Goal: Communication & Community: Answer question/provide support

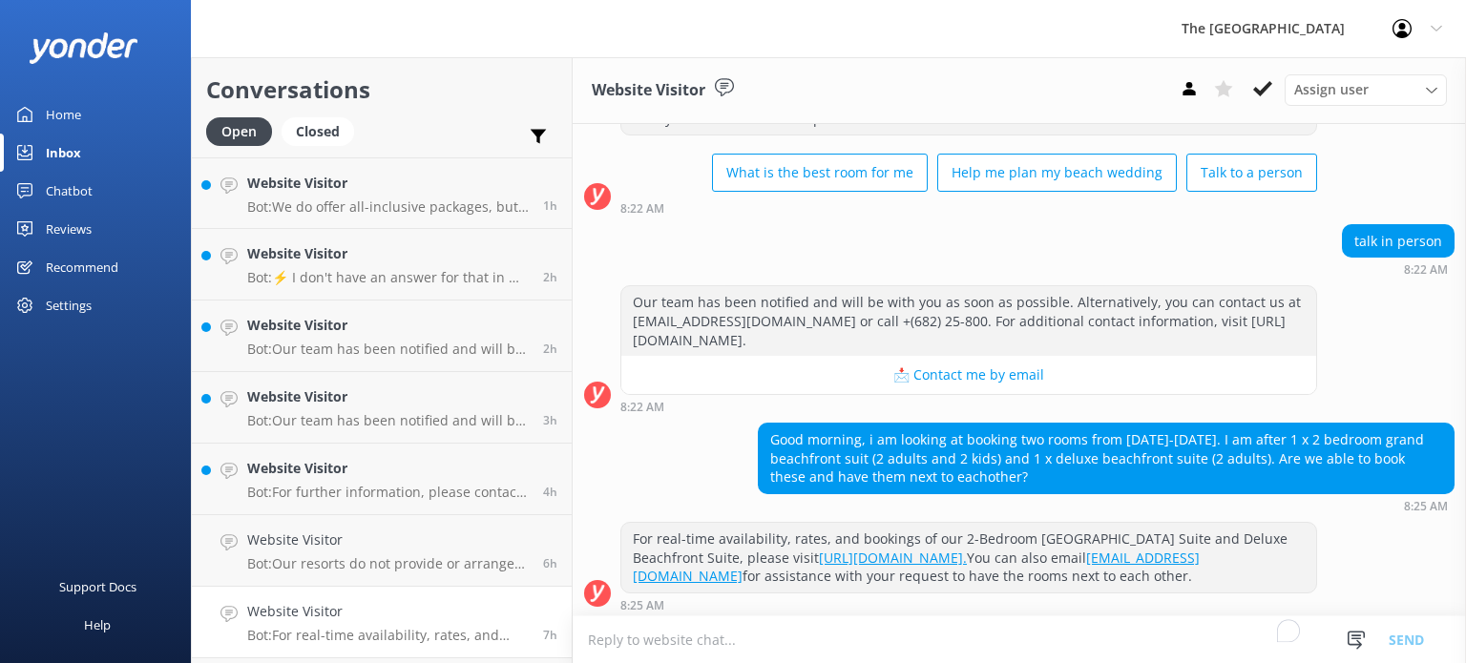
scroll to position [131, 0]
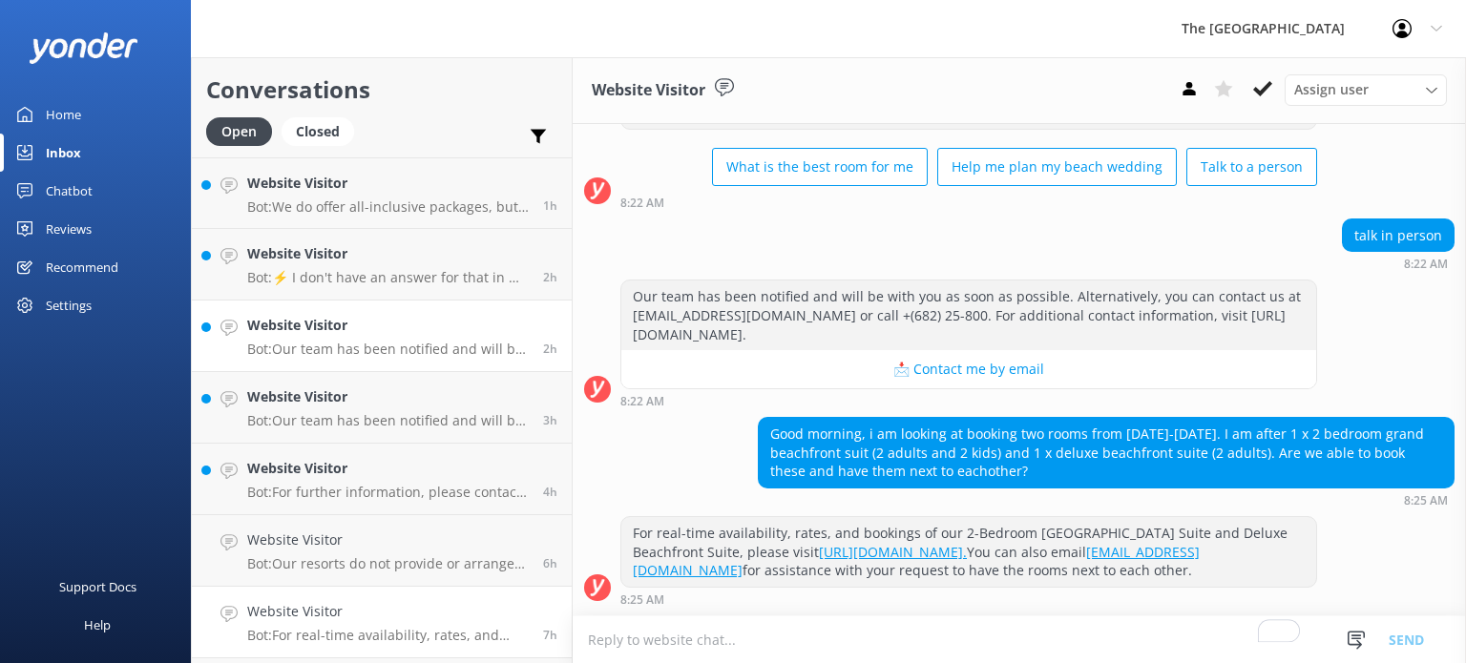
click at [385, 355] on p "Bot: Our team has been notified and will be with you as soon as possible. Alter…" at bounding box center [387, 349] width 281 height 17
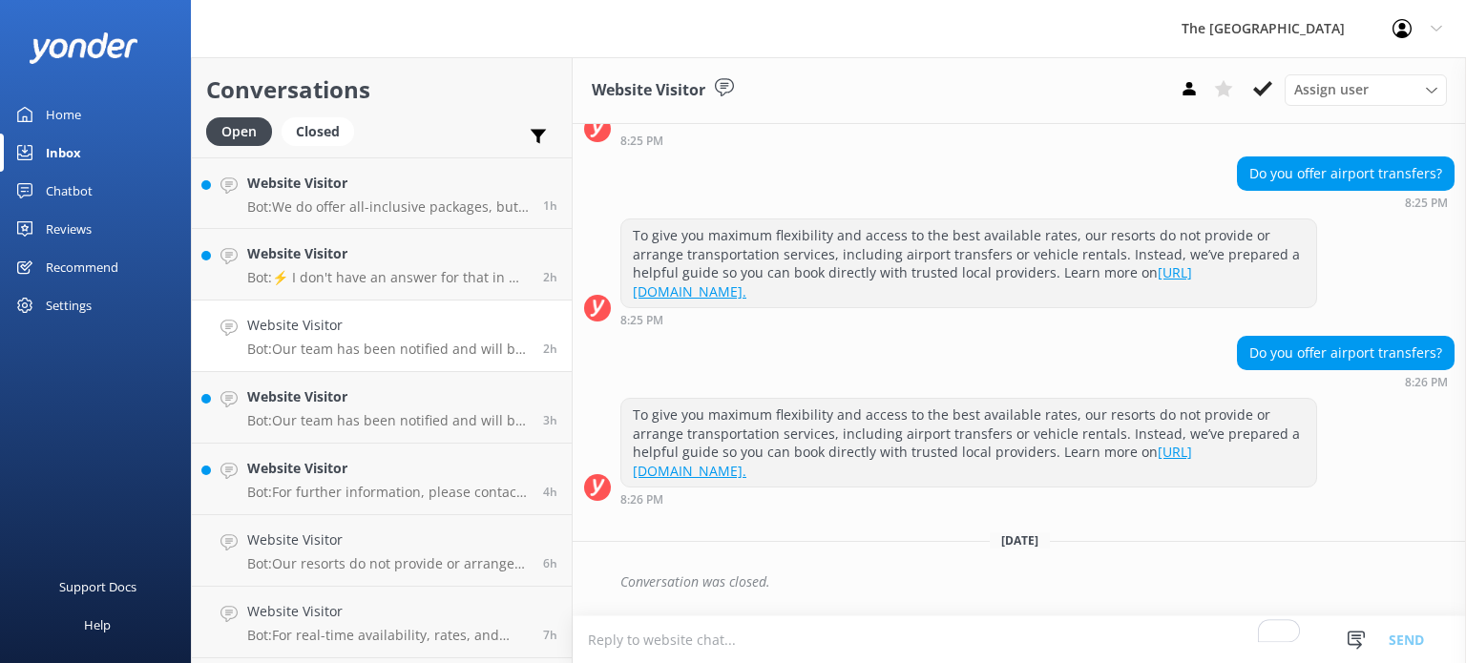
scroll to position [863, 0]
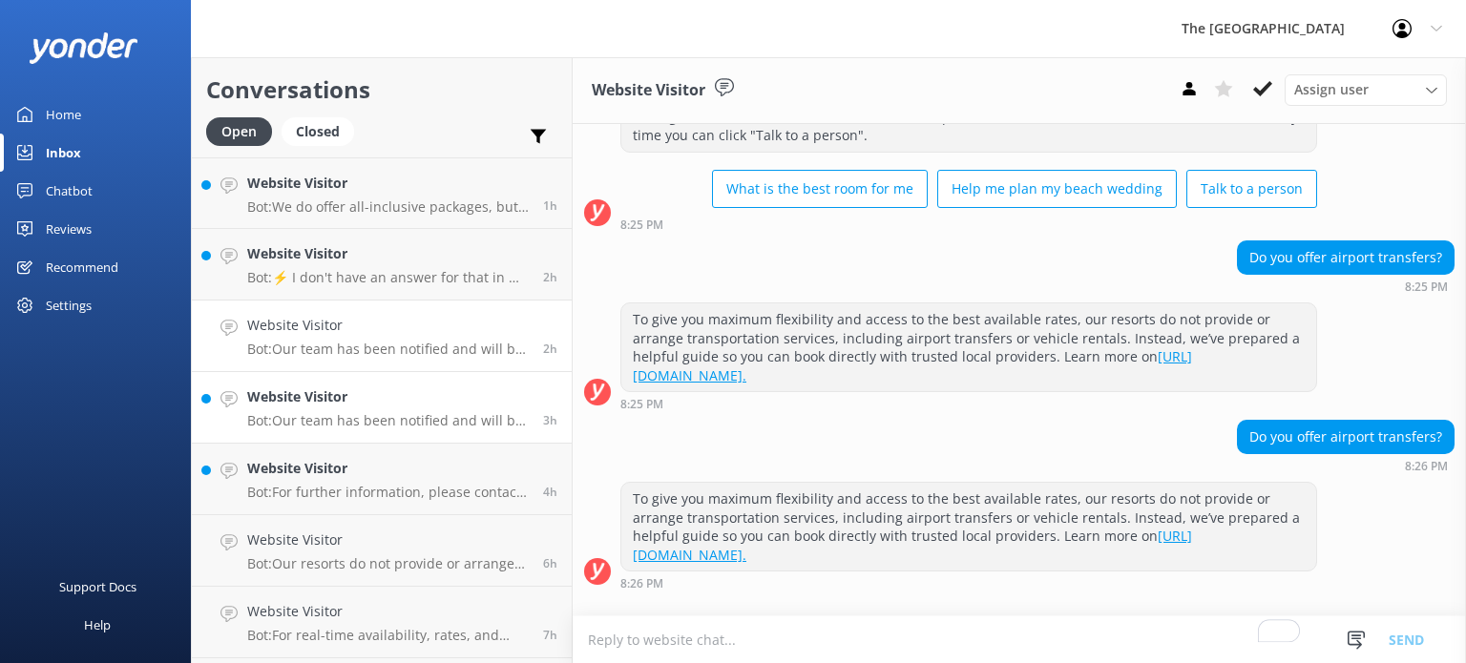
click at [304, 434] on link "Website Visitor Bot: Our team has been notified and will be with you as soon as…" at bounding box center [382, 408] width 380 height 72
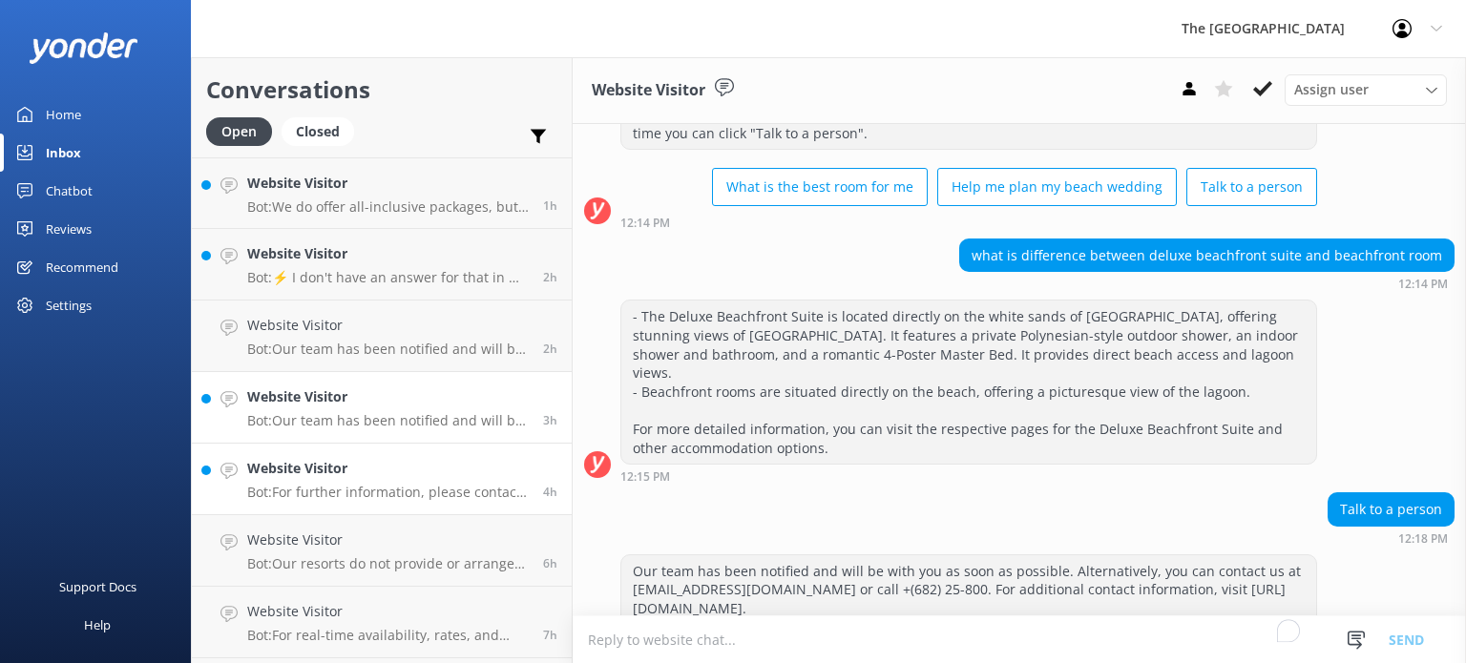
scroll to position [168, 0]
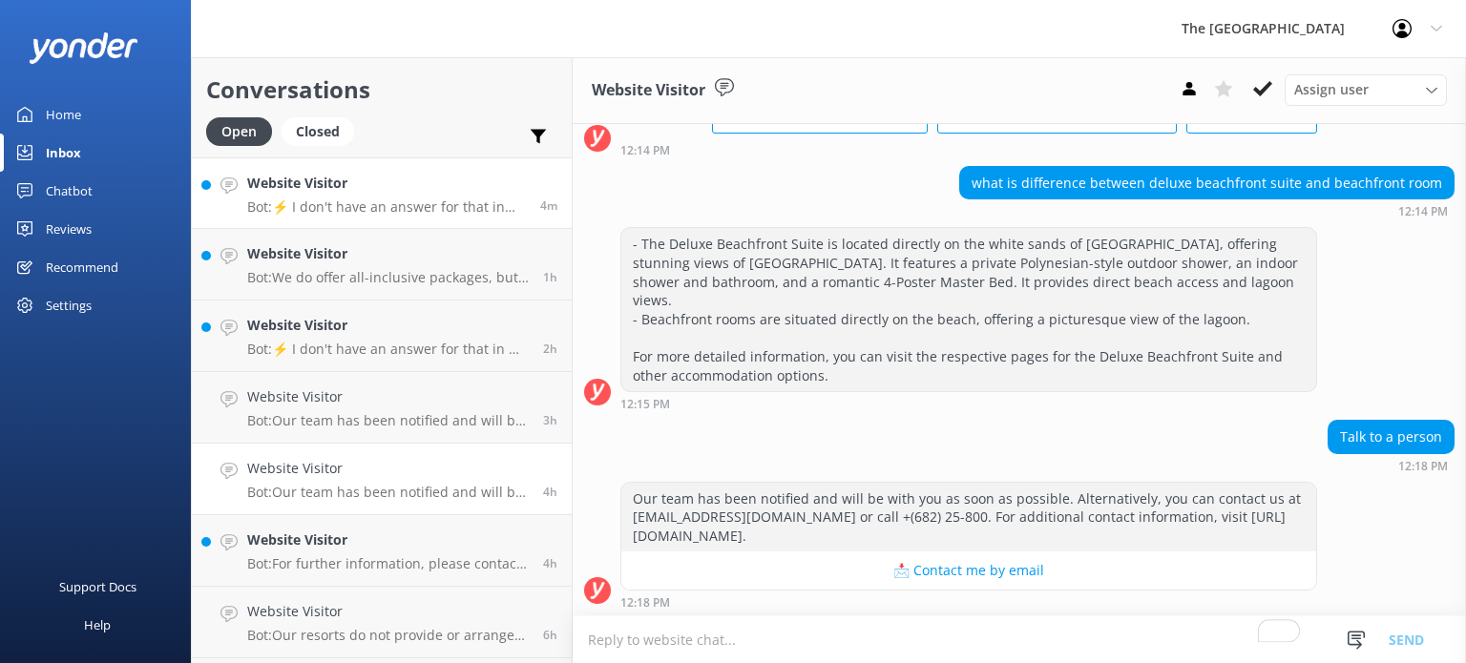
click at [391, 206] on p "Bot: ⚡ I don't have an answer for that in my knowledge base. Please try and rep…" at bounding box center [386, 206] width 279 height 17
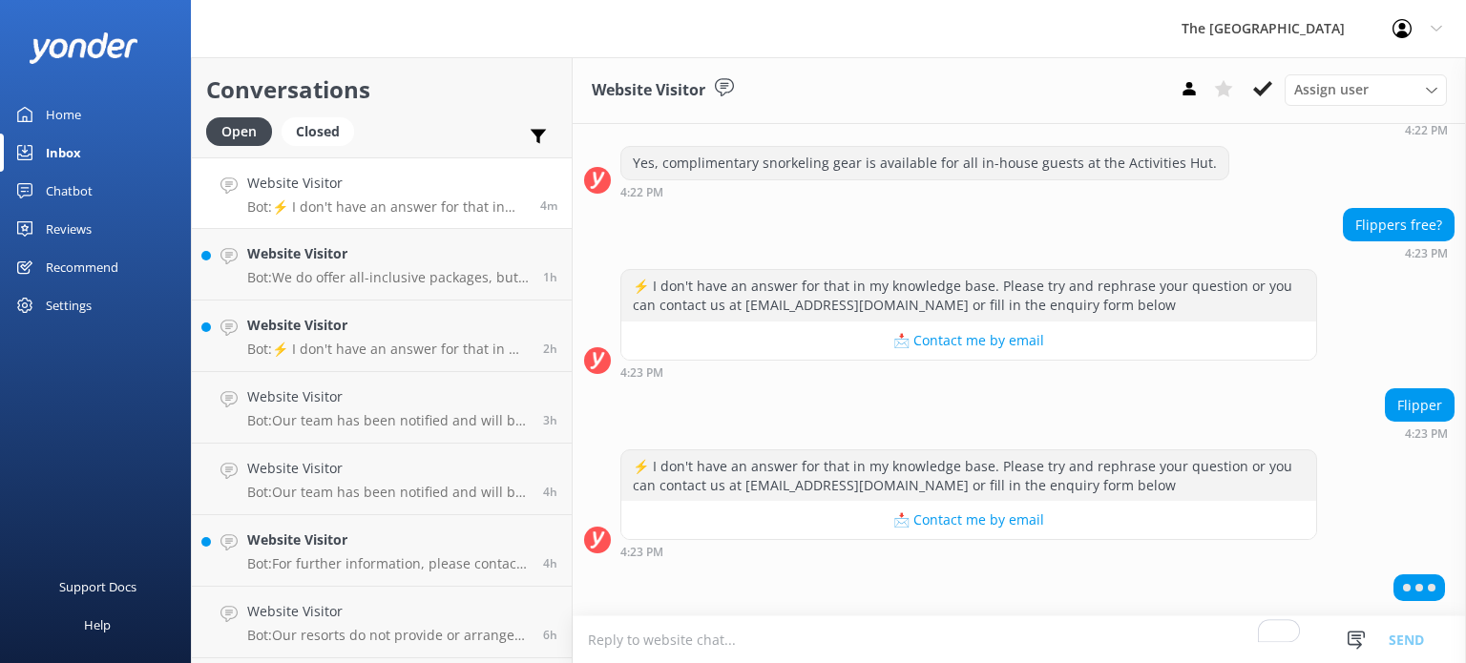
scroll to position [1390, 0]
click at [866, 631] on textarea "To enrich screen reader interactions, please activate Accessibility in Grammarl…" at bounding box center [1018, 639] width 893 height 47
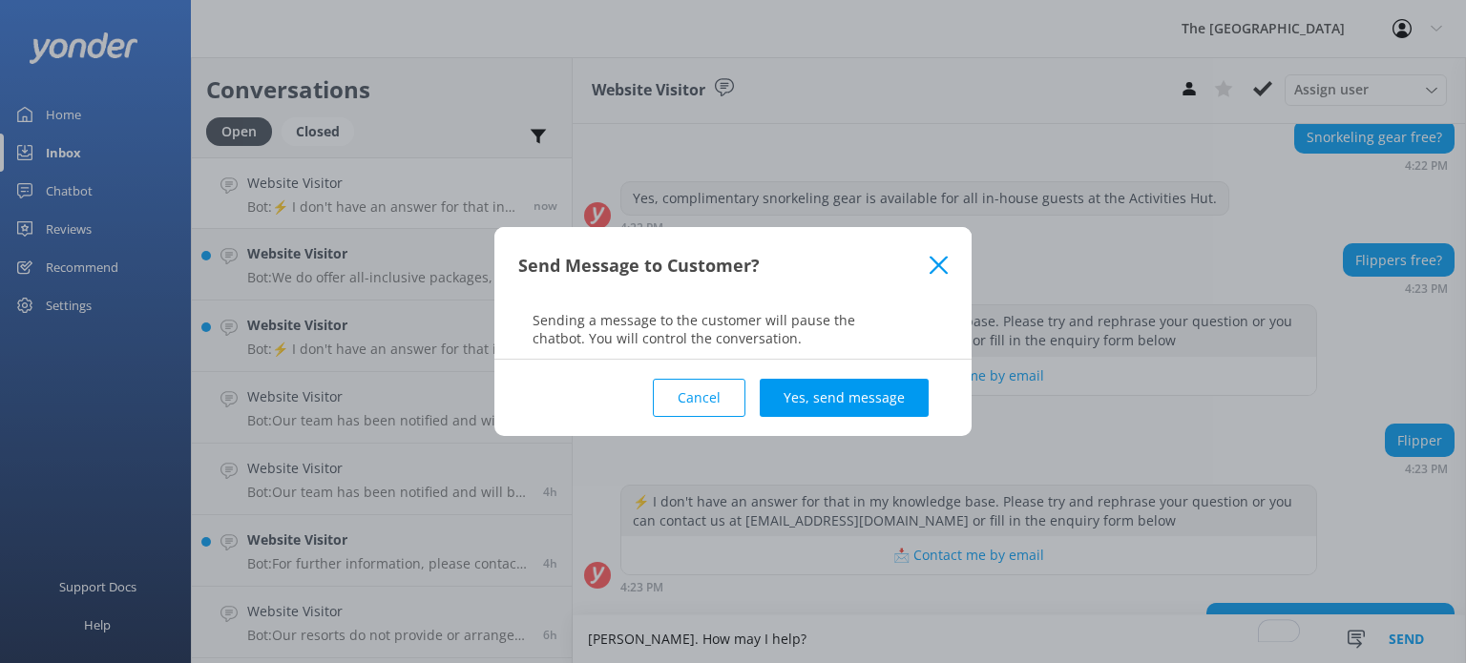
scroll to position [1407, 0]
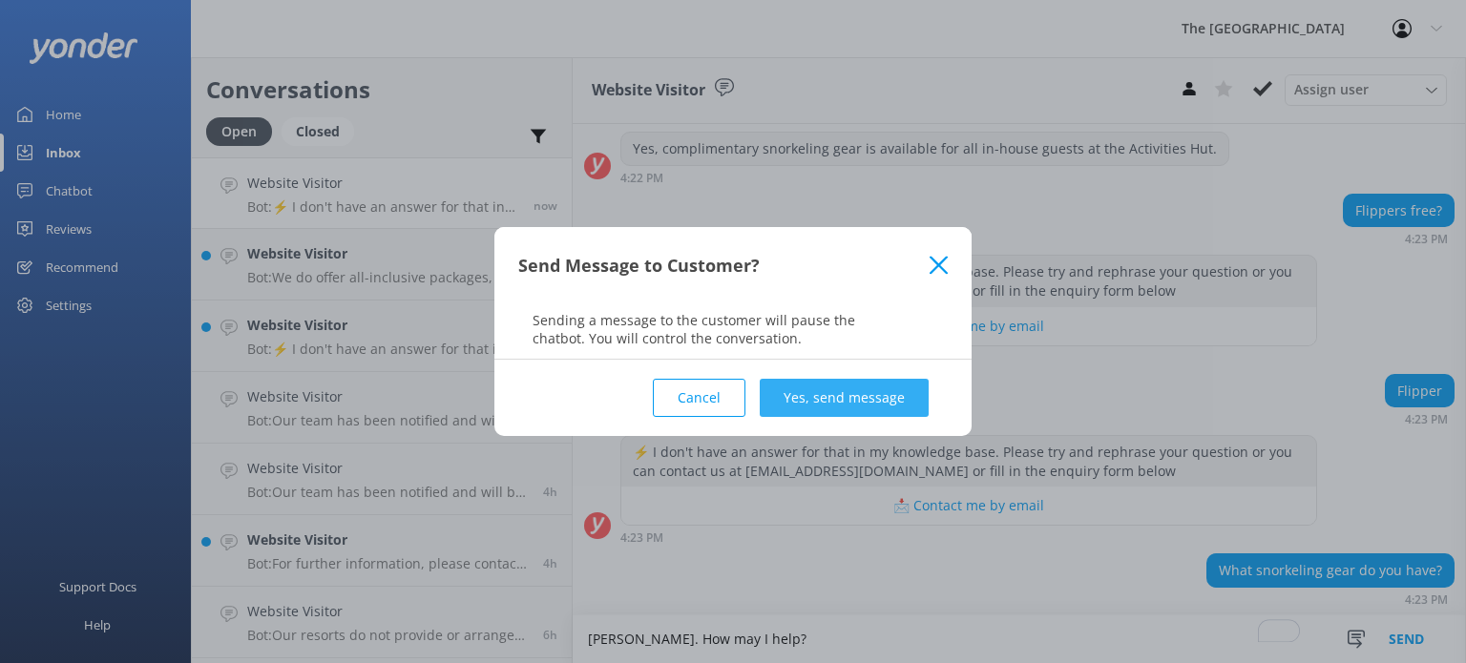
type textarea "[PERSON_NAME]. How may I help?"
click at [814, 385] on button "Yes, send message" at bounding box center [843, 398] width 169 height 38
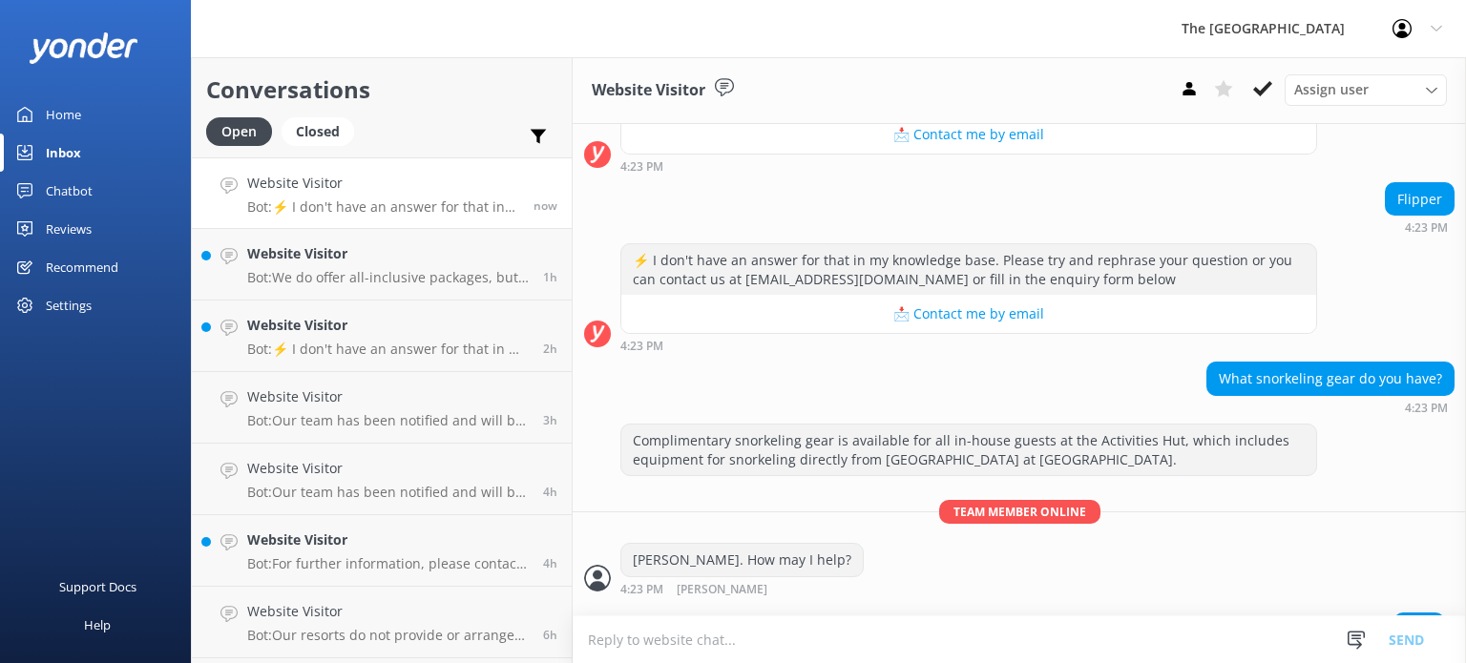
scroll to position [1633, 0]
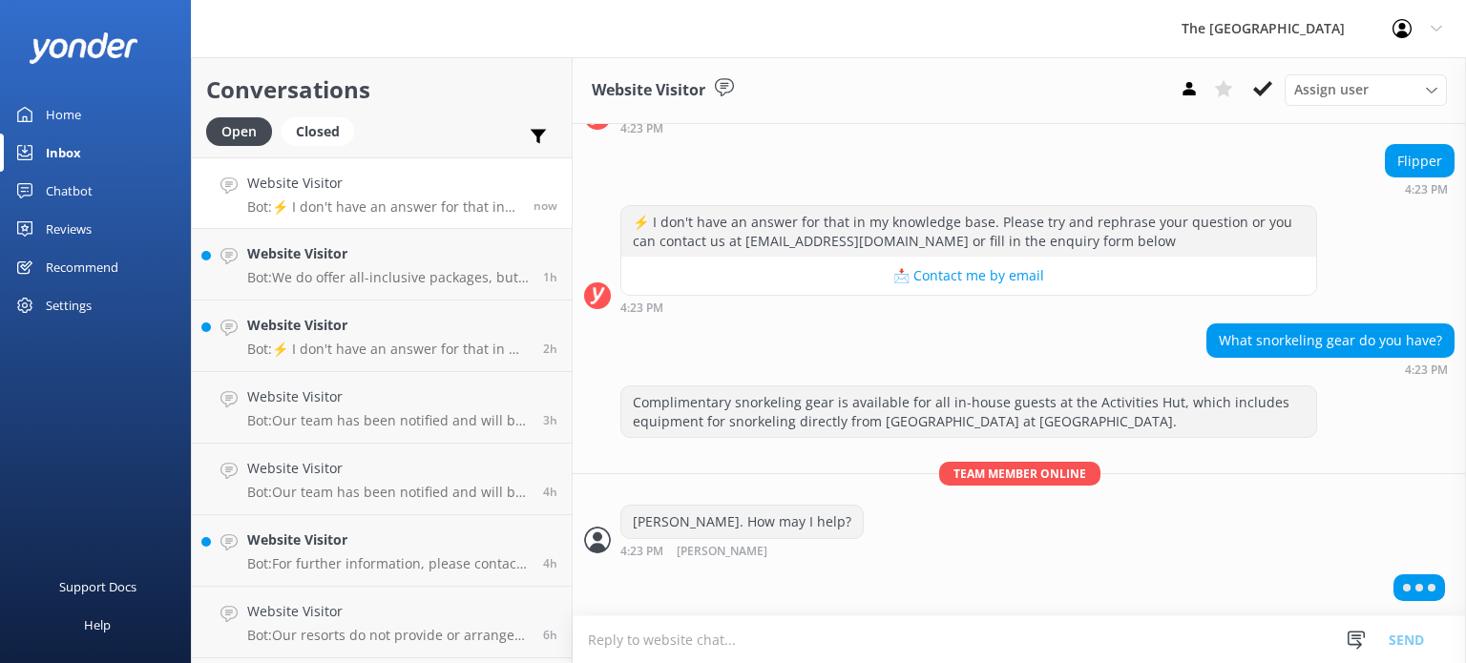
click at [715, 623] on textarea "To enrich screen reader interactions, please activate Accessibility in Grammarl…" at bounding box center [1018, 639] width 893 height 47
click at [719, 640] on textarea "To enrich screen reader interactions, please activate Accessibility in Grammarl…" at bounding box center [1018, 639] width 893 height 47
click at [323, 259] on h4 "Website Visitor" at bounding box center [387, 253] width 281 height 21
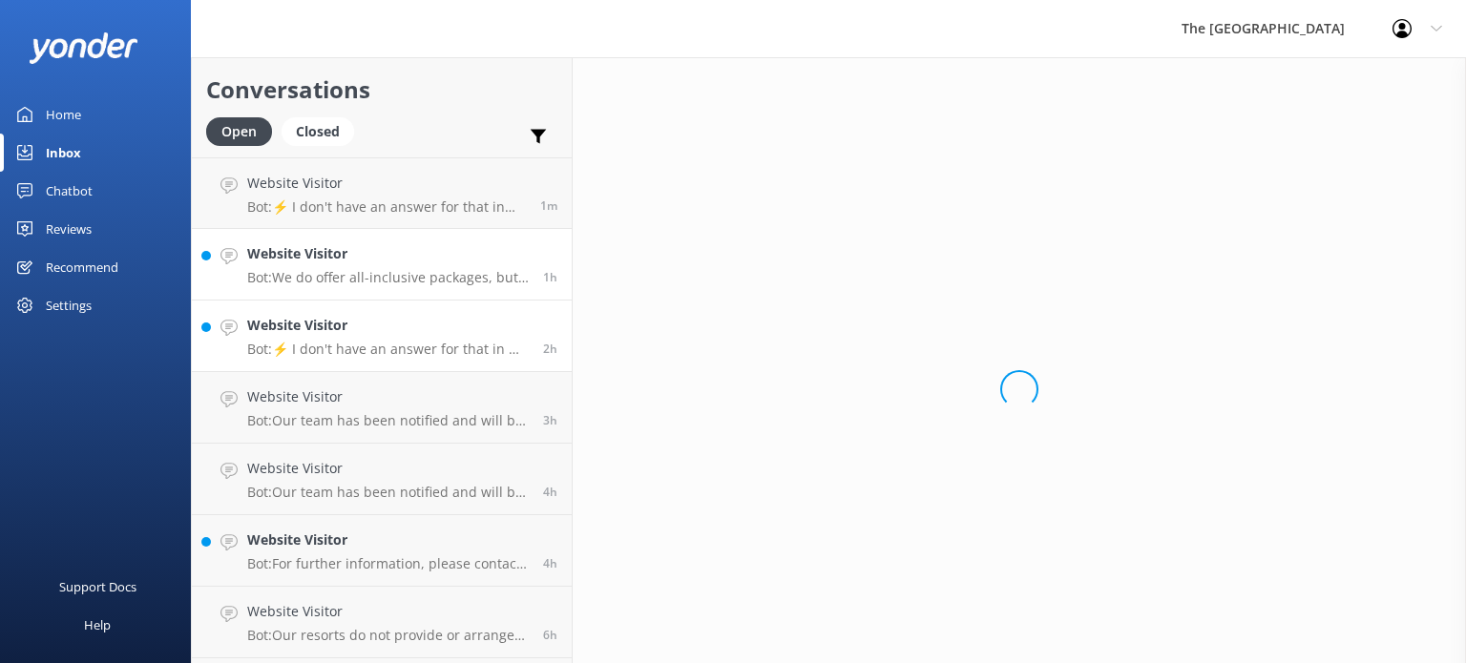
click at [318, 349] on p "Bot: ⚡ I don't have an answer for that in my knowledge base. Please try and rep…" at bounding box center [387, 349] width 281 height 17
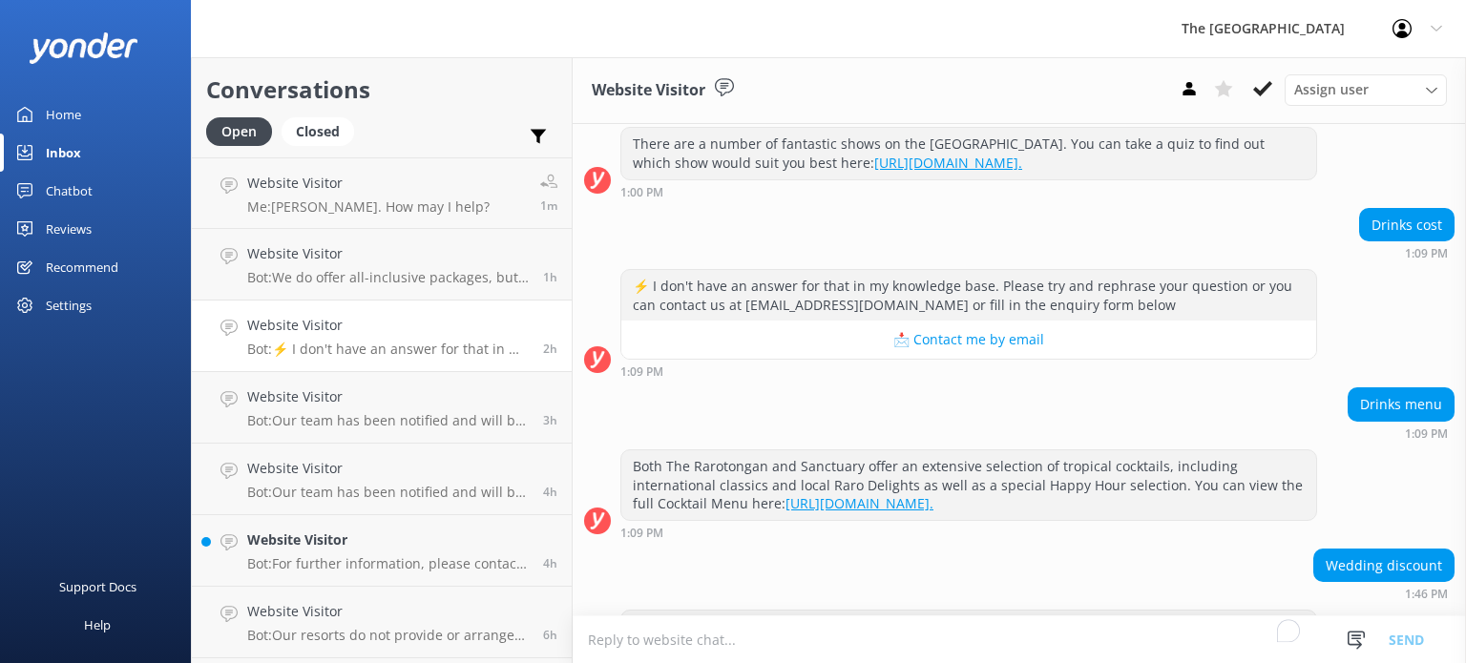
scroll to position [1835, 0]
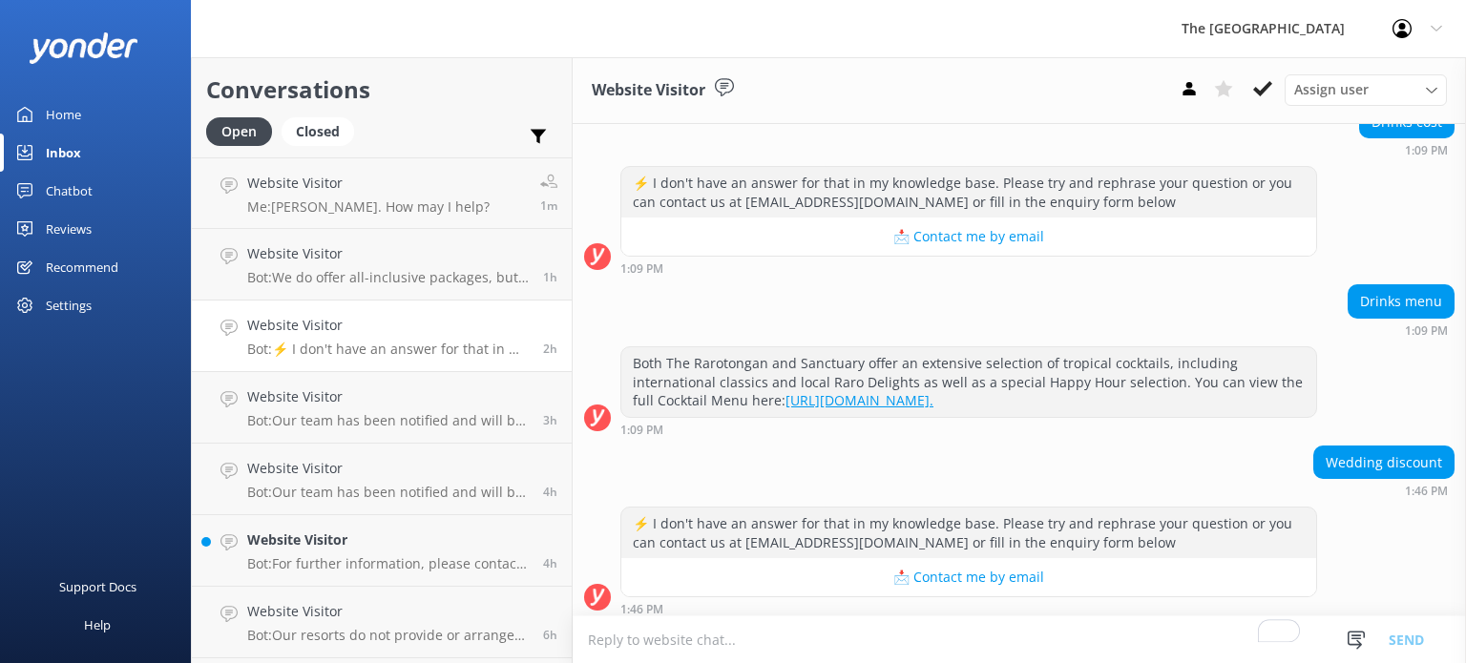
click at [721, 651] on textarea "To enrich screen reader interactions, please activate Accessibility in Grammarl…" at bounding box center [1018, 639] width 893 height 47
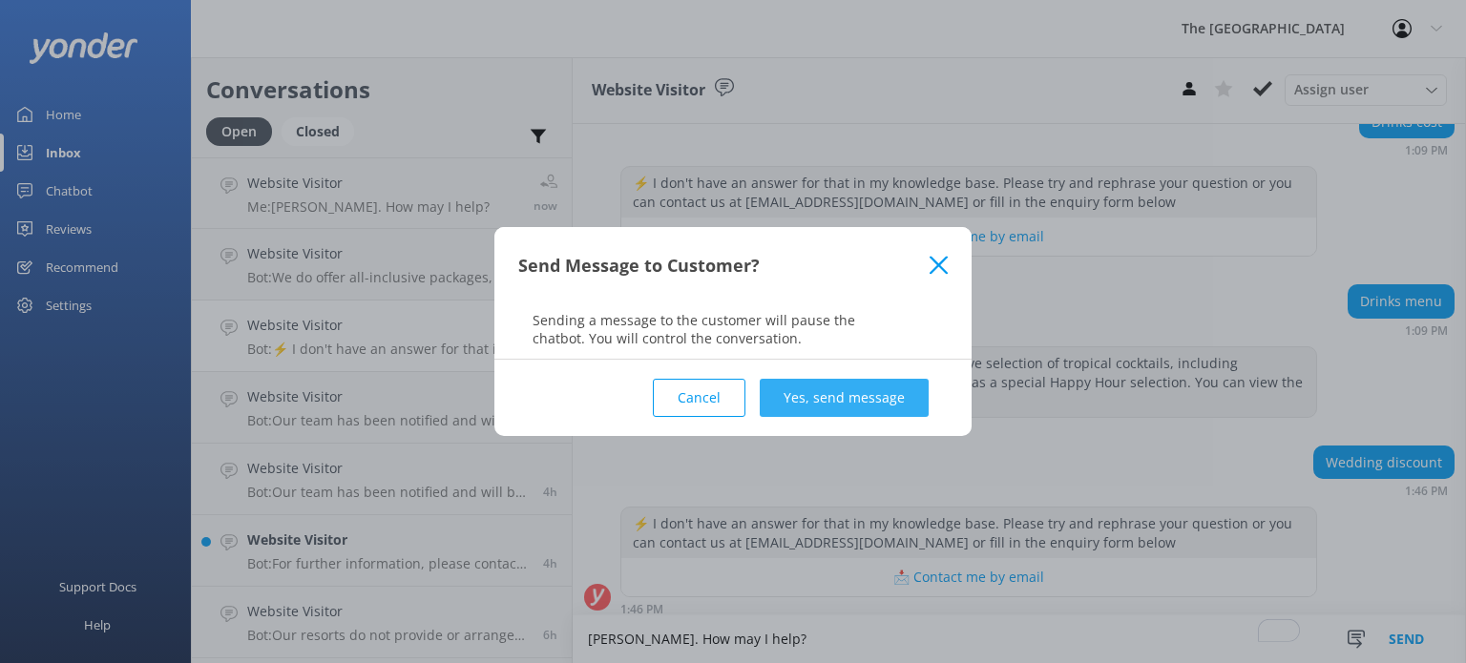
type textarea "[PERSON_NAME]. How may I help?"
click at [854, 405] on button "Yes, send message" at bounding box center [843, 398] width 169 height 38
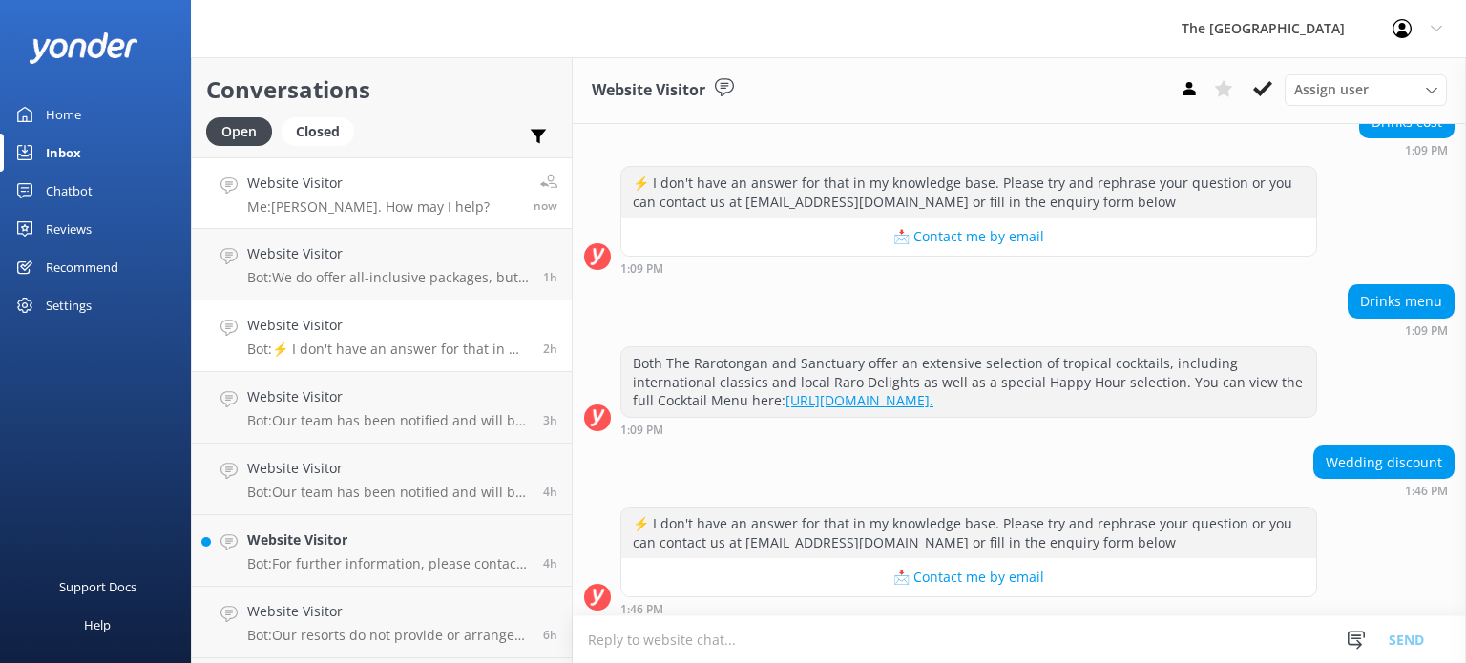
click at [375, 194] on div "Website Visitor Me: [PERSON_NAME]. How may I help?" at bounding box center [368, 193] width 242 height 41
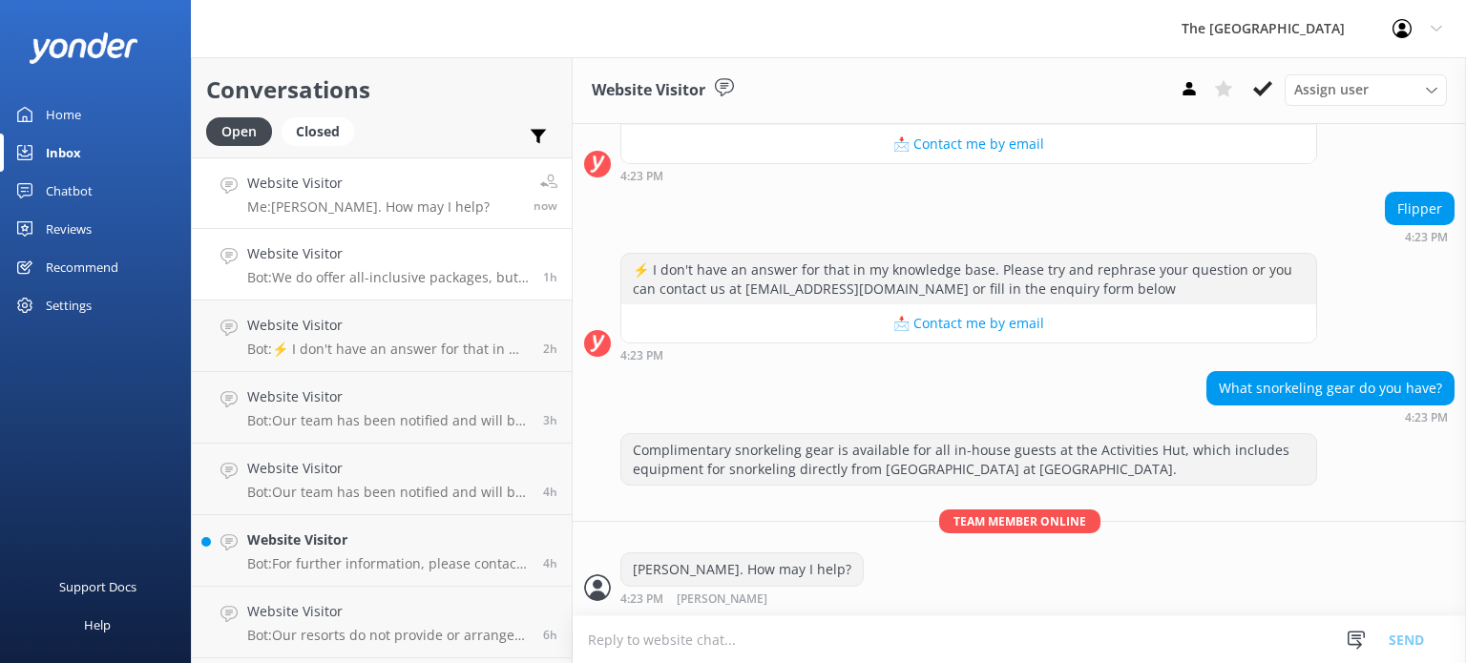
scroll to position [1633, 0]
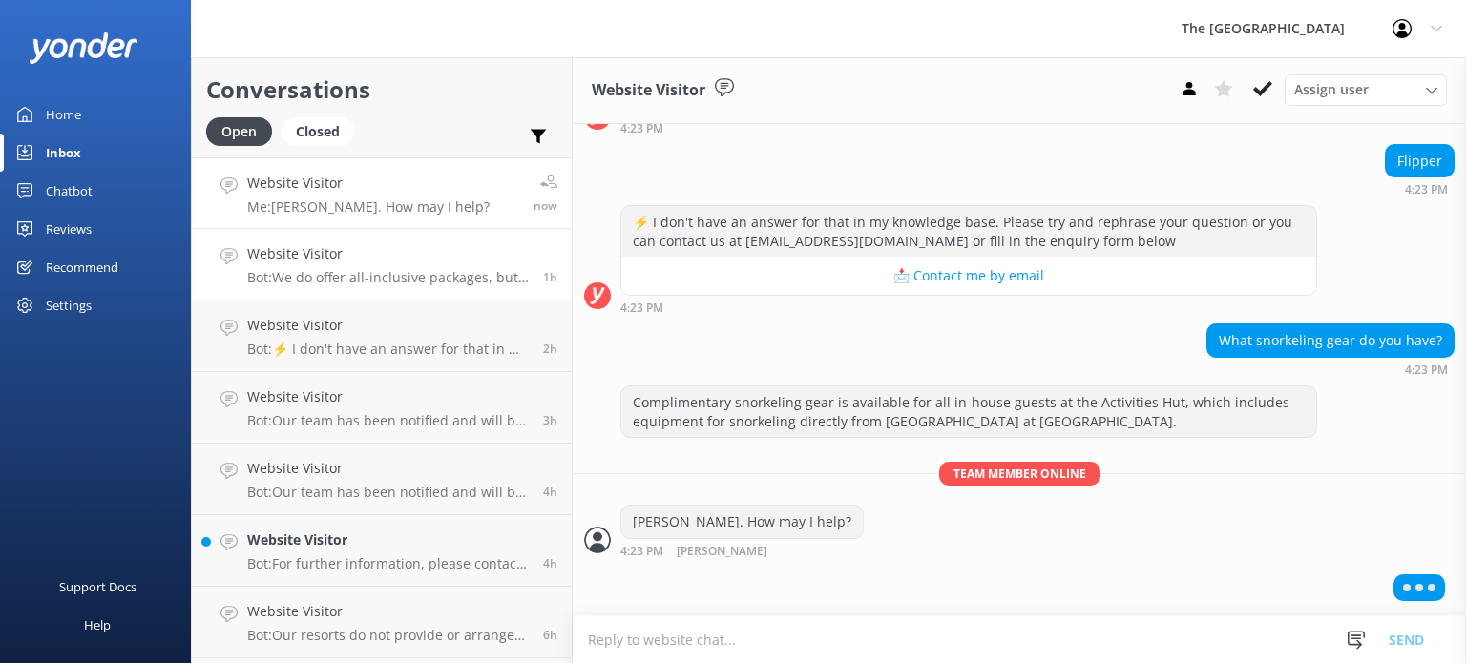
click at [353, 271] on p "Bot: We do offer all-inclusive packages, but we strongly advise guests against …" at bounding box center [387, 277] width 281 height 17
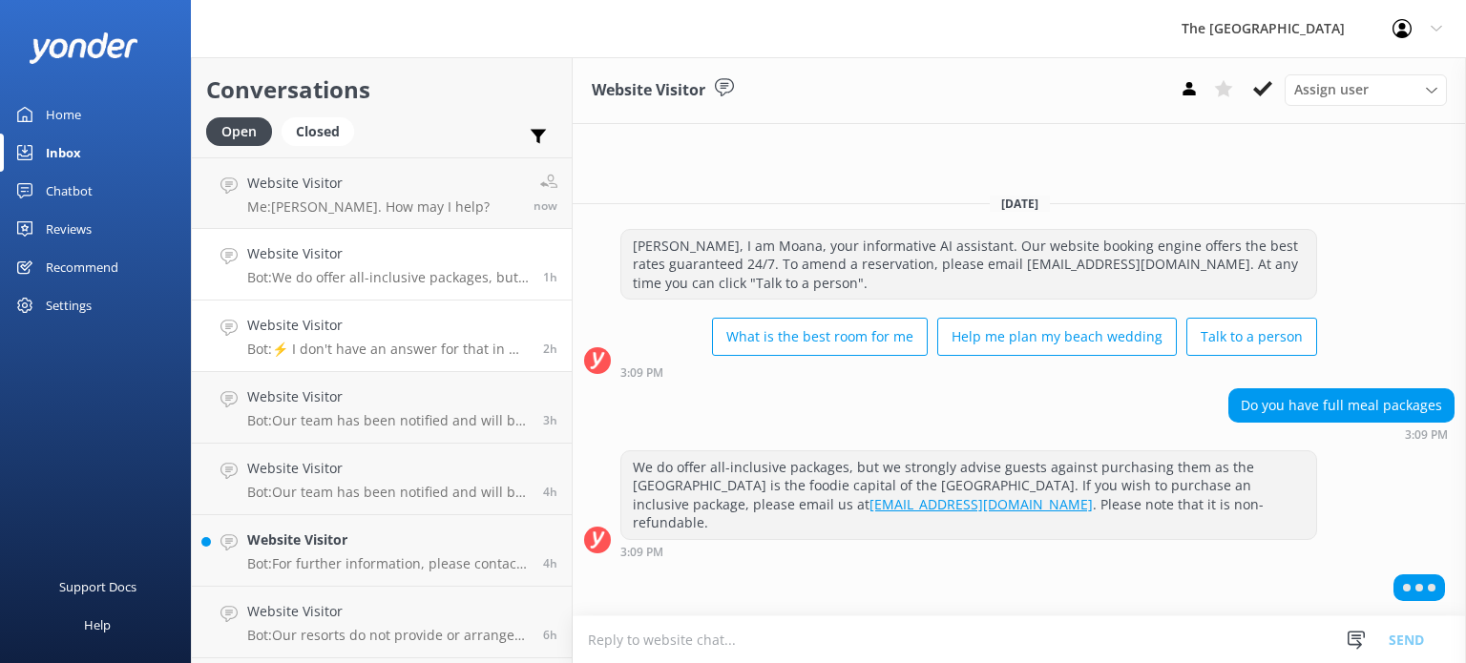
click at [347, 343] on p "Bot: ⚡ I don't have an answer for that in my knowledge base. Please try and rep…" at bounding box center [387, 349] width 281 height 17
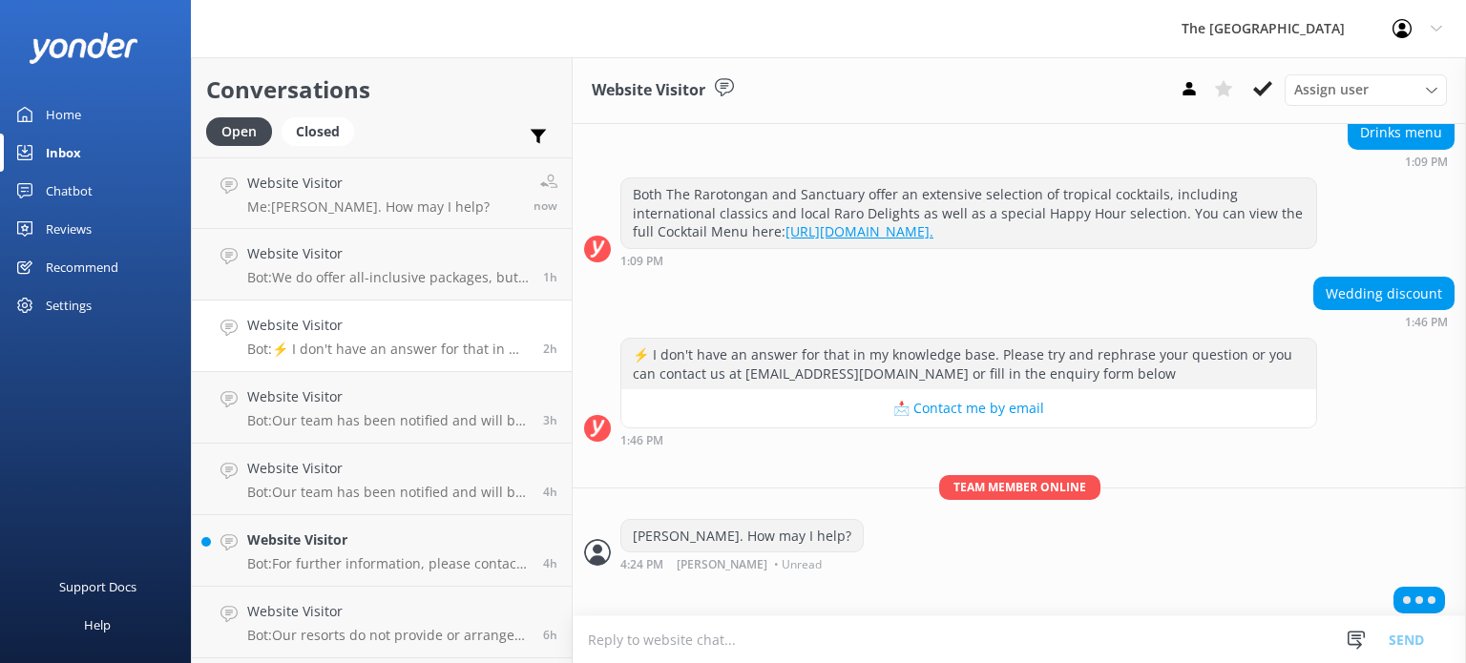
scroll to position [1958, 0]
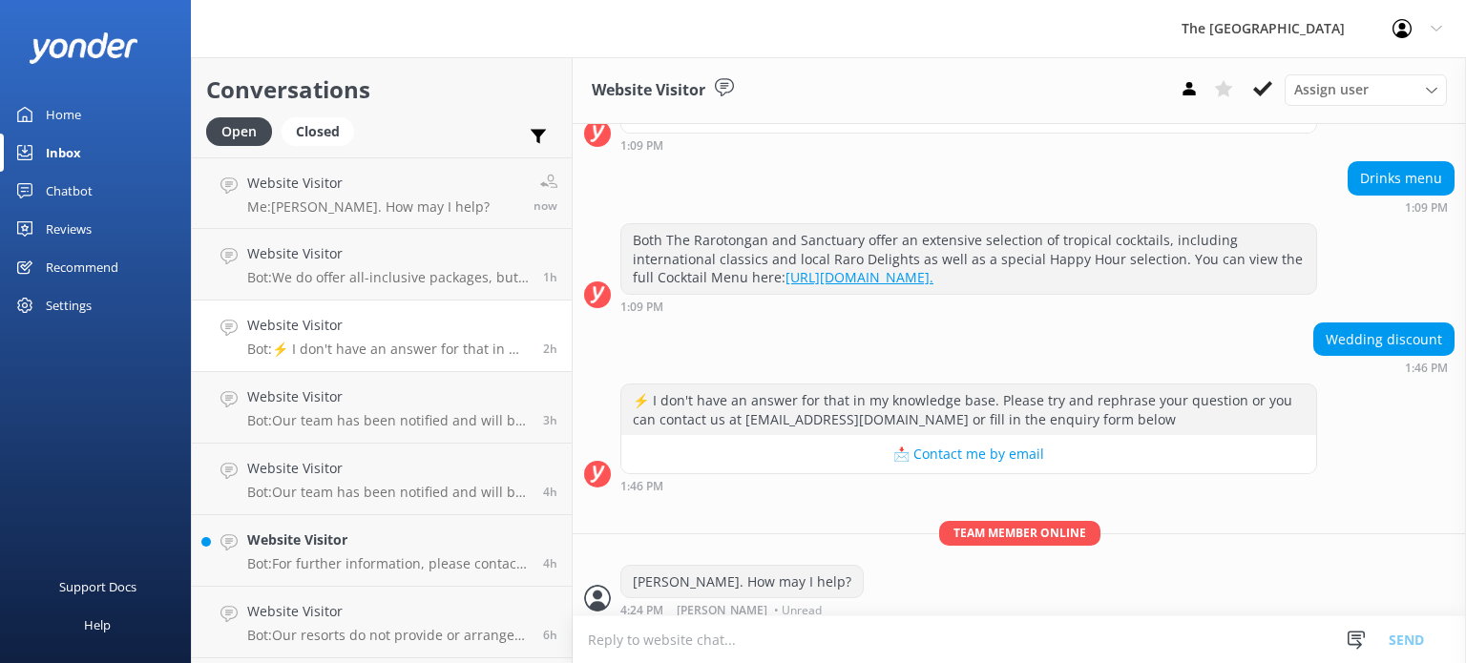
click at [416, 346] on p "Bot: ⚡ I don't have an answer for that in my knowledge base. Please try and rep…" at bounding box center [387, 349] width 281 height 17
click at [405, 222] on link "Website Visitor Me: [PERSON_NAME]. How may I help? 1m" at bounding box center [382, 193] width 380 height 72
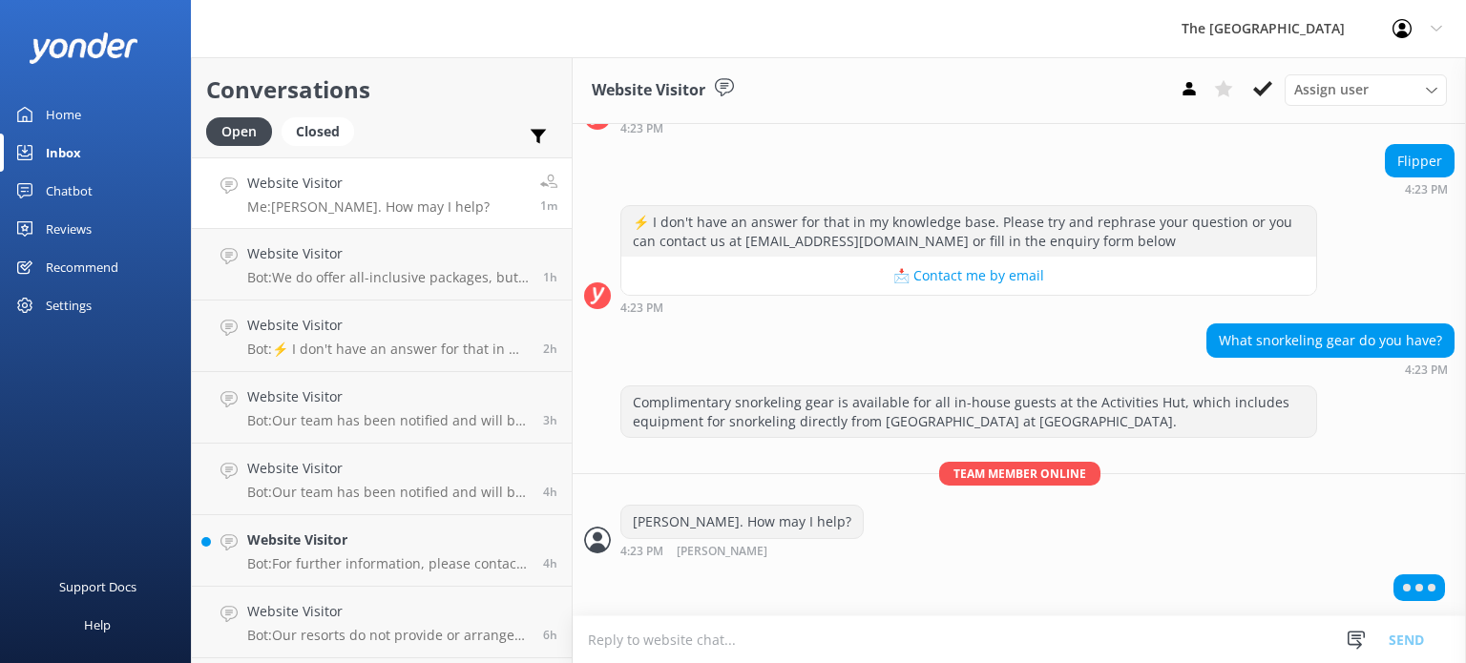
scroll to position [1588, 0]
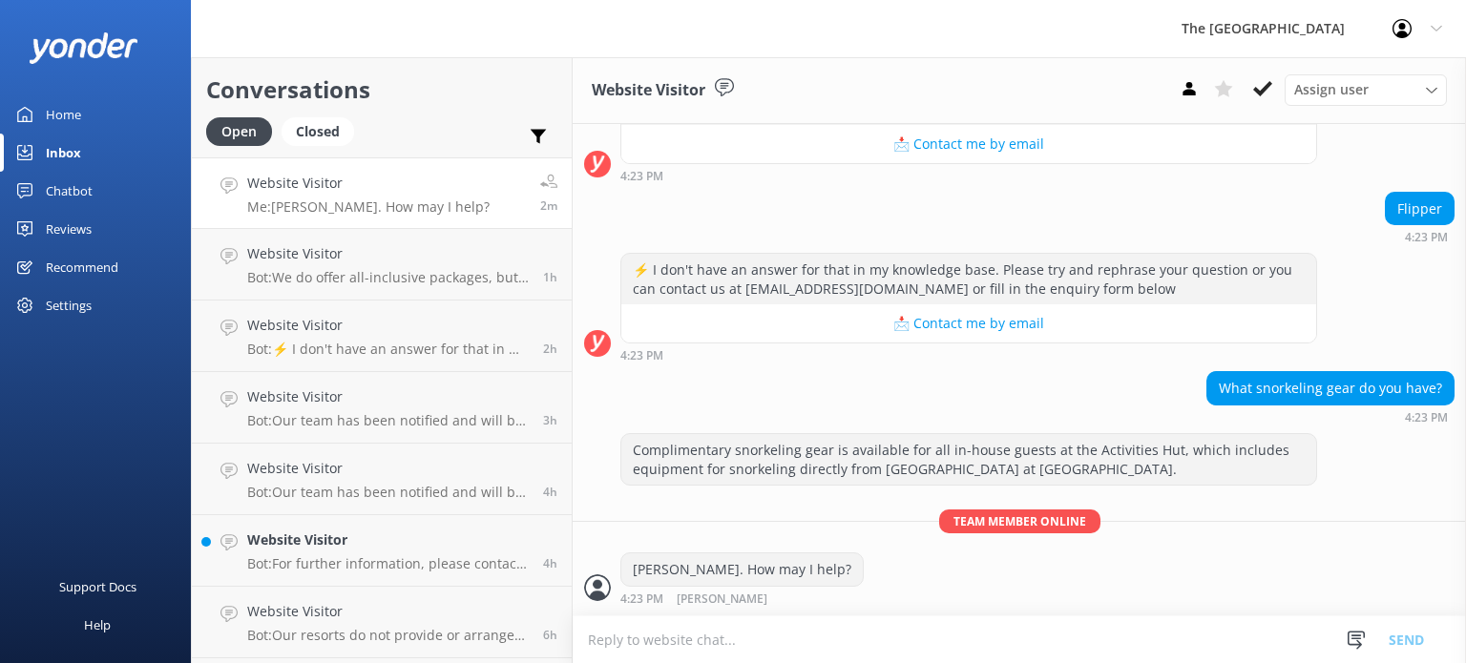
click at [759, 649] on textarea "To enrich screen reader interactions, please activate Accessibility in Grammarl…" at bounding box center [1018, 639] width 893 height 47
paste textarea "Our Activities Staff are happy to assist with providing beach towels and equipm…"
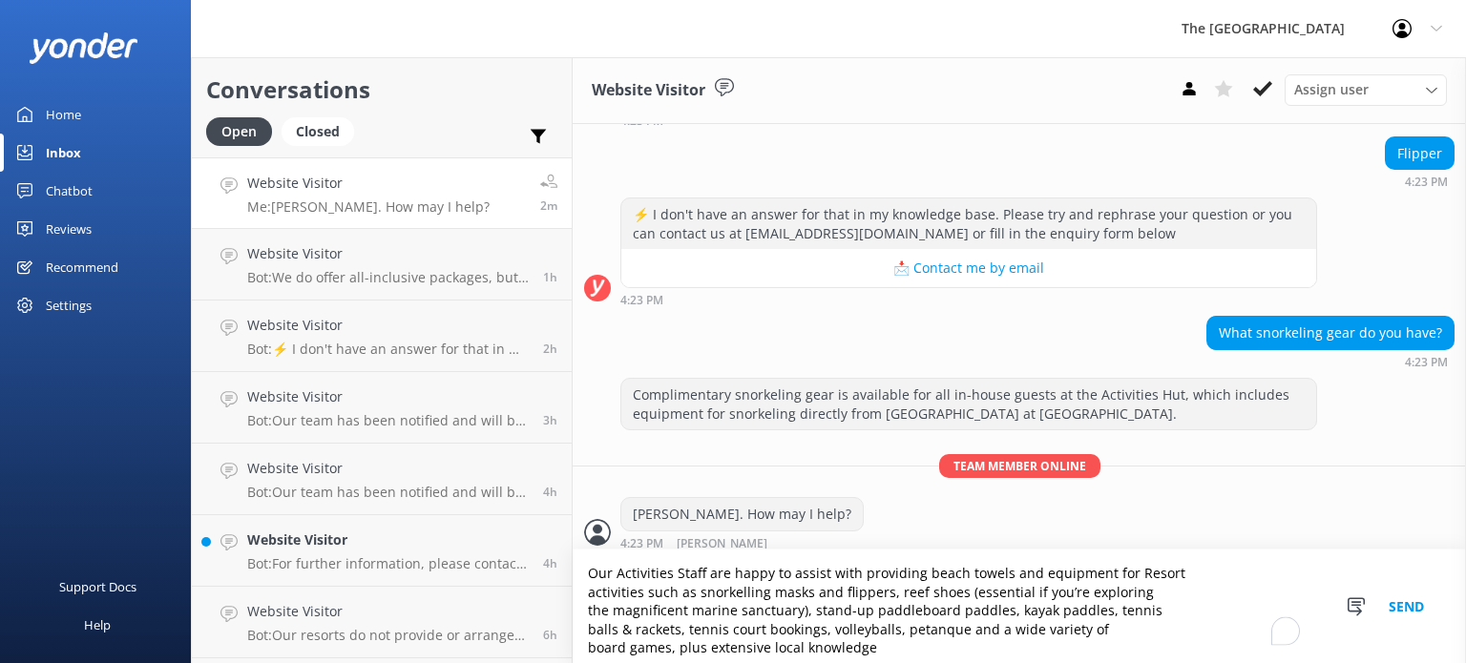
scroll to position [1654, 0]
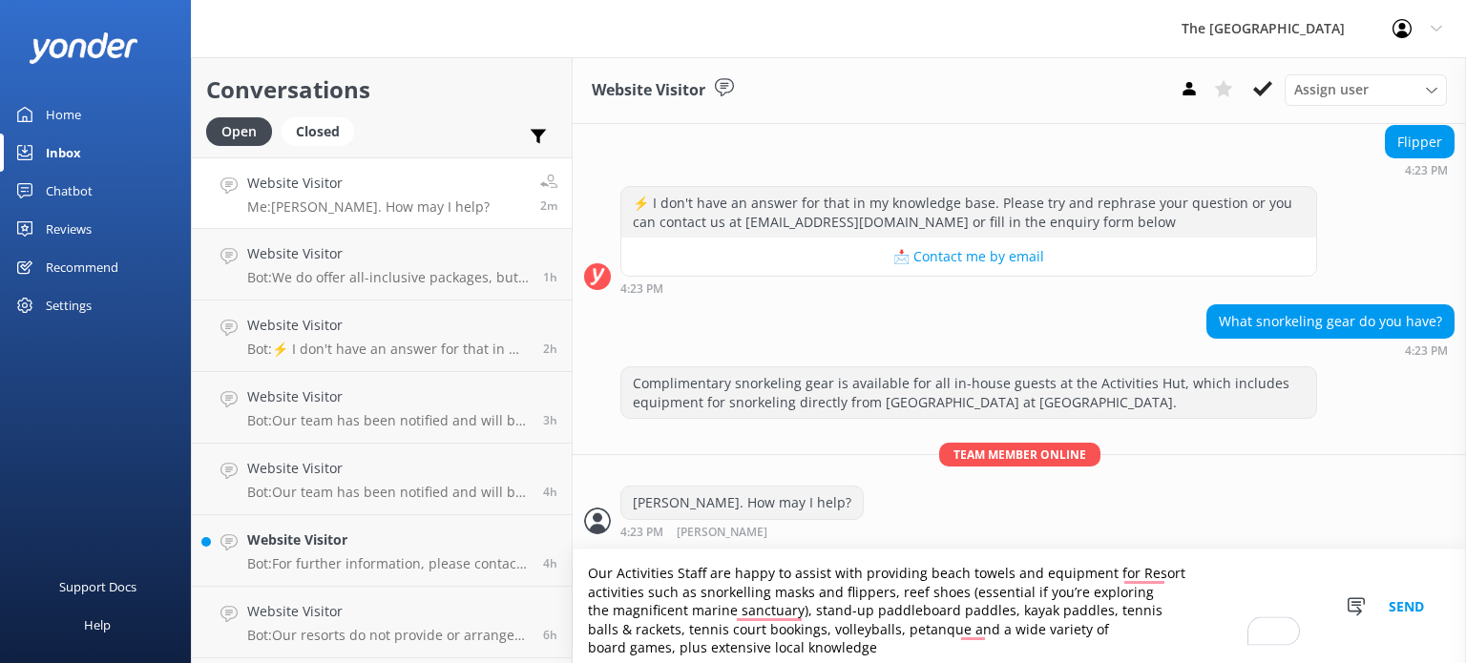
click at [1159, 563] on textarea "Our Activities Staff are happy to assist with providing beach towels and equipm…" at bounding box center [1018, 607] width 893 height 114
click at [1175, 565] on textarea "Our Activities Staff are happy to assist with providing beach towels and equipm…" at bounding box center [1018, 607] width 893 height 114
click at [1139, 576] on textarea "Our Activities Staff are happy to assist with providing beach towels and equipm…" at bounding box center [1018, 607] width 893 height 114
click at [1037, 584] on textarea "Our Activities Staff are happy to assist with providing beach towels and equipm…" at bounding box center [1018, 607] width 893 height 114
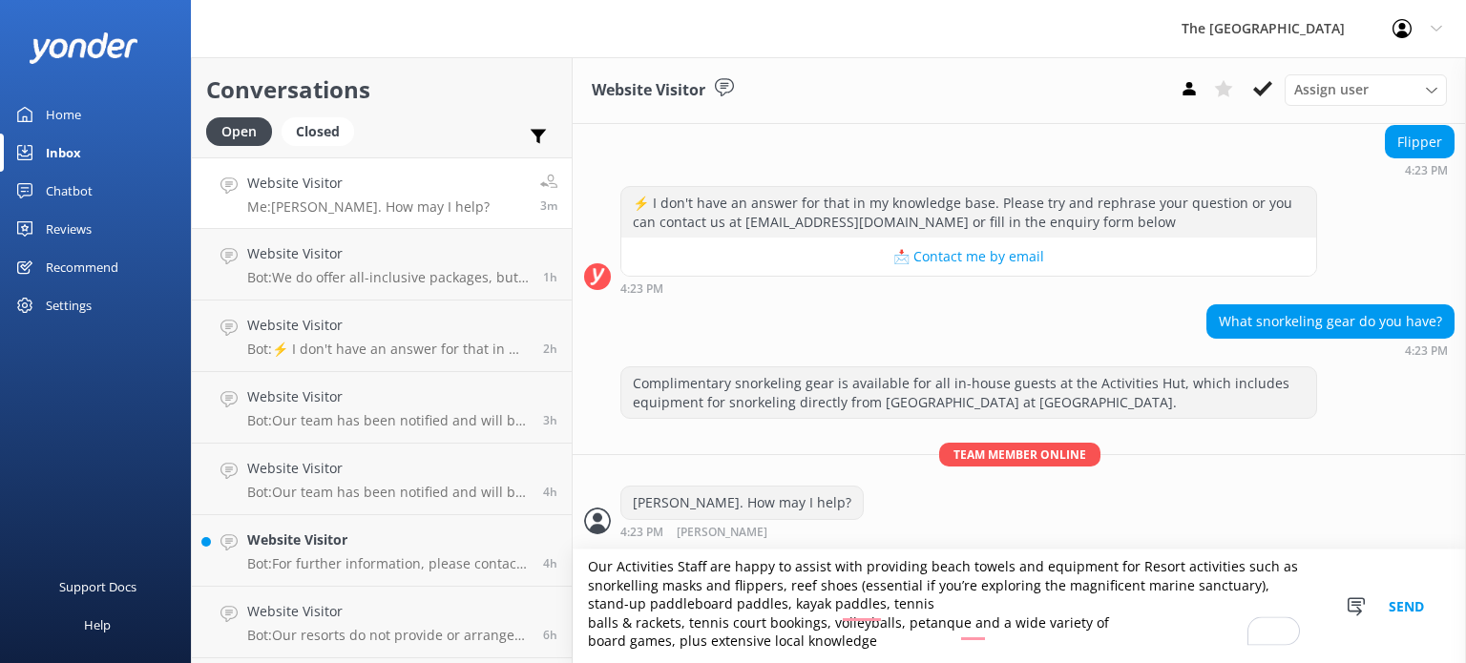
scroll to position [8, 0]
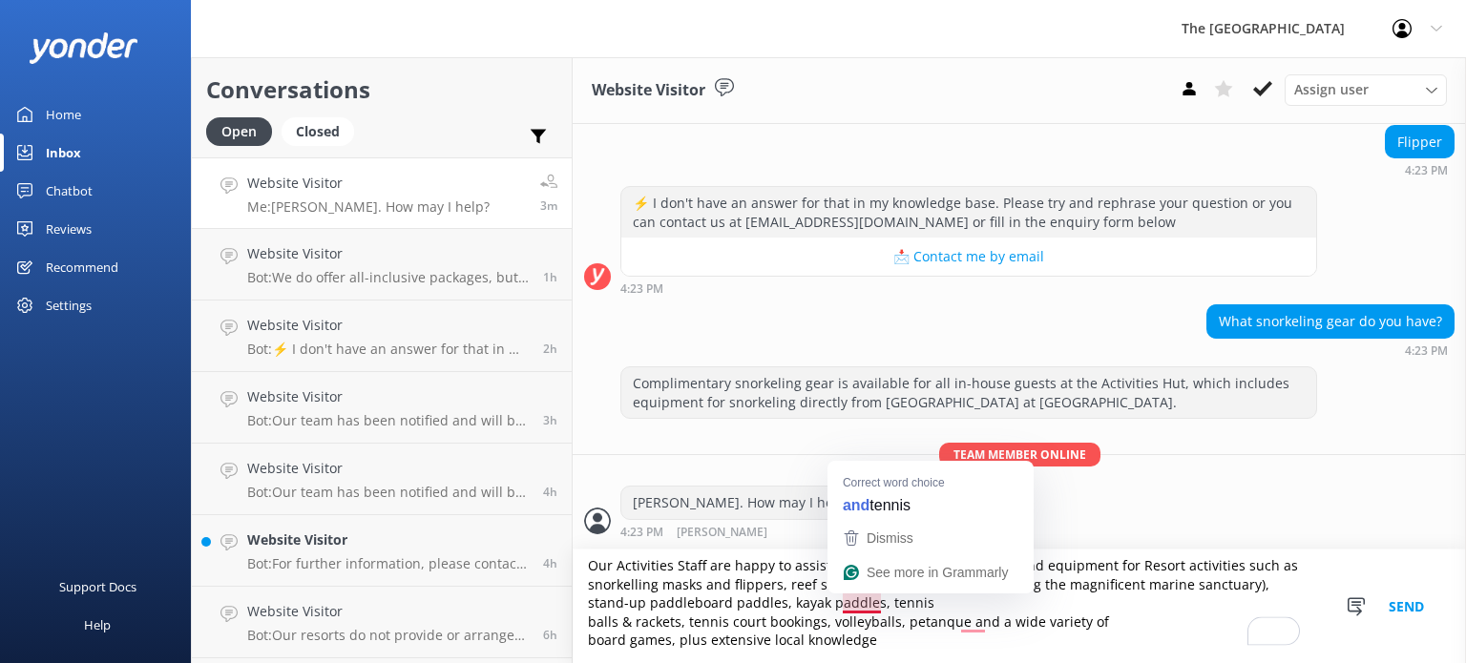
drag, startPoint x: 878, startPoint y: 643, endPoint x: 842, endPoint y: 598, distance: 57.7
click at [842, 598] on textarea "Our Activities Staff are happy to assist with providing beach towels and equipm…" at bounding box center [1018, 607] width 893 height 114
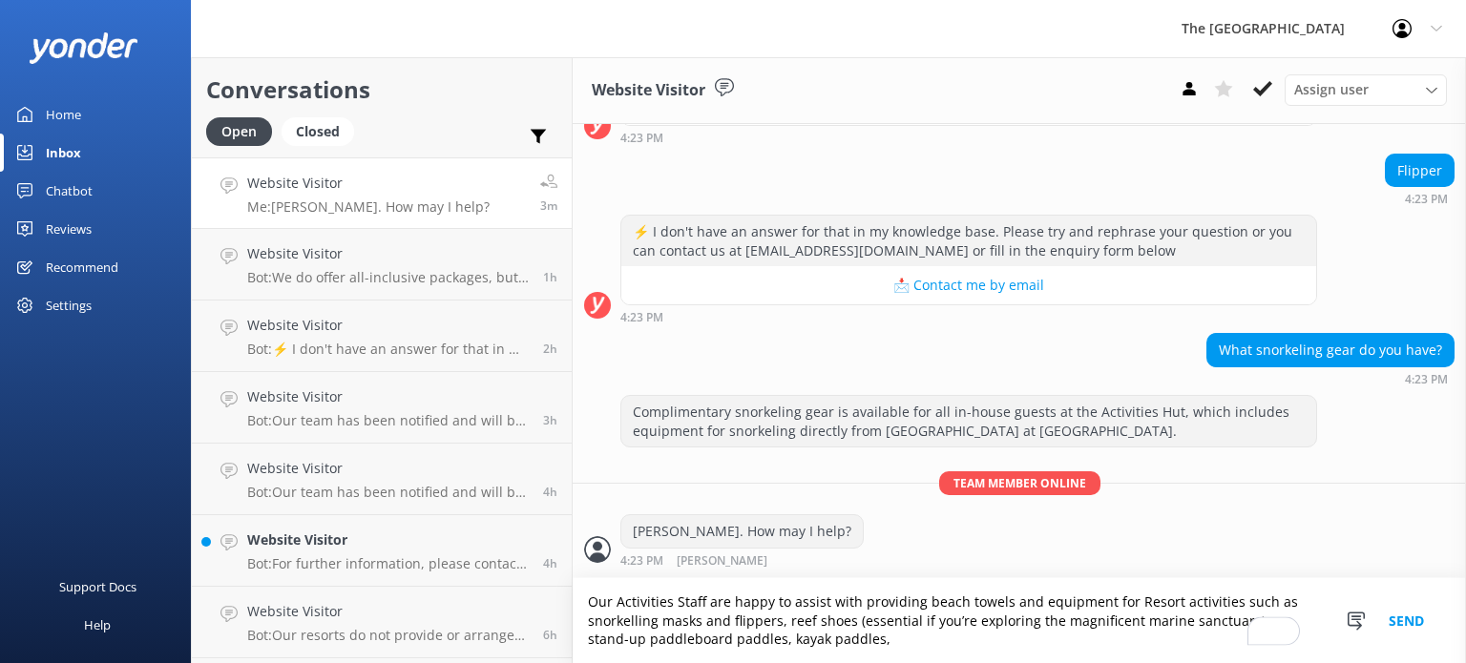
scroll to position [1626, 0]
type textarea "Our Activities Staff are happy to assist with providing beach towels and equipm…"
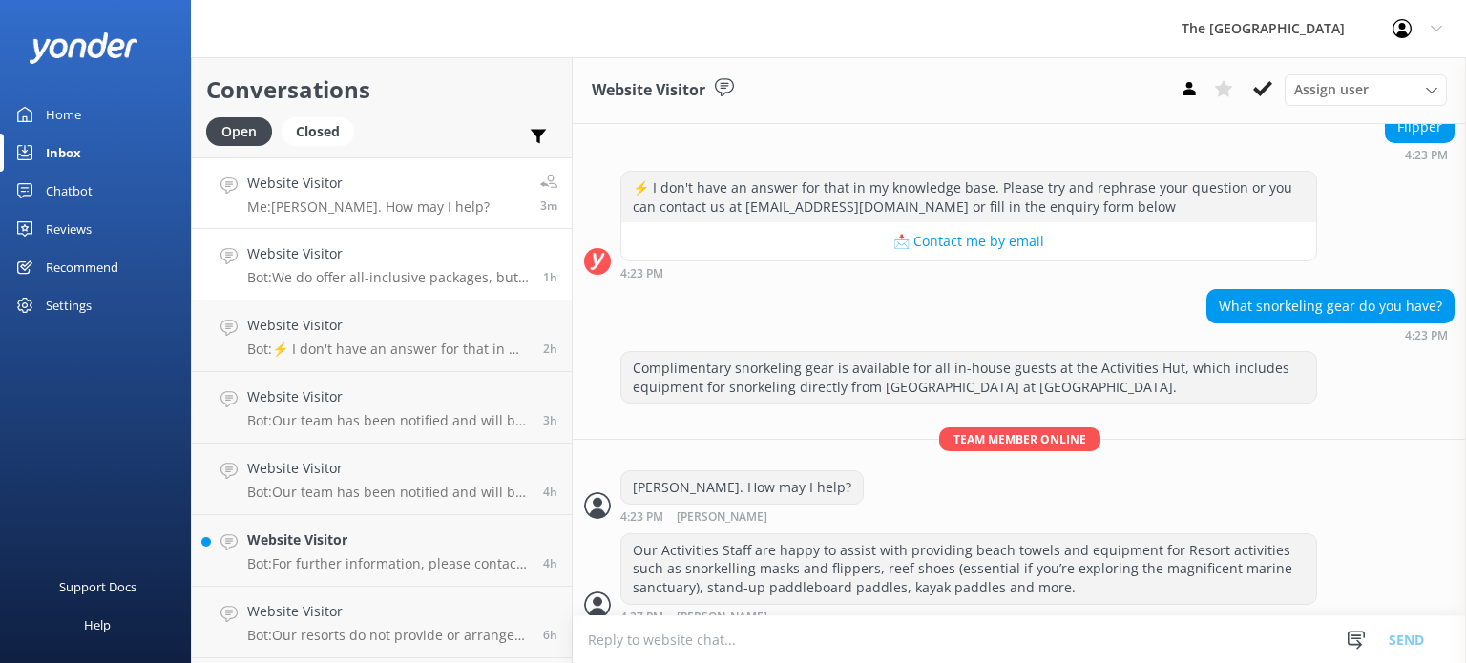
scroll to position [1688, 0]
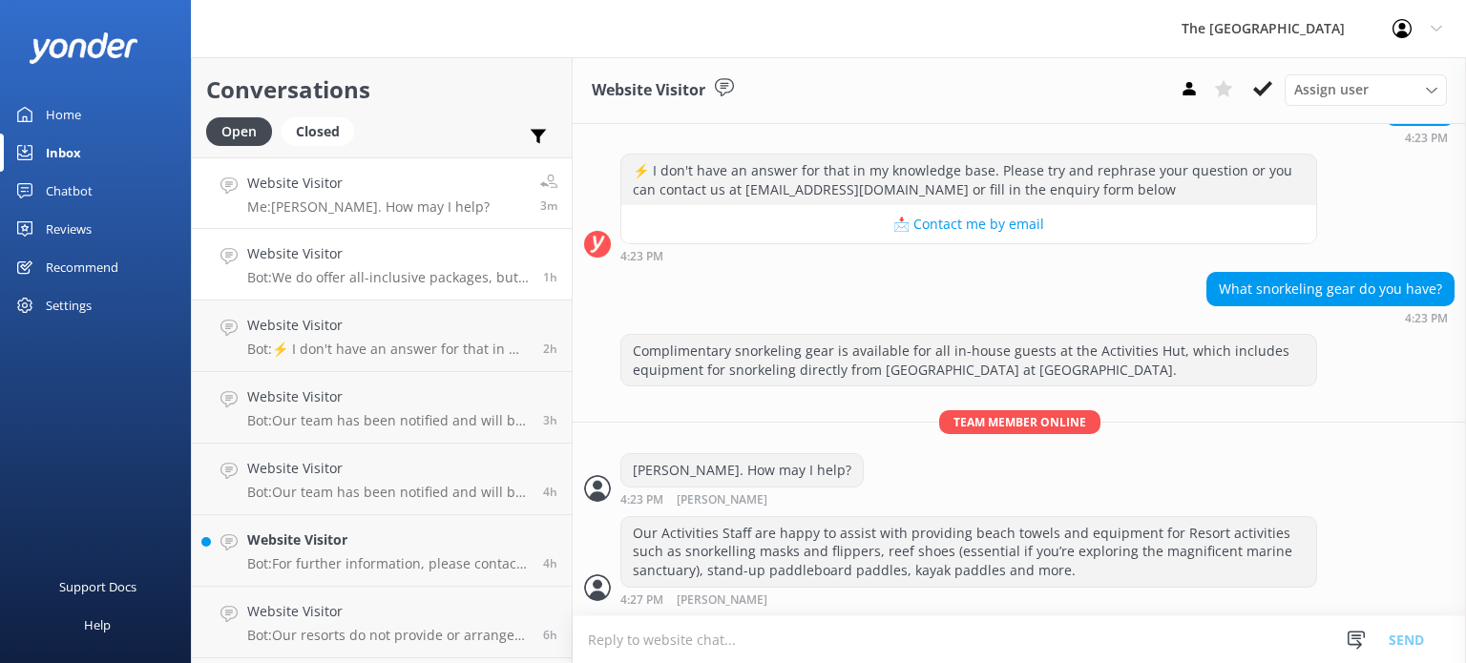
click at [357, 257] on h4 "Website Visitor" at bounding box center [387, 253] width 281 height 21
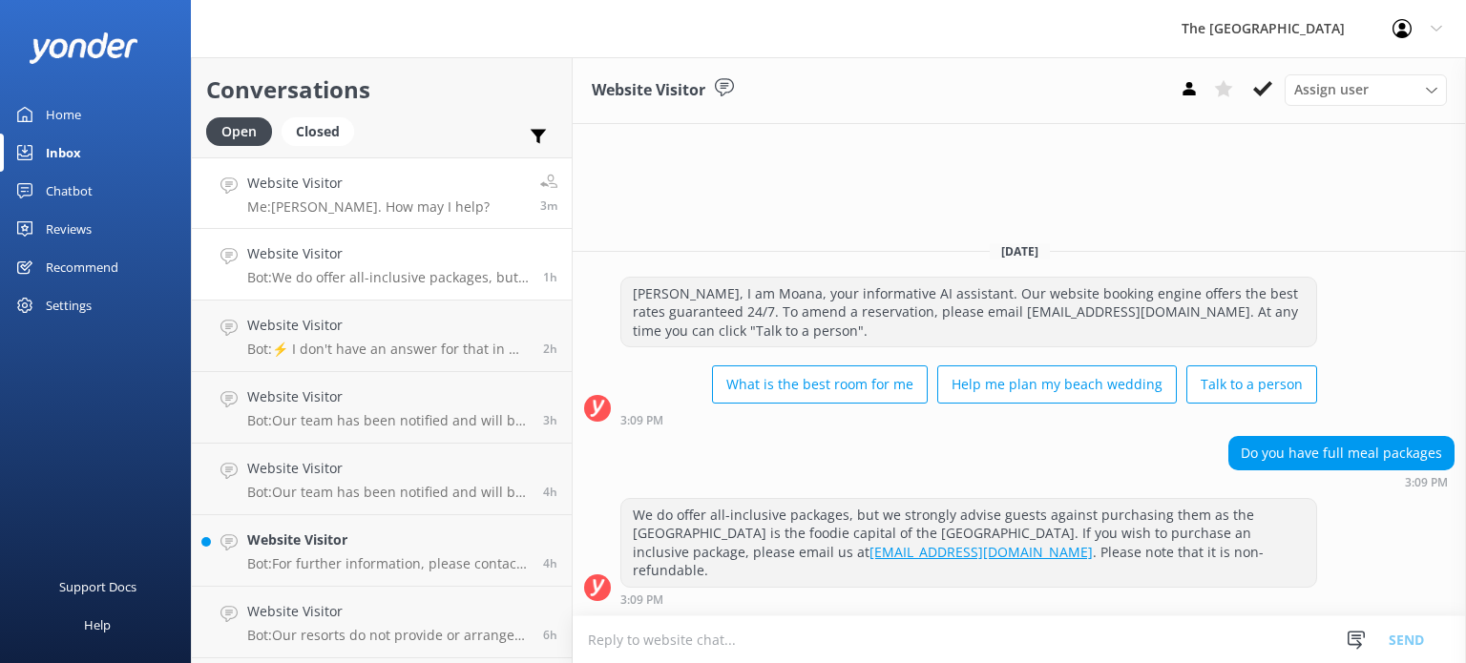
click at [323, 204] on p "Me: [PERSON_NAME]. How may I help?" at bounding box center [368, 206] width 242 height 17
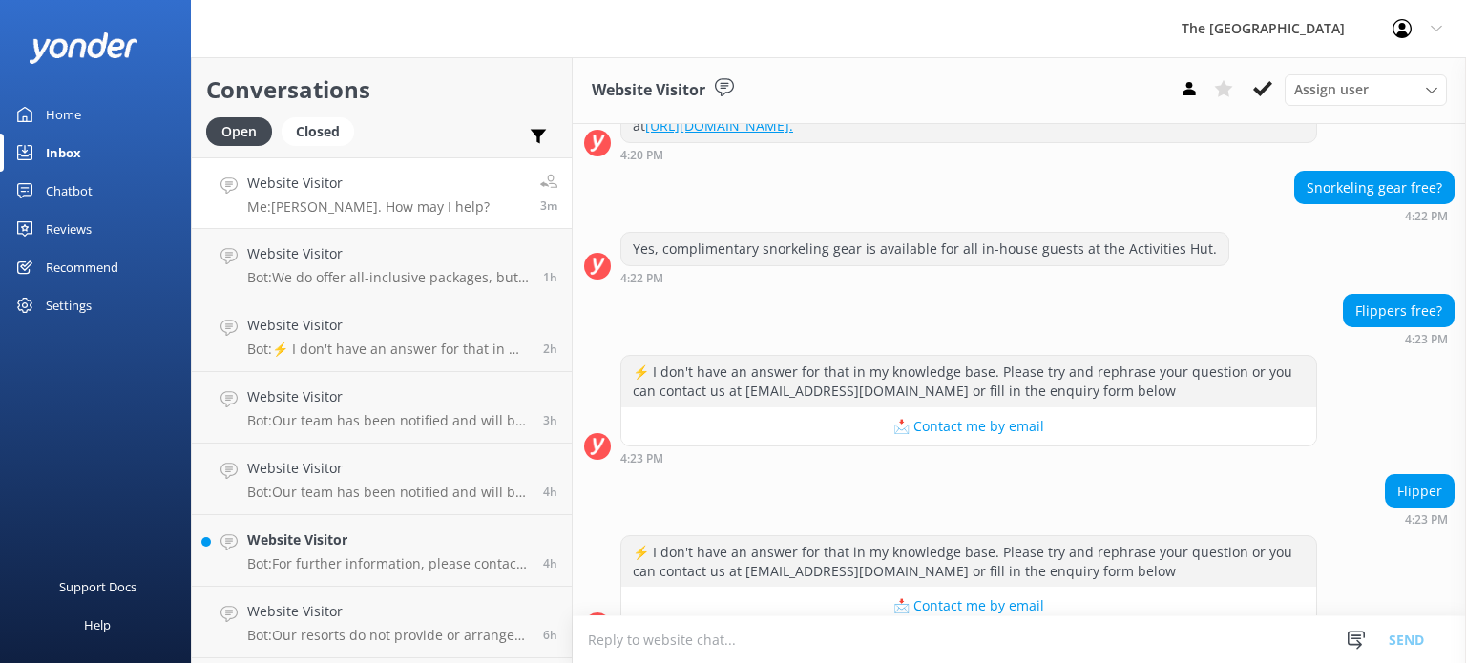
scroll to position [1688, 0]
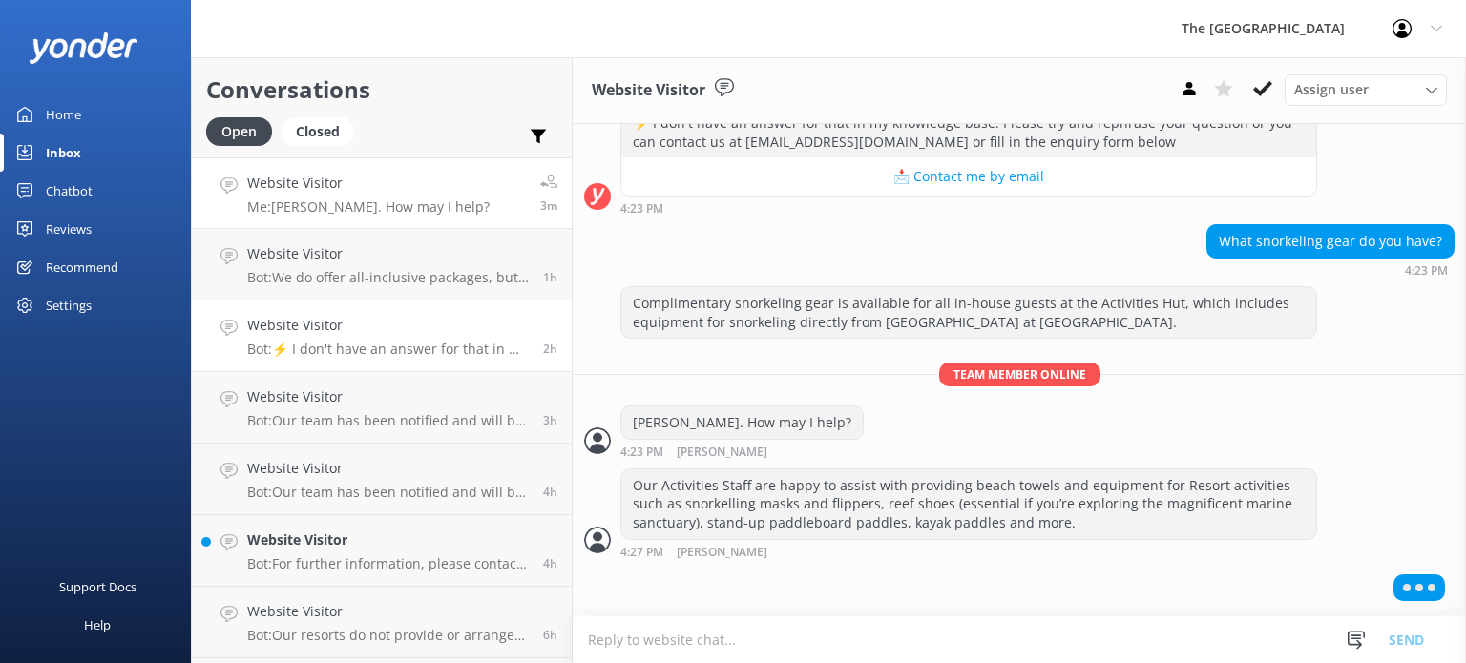
click at [336, 337] on div "Website Visitor Bot: ⚡ I don't have an answer for that in my knowledge base. Pl…" at bounding box center [387, 336] width 281 height 42
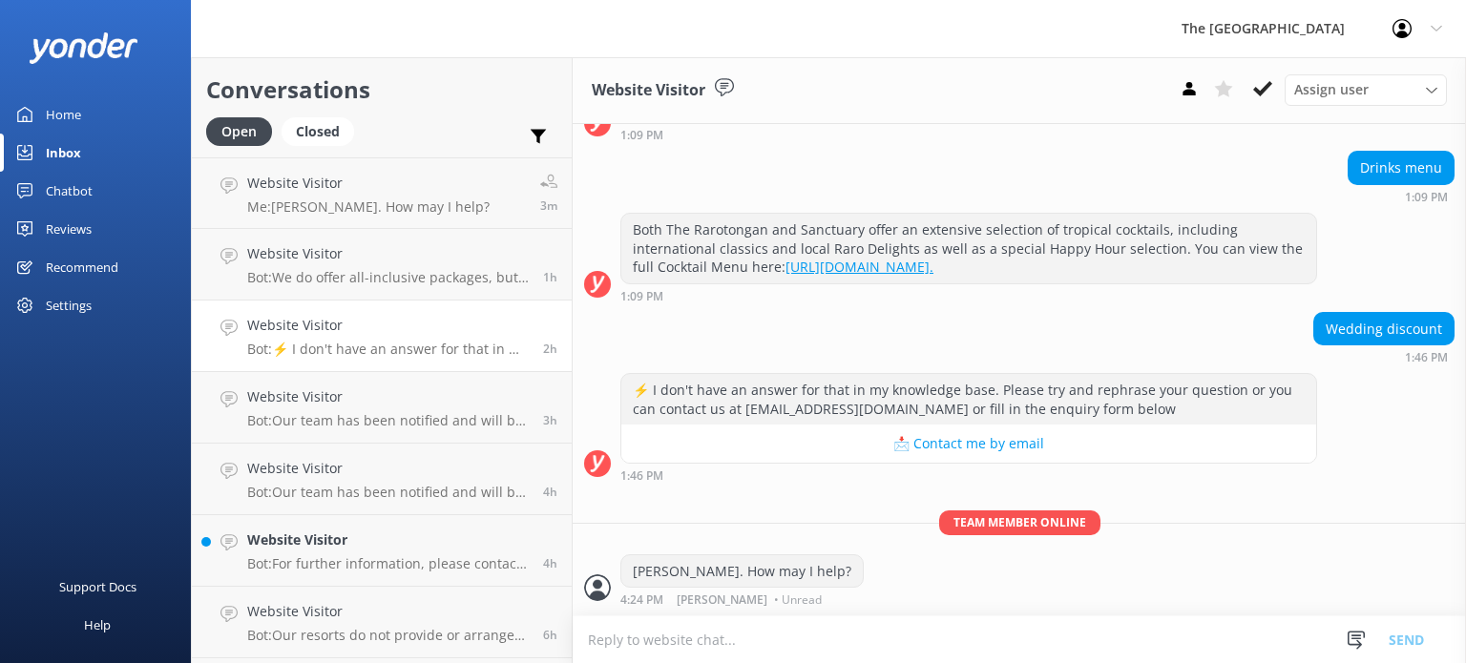
scroll to position [1958, 0]
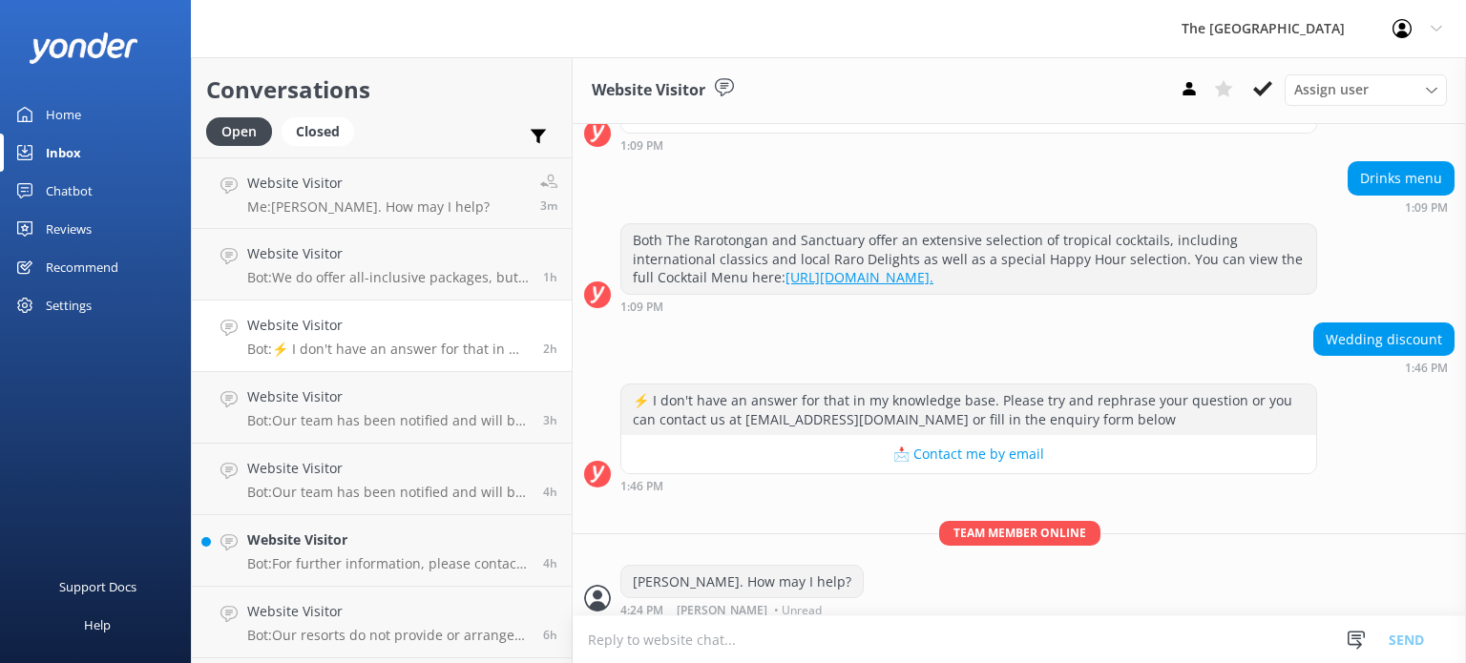
click at [676, 642] on textarea "To enrich screen reader interactions, please activate Accessibility in Grammarl…" at bounding box center [1018, 639] width 893 height 47
drag, startPoint x: 931, startPoint y: 637, endPoint x: 909, endPoint y: 636, distance: 22.0
click at [909, 636] on textarea "Wedding Promo codes are provided once you booked" at bounding box center [1018, 639] width 893 height 48
click at [1199, 647] on textarea "Wedding Promo codes are provided once you booked" at bounding box center [1018, 639] width 893 height 48
drag, startPoint x: 933, startPoint y: 638, endPoint x: 557, endPoint y: 636, distance: 375.9
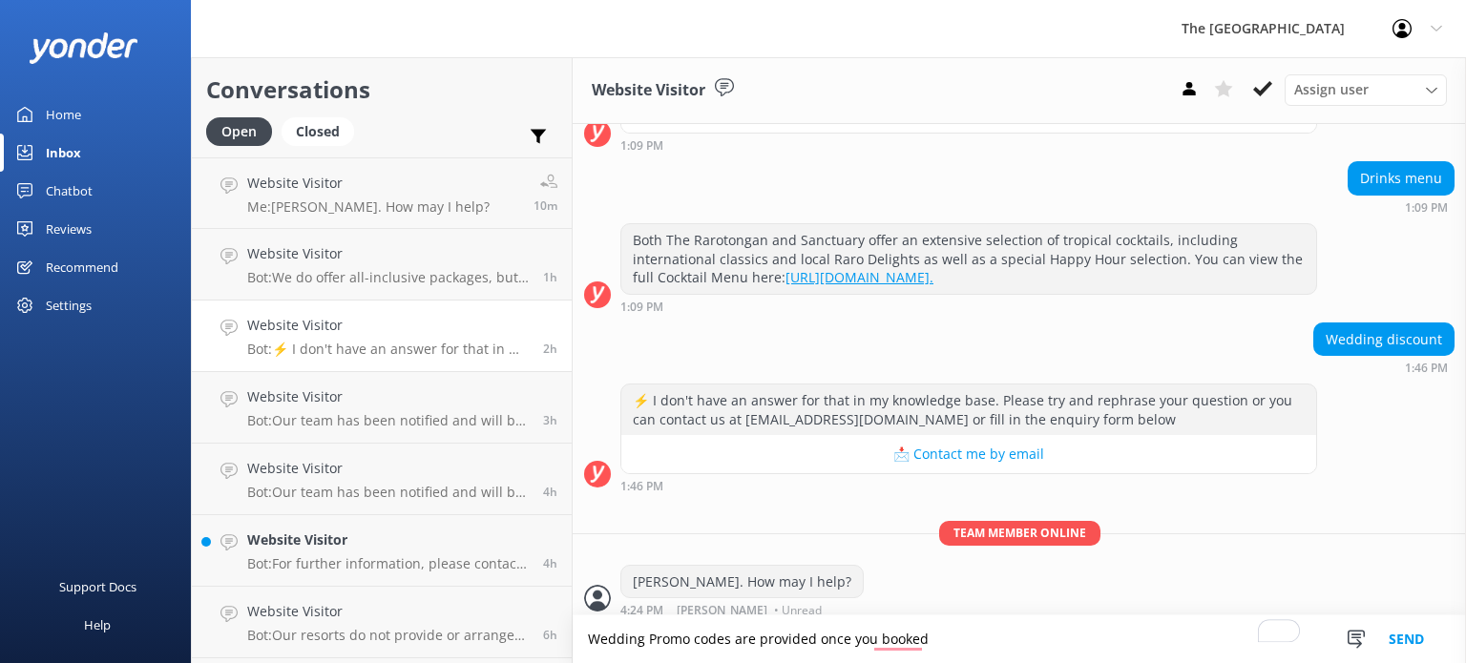
click at [557, 636] on div "Conversations Open Closed Important Assigned to me Unassigned Website Visitor M…" at bounding box center [828, 360] width 1275 height 606
paste textarea "The wedding packages are custom-tailored packages that would need to be discuss…"
type textarea "The wedding packages are custom-tailored packages that would need to be discuss…"
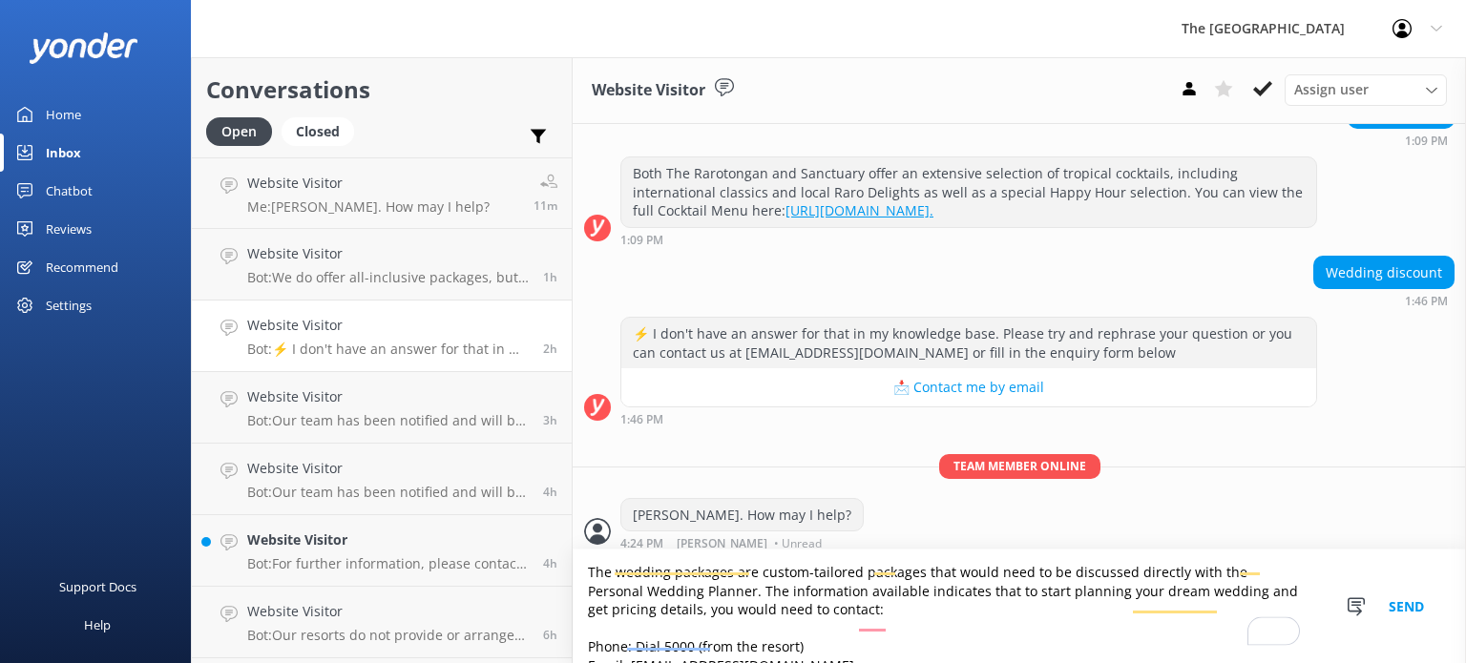
scroll to position [0, 0]
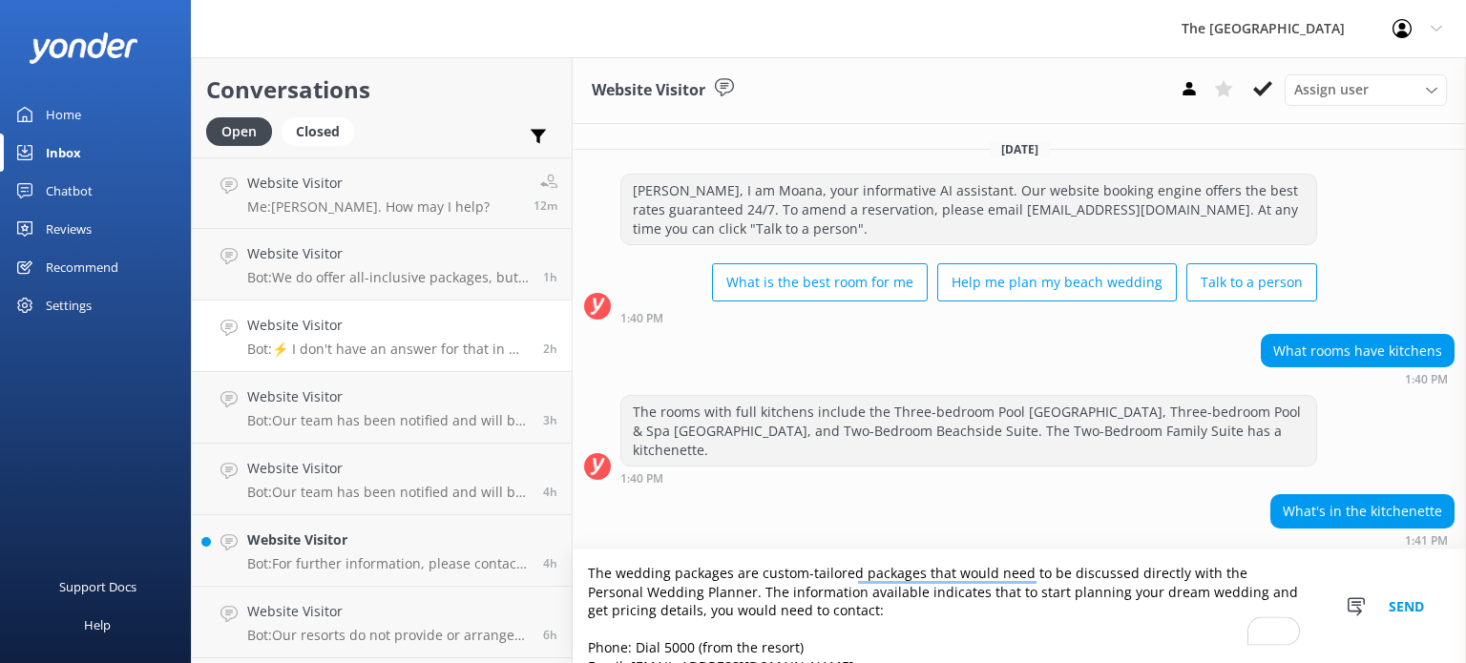
scroll to position [2025, 0]
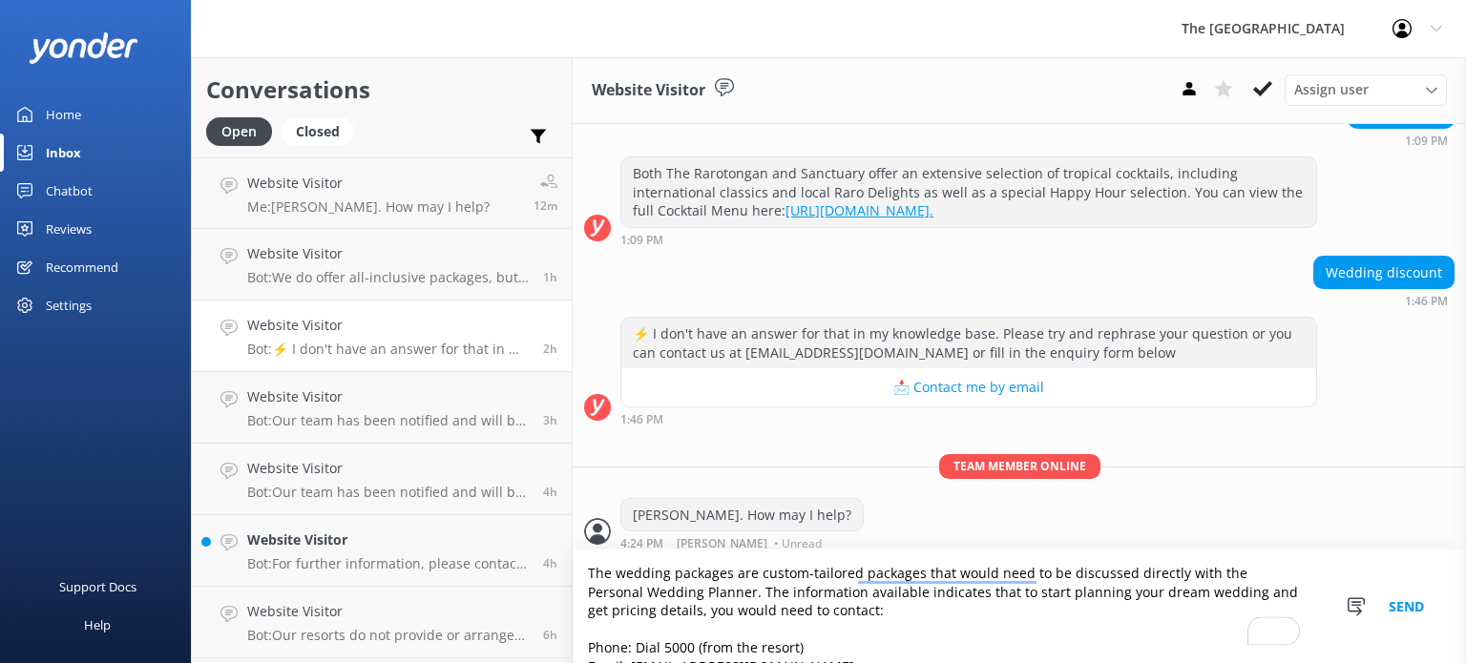
click at [746, 655] on textarea "The wedding packages are custom-tailored packages that would need to be discuss…" at bounding box center [1018, 607] width 893 height 114
drag, startPoint x: 806, startPoint y: 644, endPoint x: 584, endPoint y: 640, distance: 222.3
click at [584, 640] on textarea "The wedding packages are custom-tailored packages that would need to be discuss…" at bounding box center [1018, 607] width 893 height 114
paste textarea "Toll Free Reservations AU 1800 272 768 NZ 0800 727 686 [GEOGRAPHIC_DATA] / [GEO…"
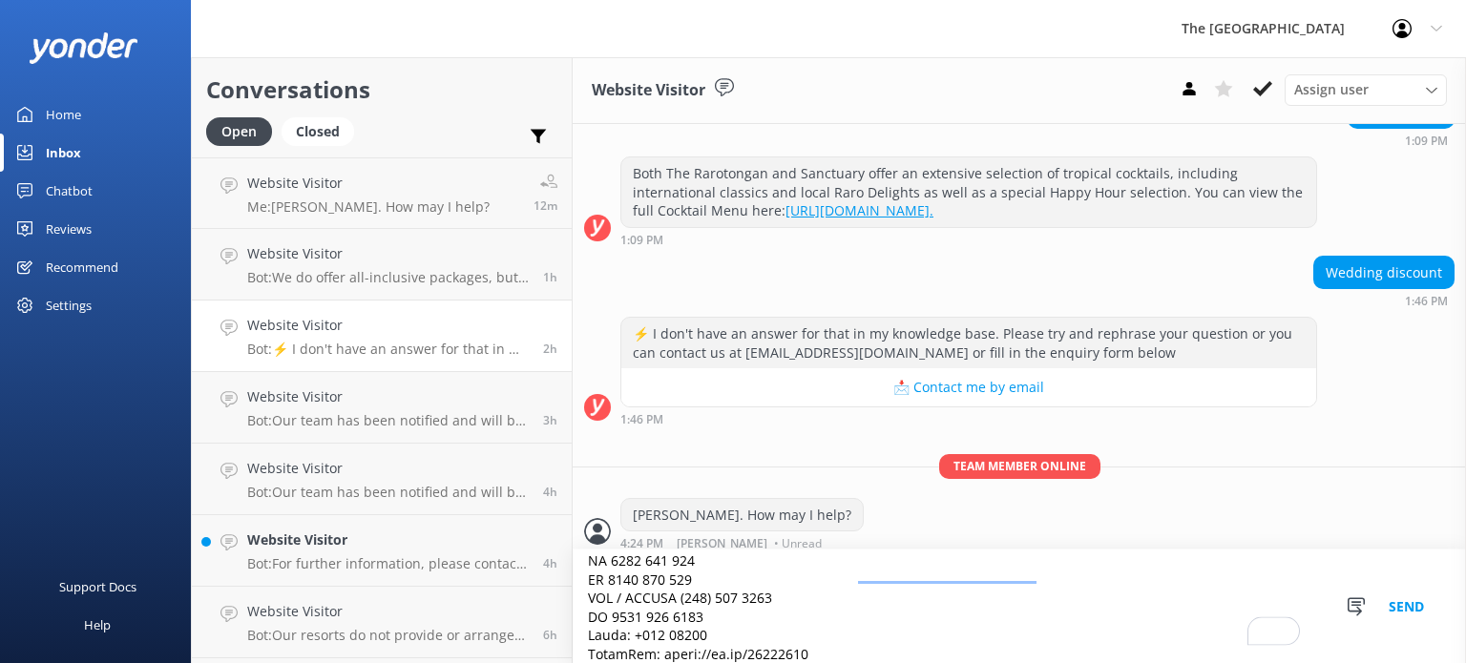
scroll to position [106, 0]
click at [720, 609] on textarea "To enrich screen reader interactions, please activate Accessibility in Grammarl…" at bounding box center [1018, 607] width 893 height 114
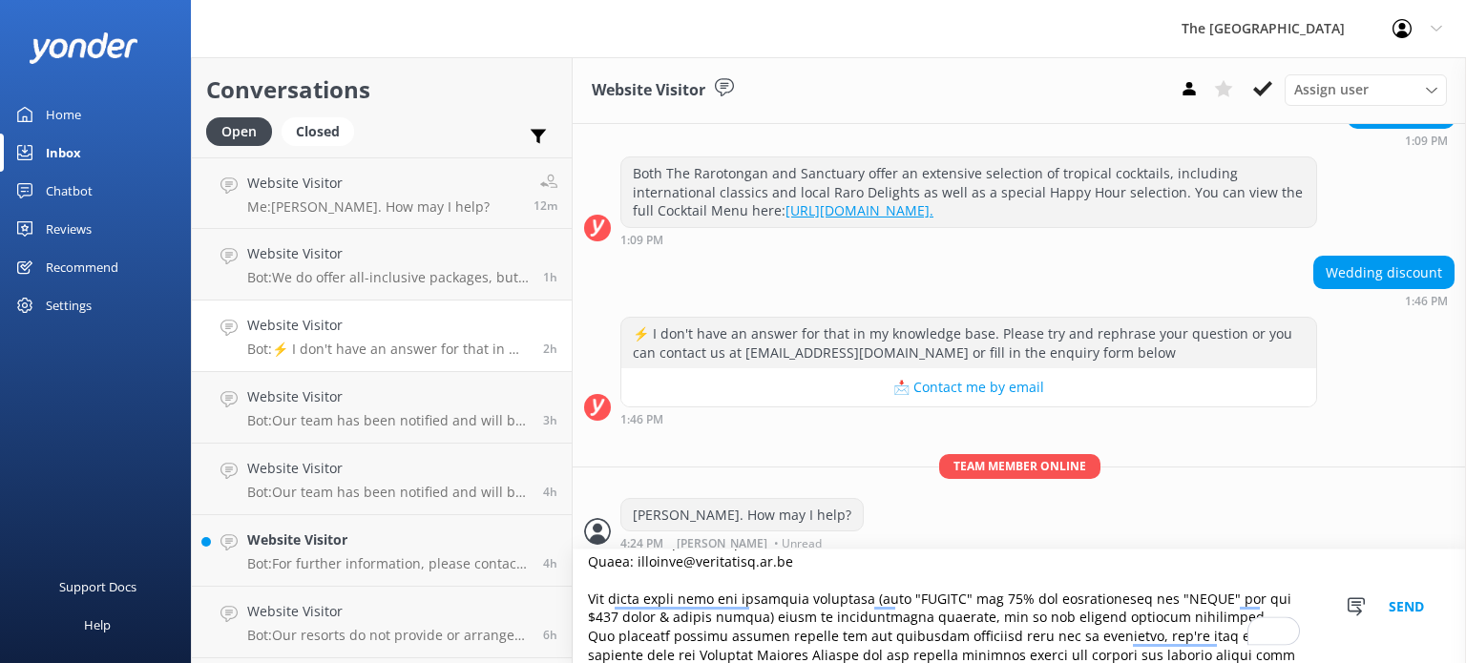
scroll to position [0, 0]
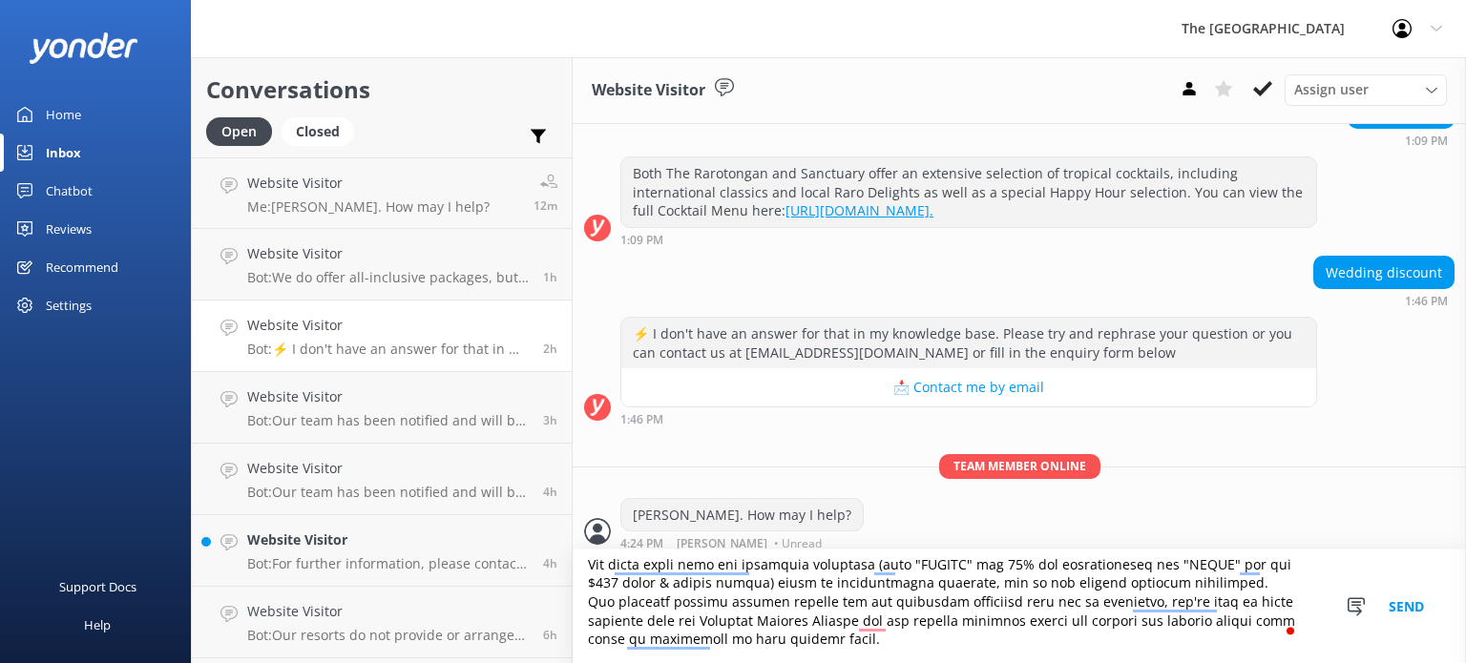
click at [593, 591] on textarea "To enrich screen reader interactions, please activate Accessibility in Grammarl…" at bounding box center [1018, 607] width 893 height 114
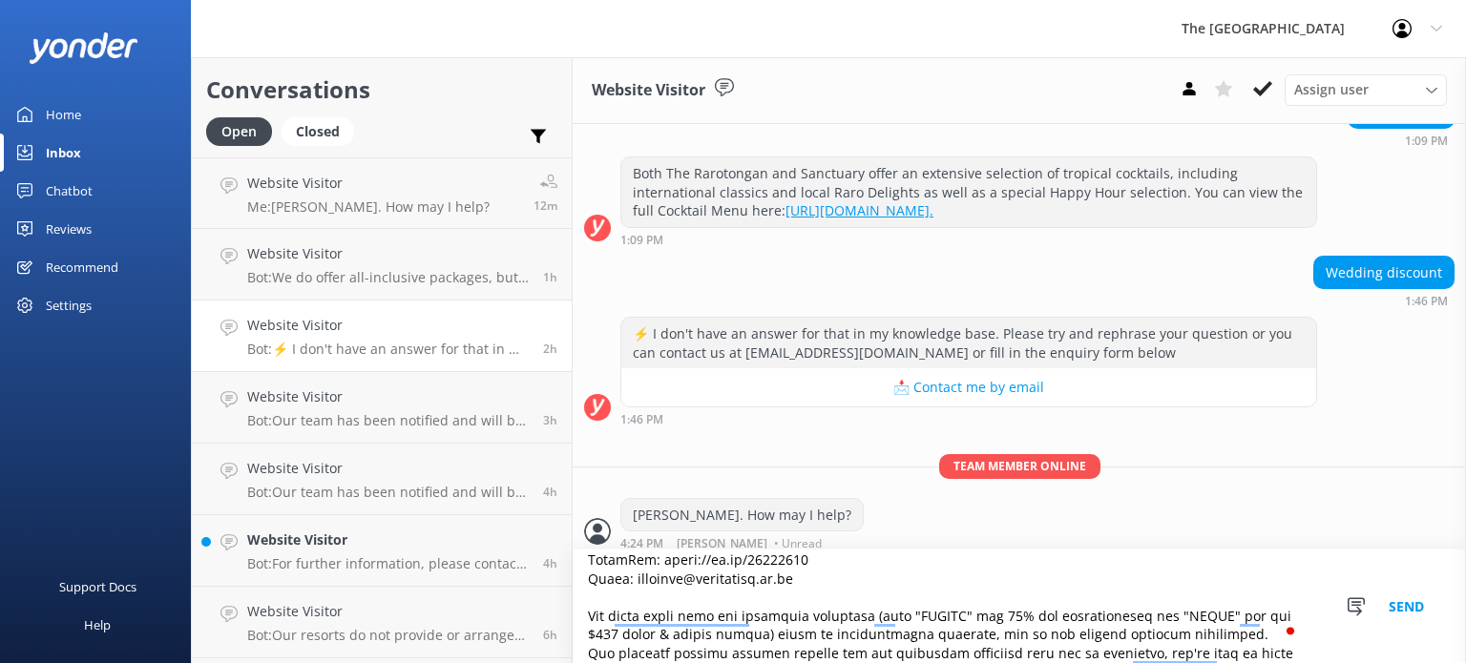
drag, startPoint x: 809, startPoint y: 575, endPoint x: 631, endPoint y: 581, distance: 178.5
click at [631, 581] on textarea "To enrich screen reader interactions, please activate Accessibility in Grammarl…" at bounding box center [1018, 607] width 893 height 114
click at [807, 582] on textarea "To enrich screen reader interactions, please activate Accessibility in Grammarl…" at bounding box center [1018, 607] width 893 height 114
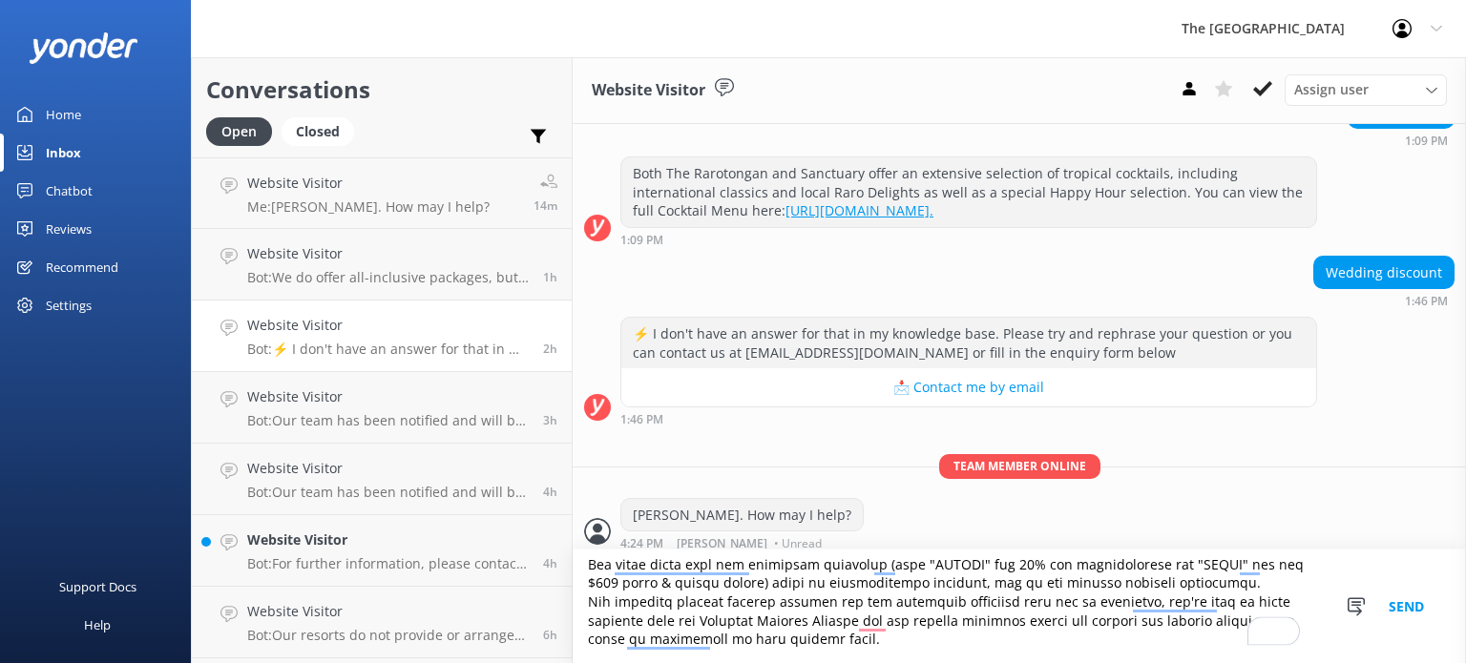
scroll to position [252, 0]
click at [919, 637] on textarea "To enrich screen reader interactions, please activate Accessibility in Grammarl…" at bounding box center [1018, 607] width 893 height 114
paste textarea "Whatever inspires you, whatever vision you have of your wedding day, your Perso…"
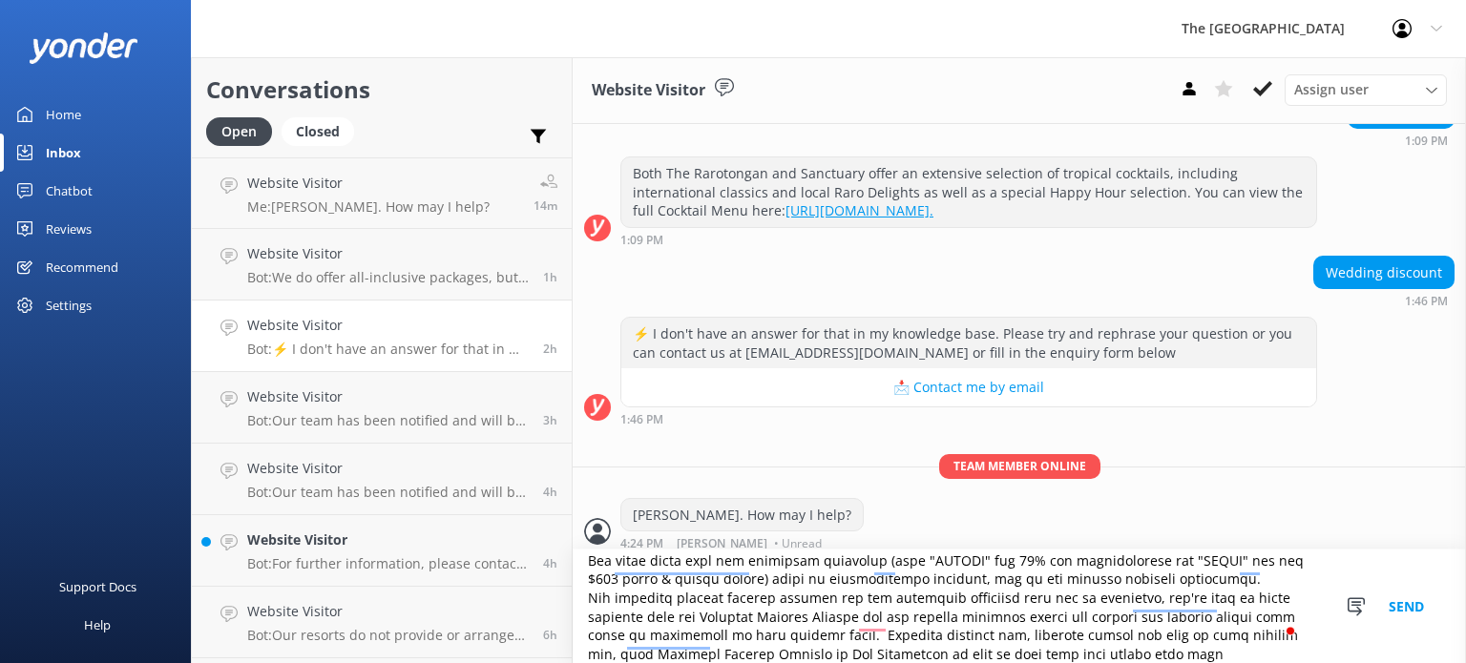
scroll to position [256, 0]
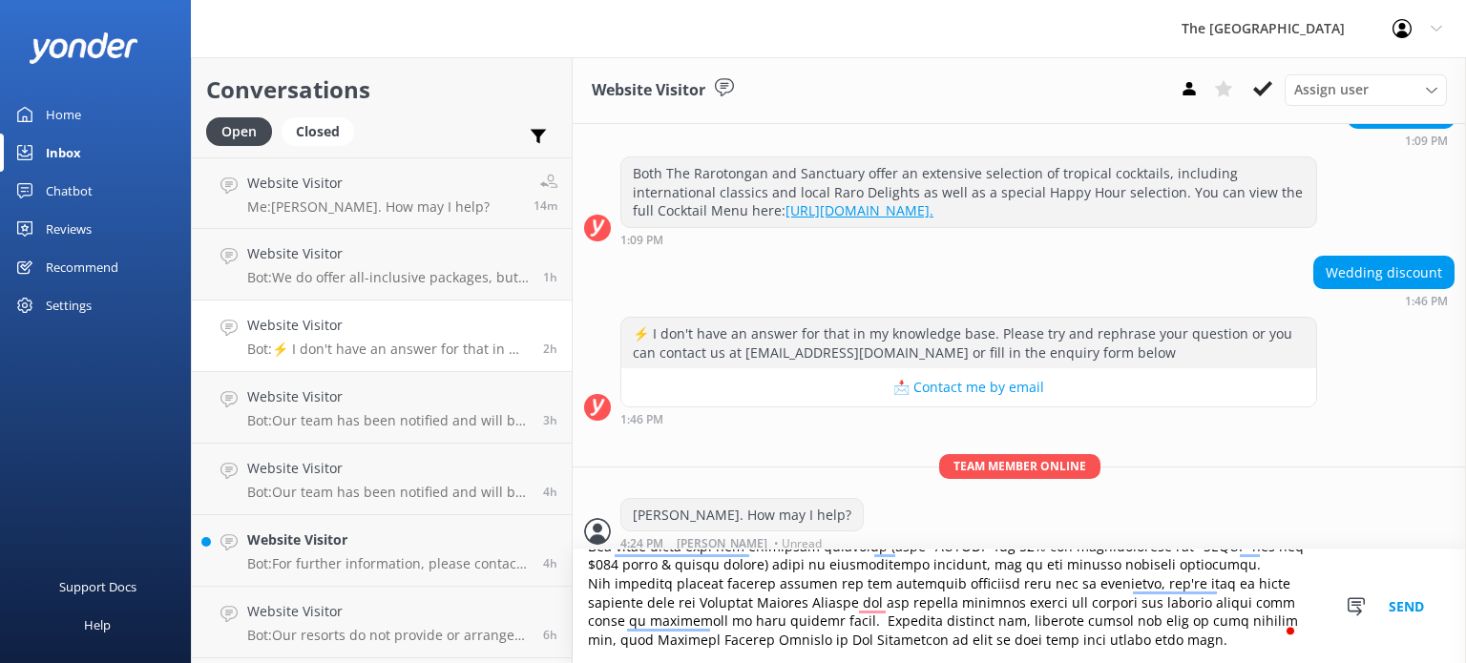
type textarea "The wedding packages are custom-tailored packages that would need to be discuss…"
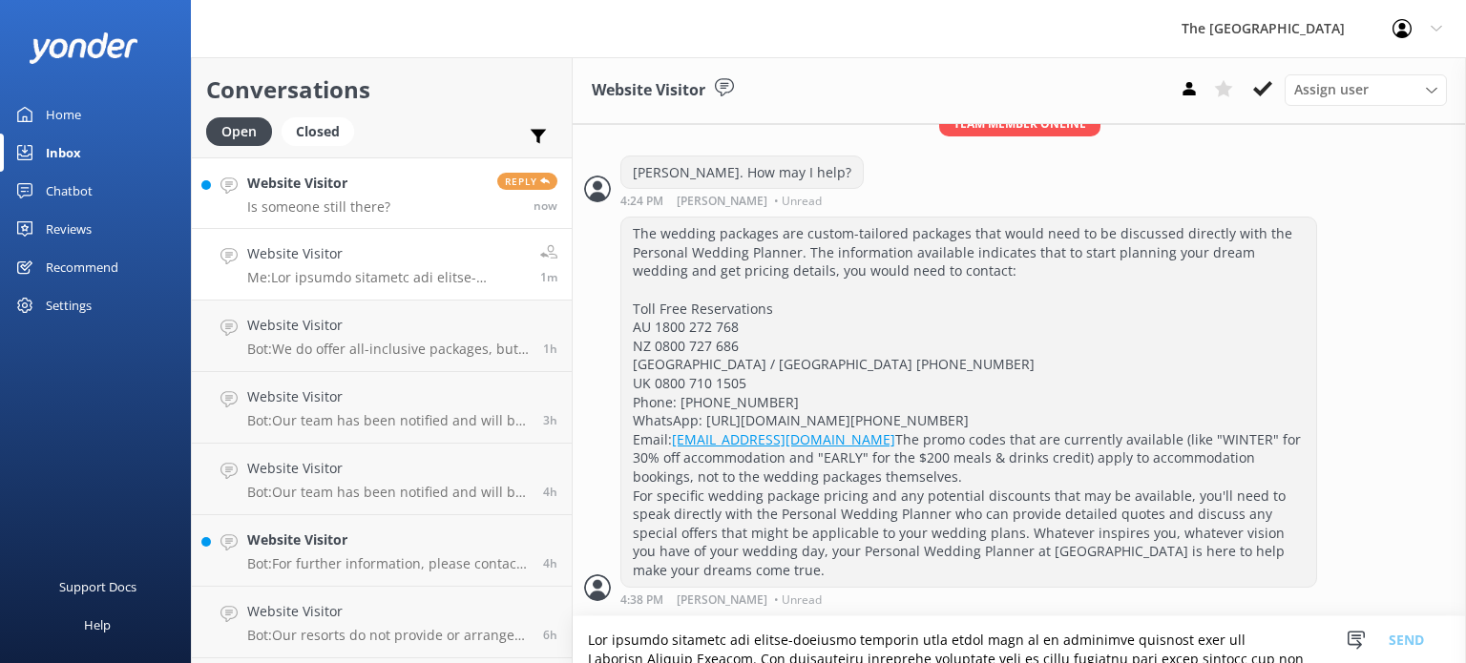
click at [312, 195] on div "Website Visitor Is someone still there?" at bounding box center [318, 193] width 143 height 41
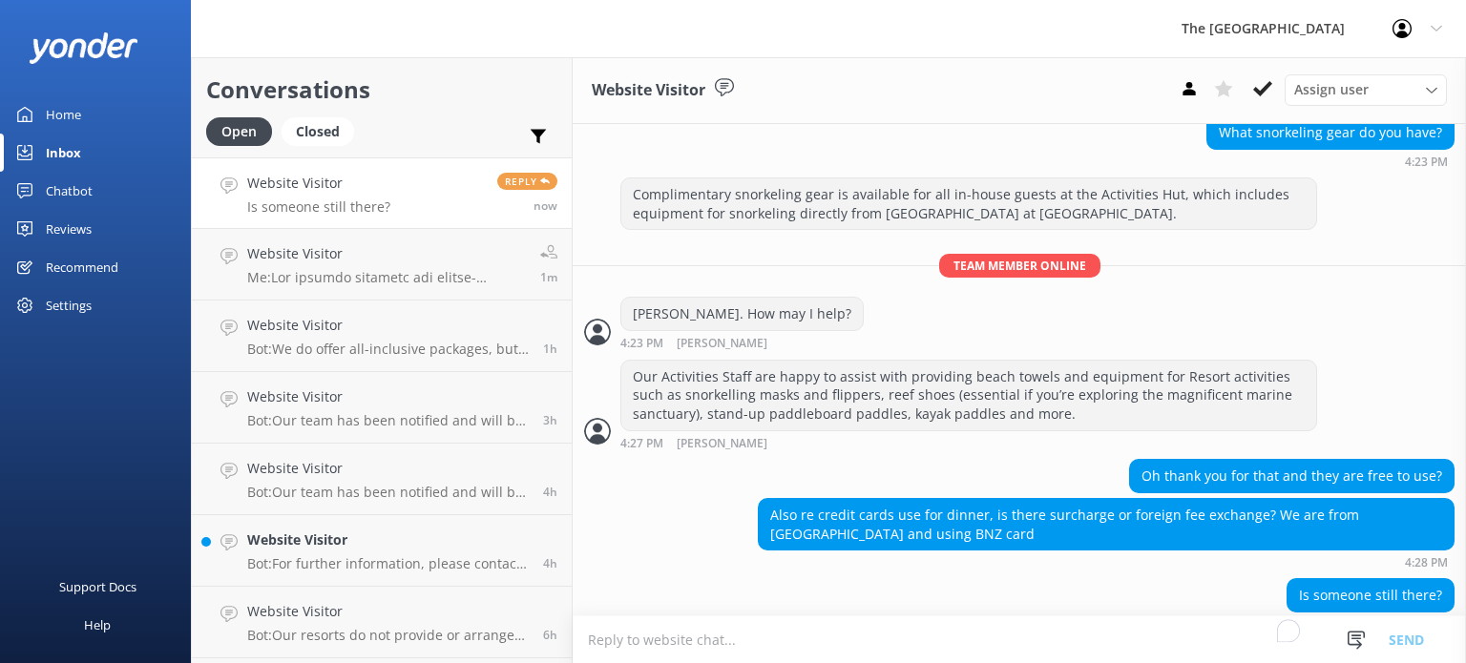
scroll to position [1867, 0]
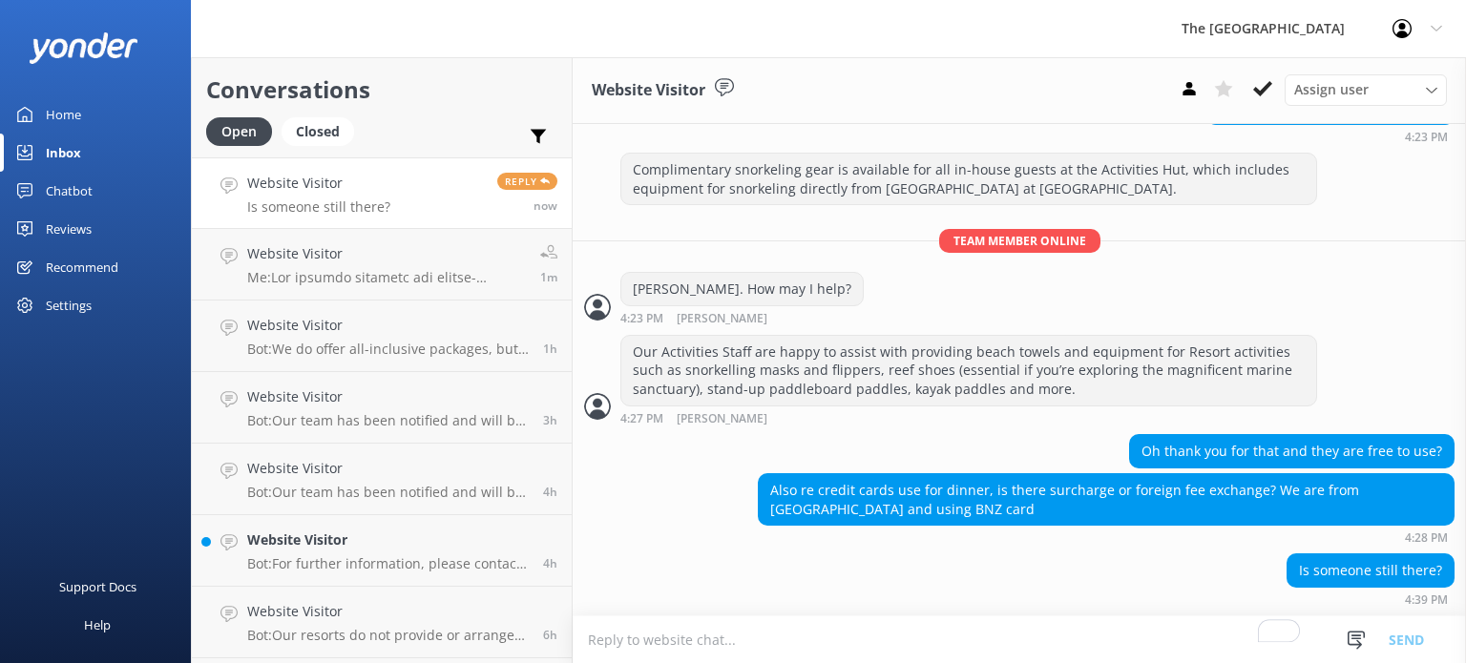
click at [704, 640] on textarea "To enrich screen reader interactions, please activate Accessibility in Grammarl…" at bounding box center [1018, 639] width 893 height 47
type textarea "Yes, they are free to use for your day's activity."
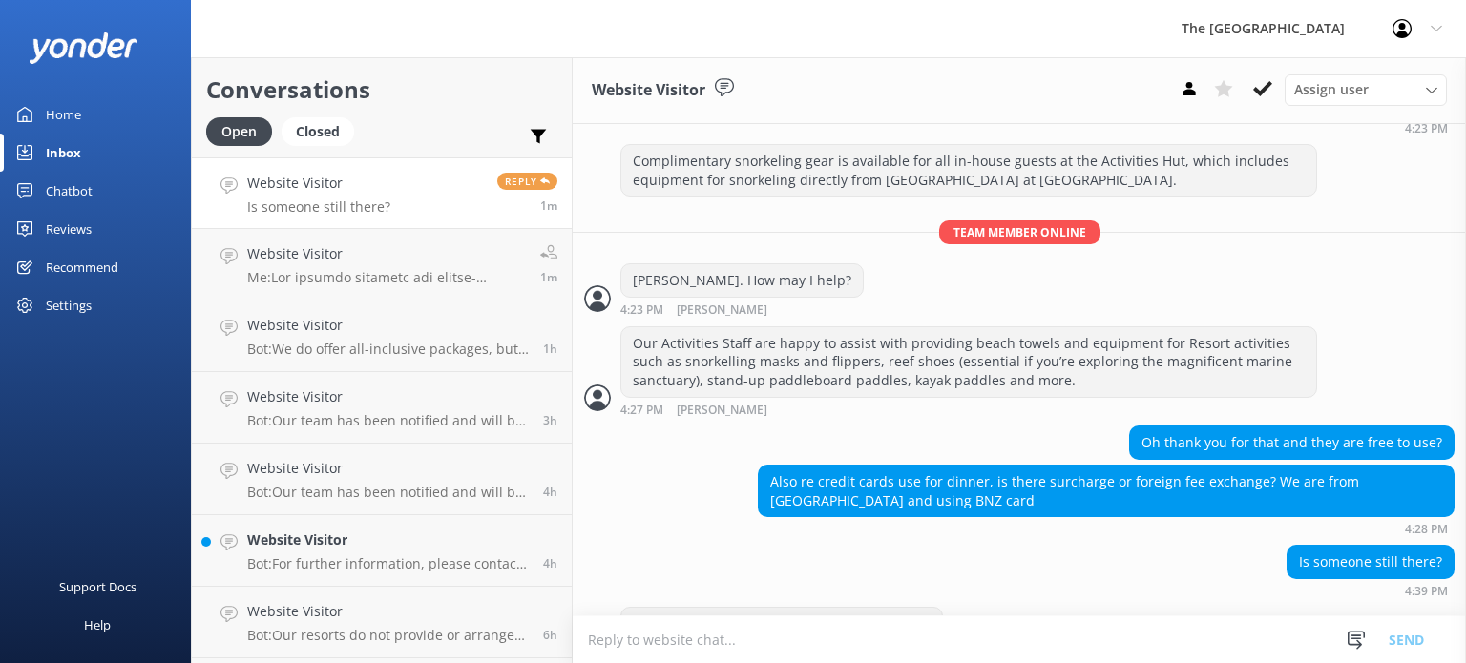
scroll to position [1929, 0]
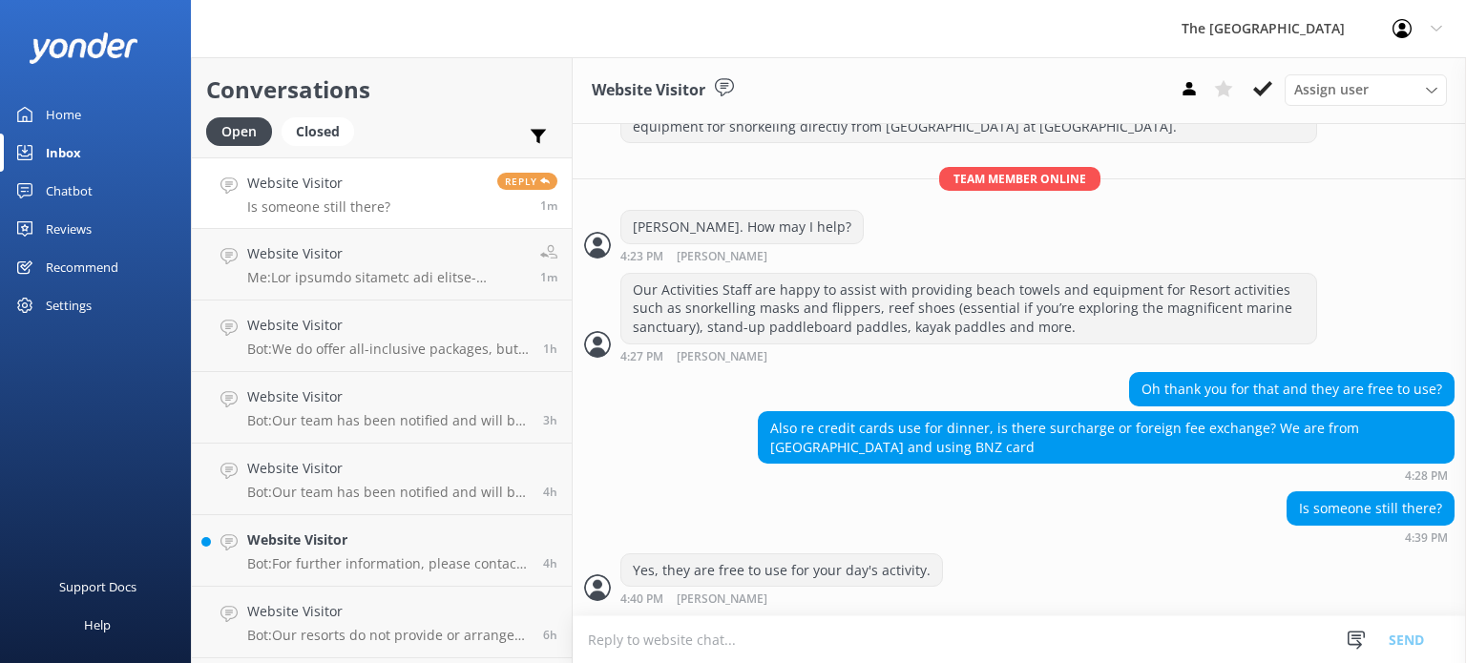
click at [853, 628] on textarea "To enrich screen reader interactions, please activate Accessibility in Grammarl…" at bounding box center [1018, 639] width 893 height 47
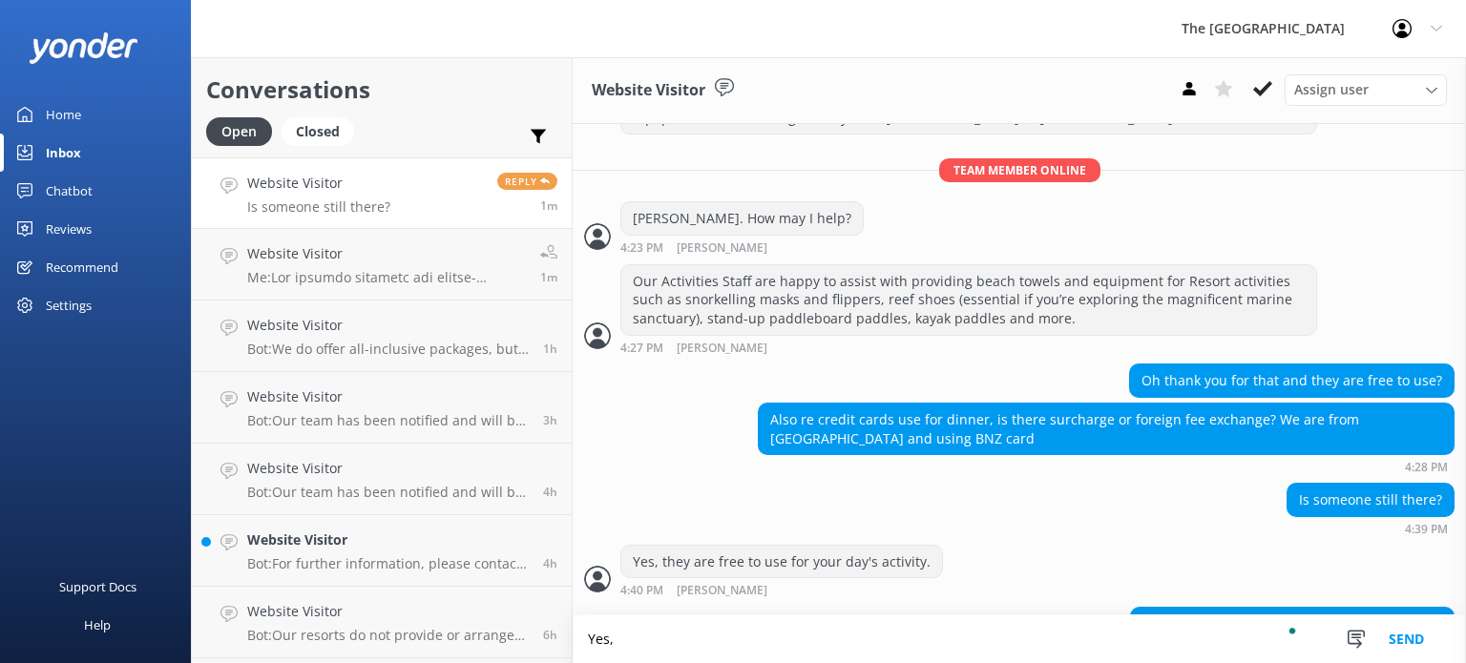
scroll to position [1991, 0]
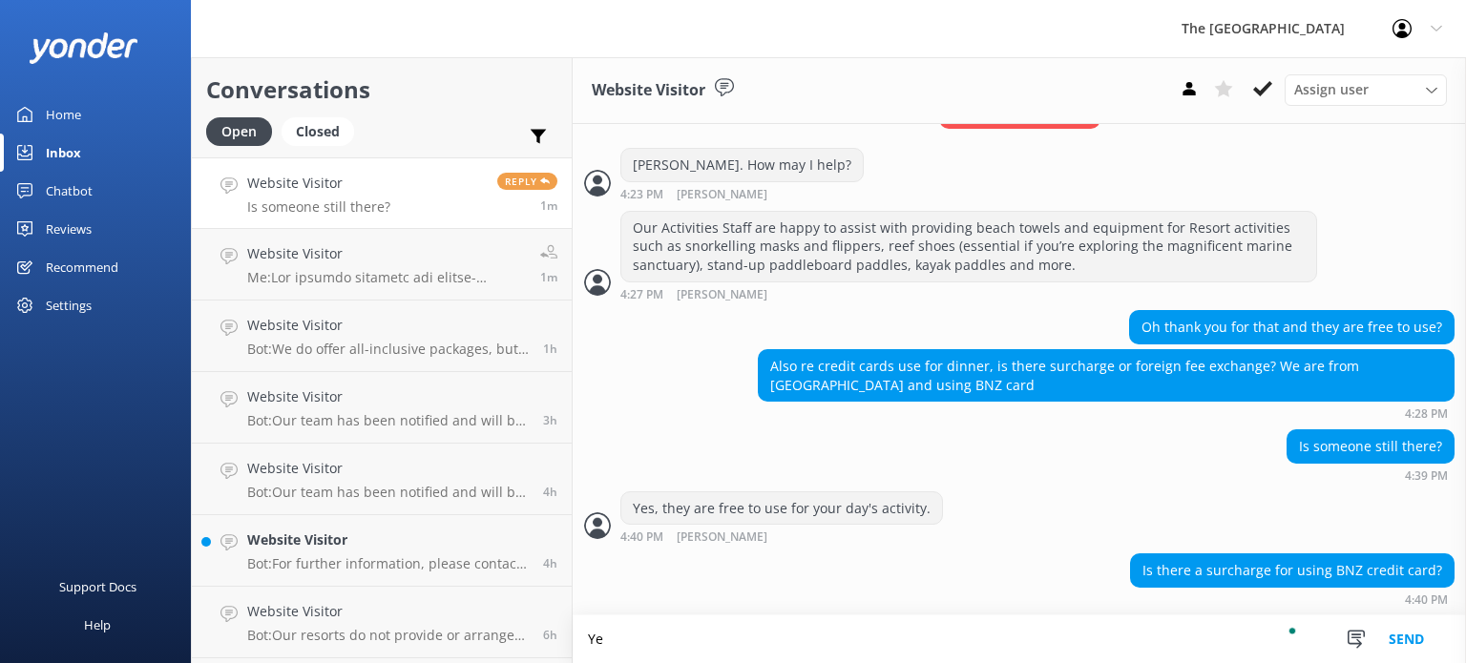
type textarea "Y"
type textarea "N"
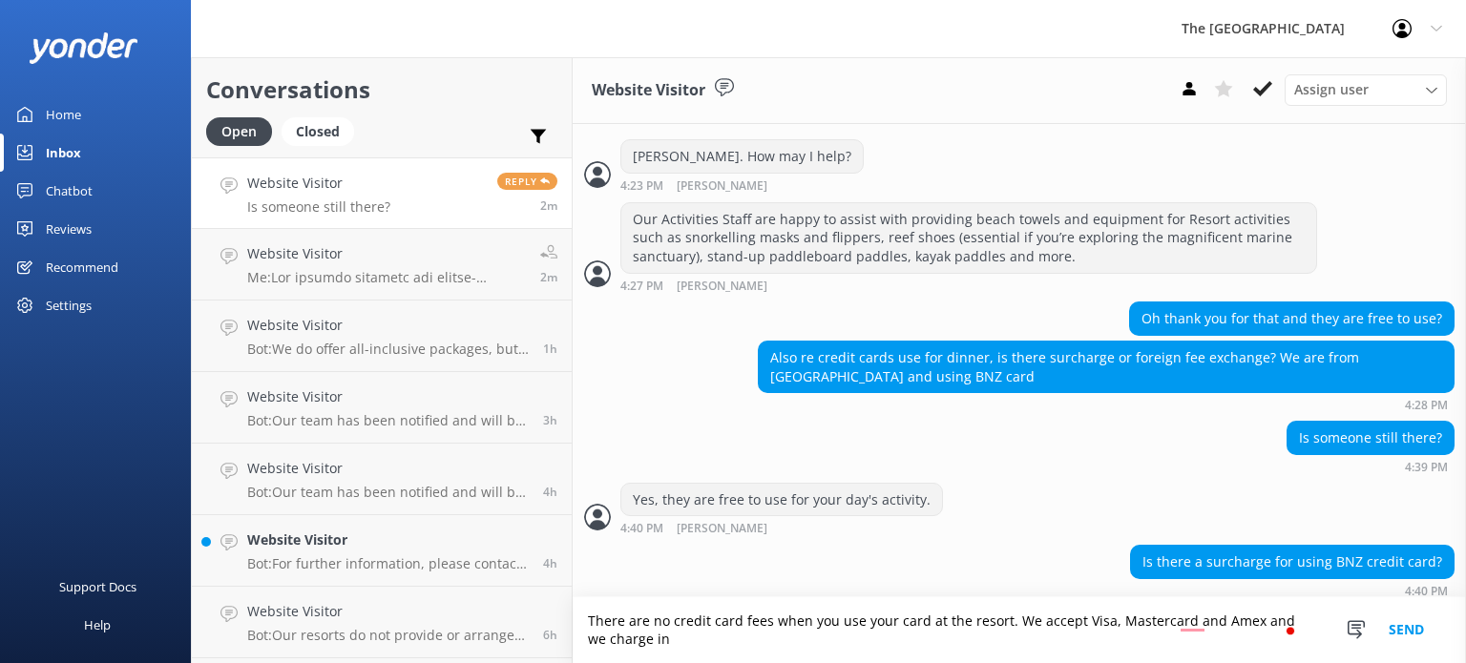
scroll to position [2010, 0]
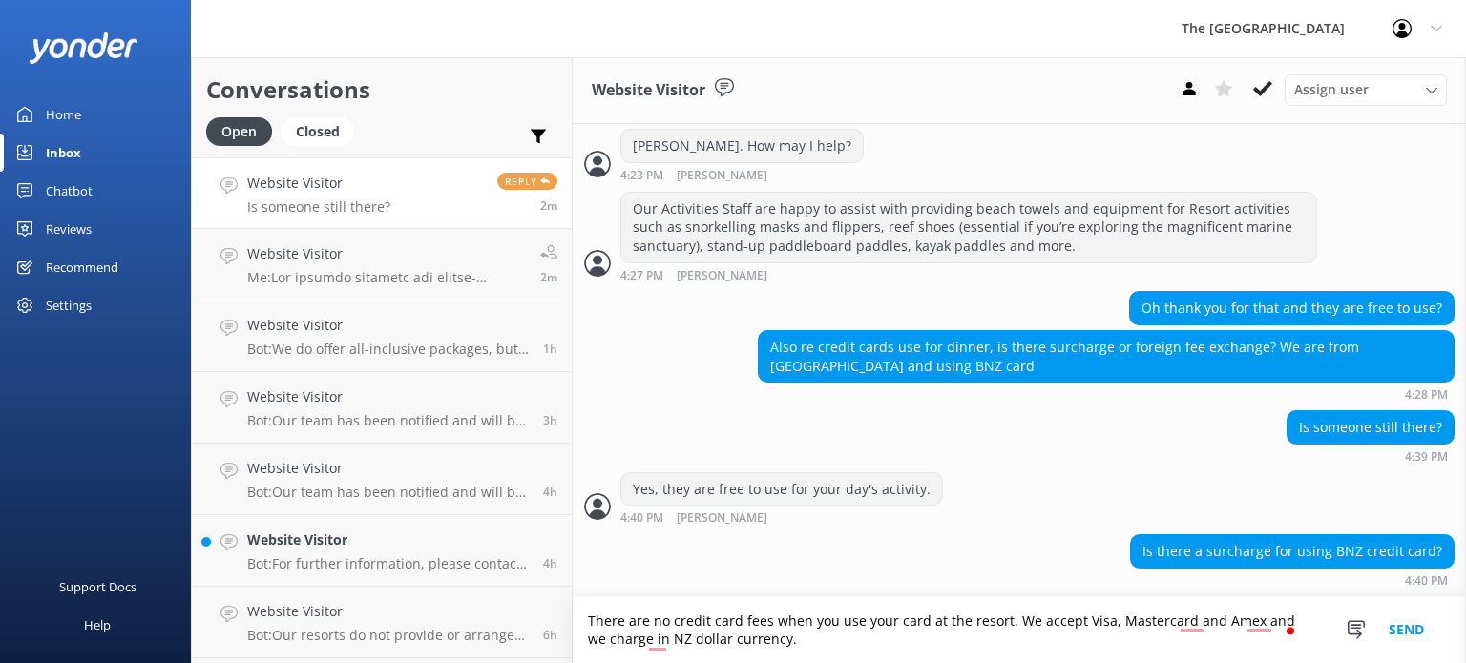
type textarea "There are no credit card fees when you use your card at the resort. We accept V…"
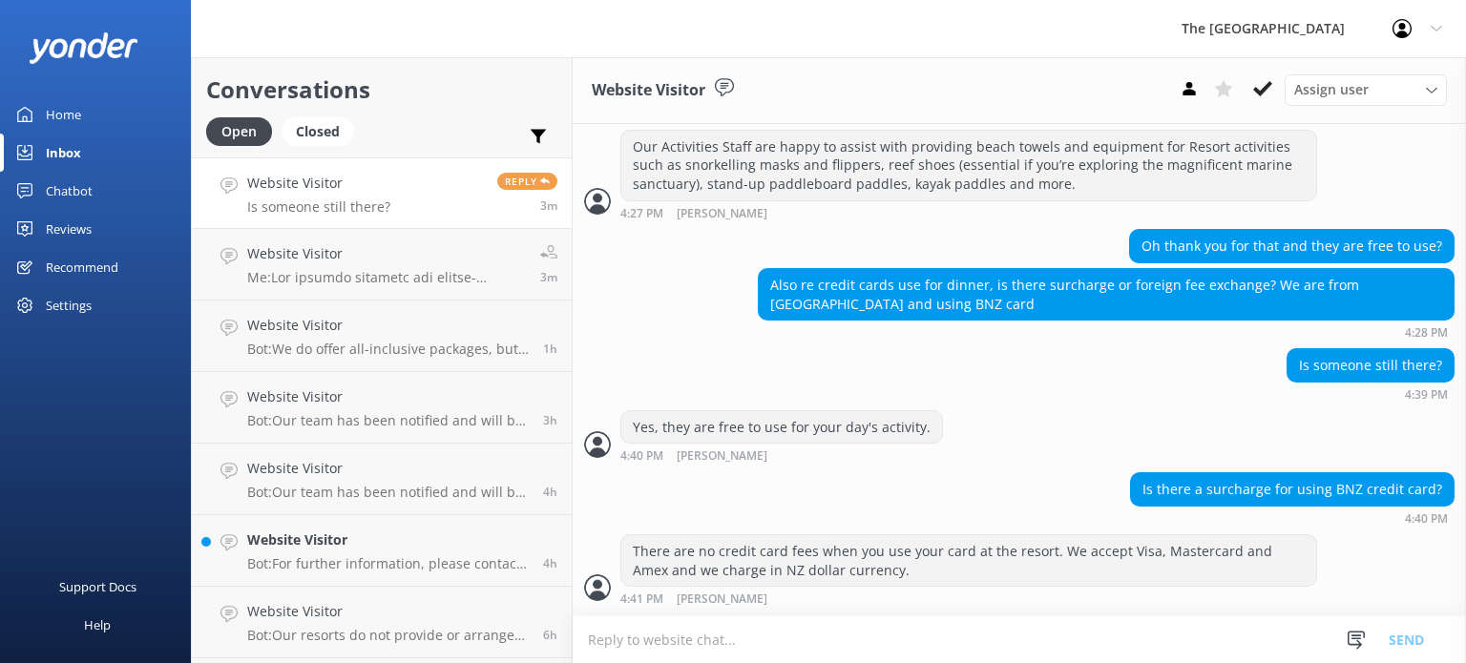
scroll to position [2116, 0]
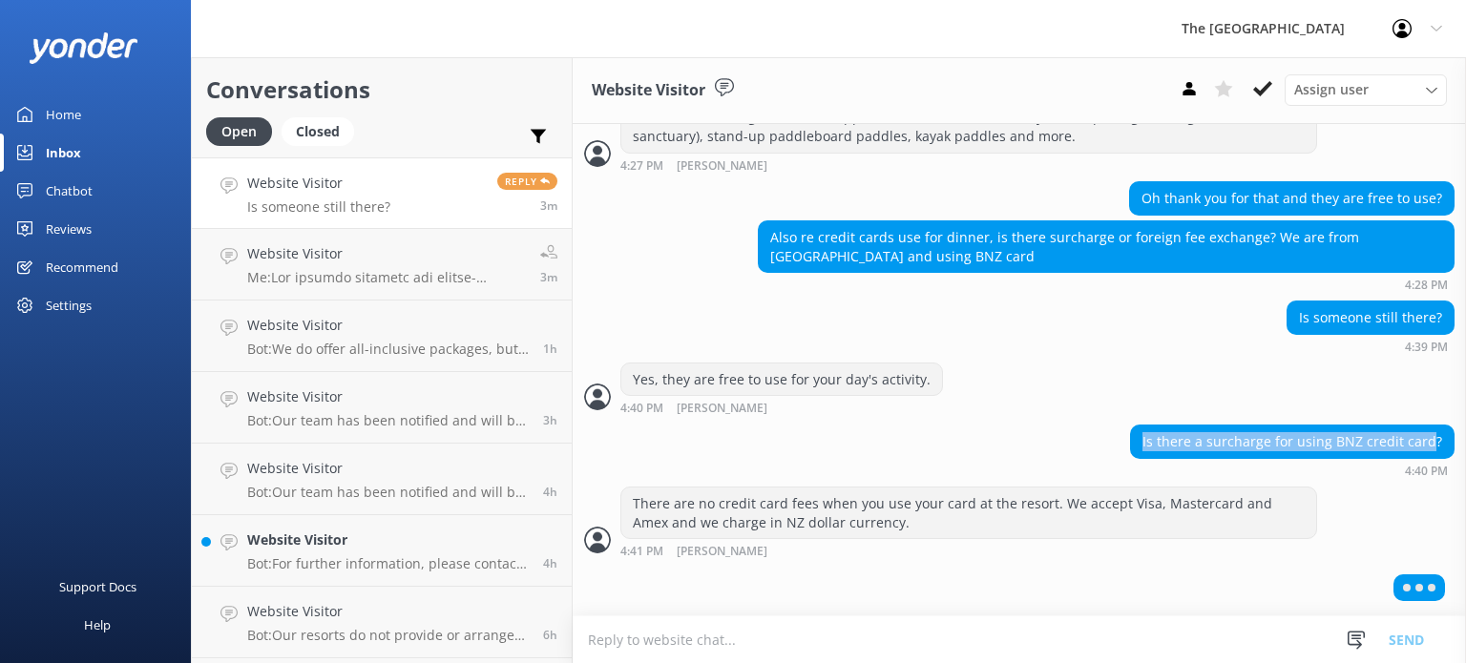
drag, startPoint x: 1135, startPoint y: 443, endPoint x: 1422, endPoint y: 446, distance: 286.2
click at [1422, 446] on div "Is there a surcharge for using BNZ credit card?" at bounding box center [1292, 442] width 322 height 32
copy div "Is there a surcharge for using BNZ credit card"
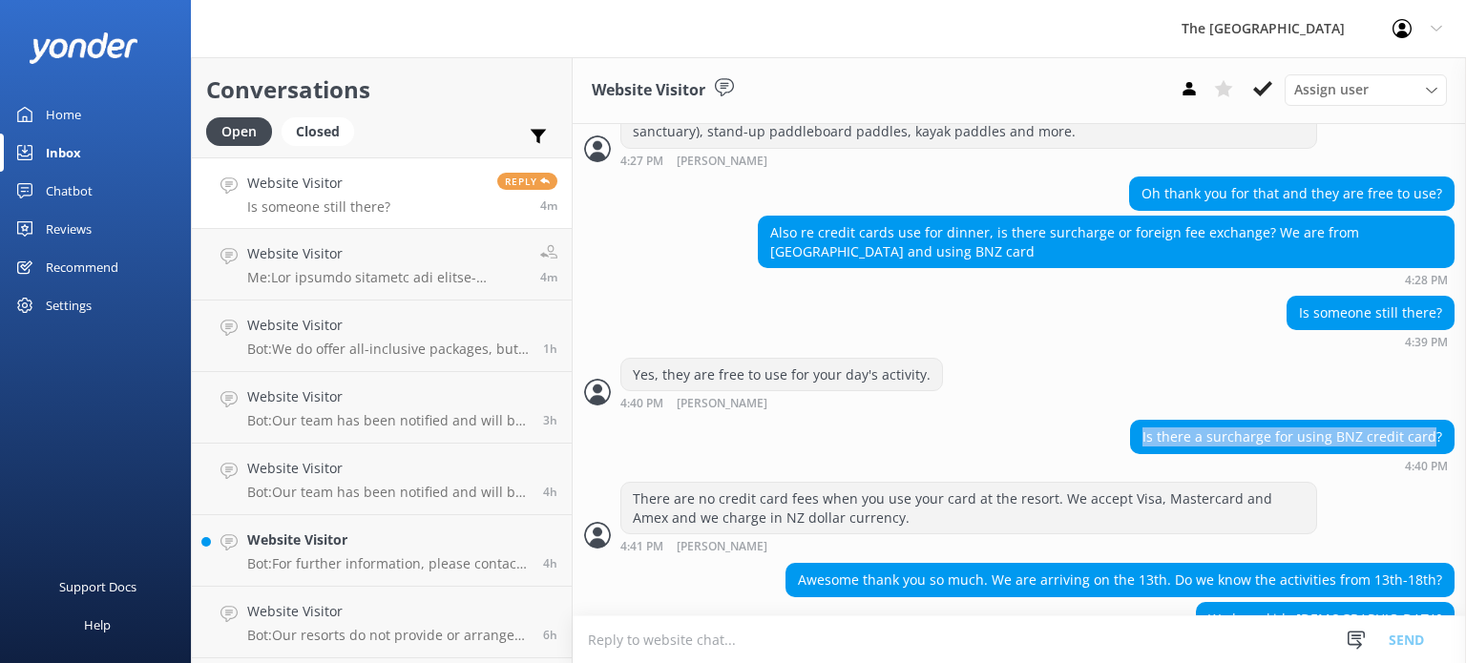
scroll to position [2172, 0]
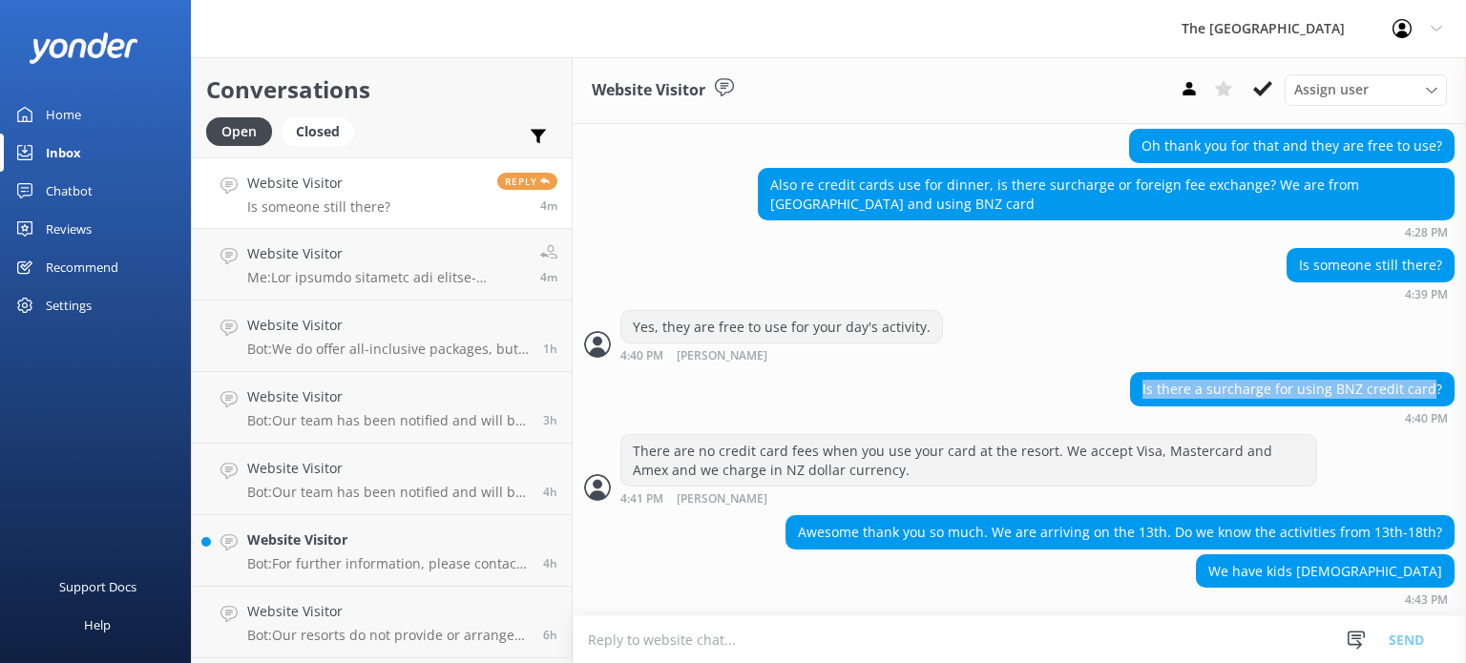
click at [720, 634] on textarea "To enrich screen reader interactions, please activate Accessibility in Grammarl…" at bounding box center [1018, 639] width 893 height 47
click at [879, 631] on textarea "To enrich screen reader interactions, please activate Accessibility in Grammarl…" at bounding box center [1018, 639] width 893 height 47
type textarea "Y"
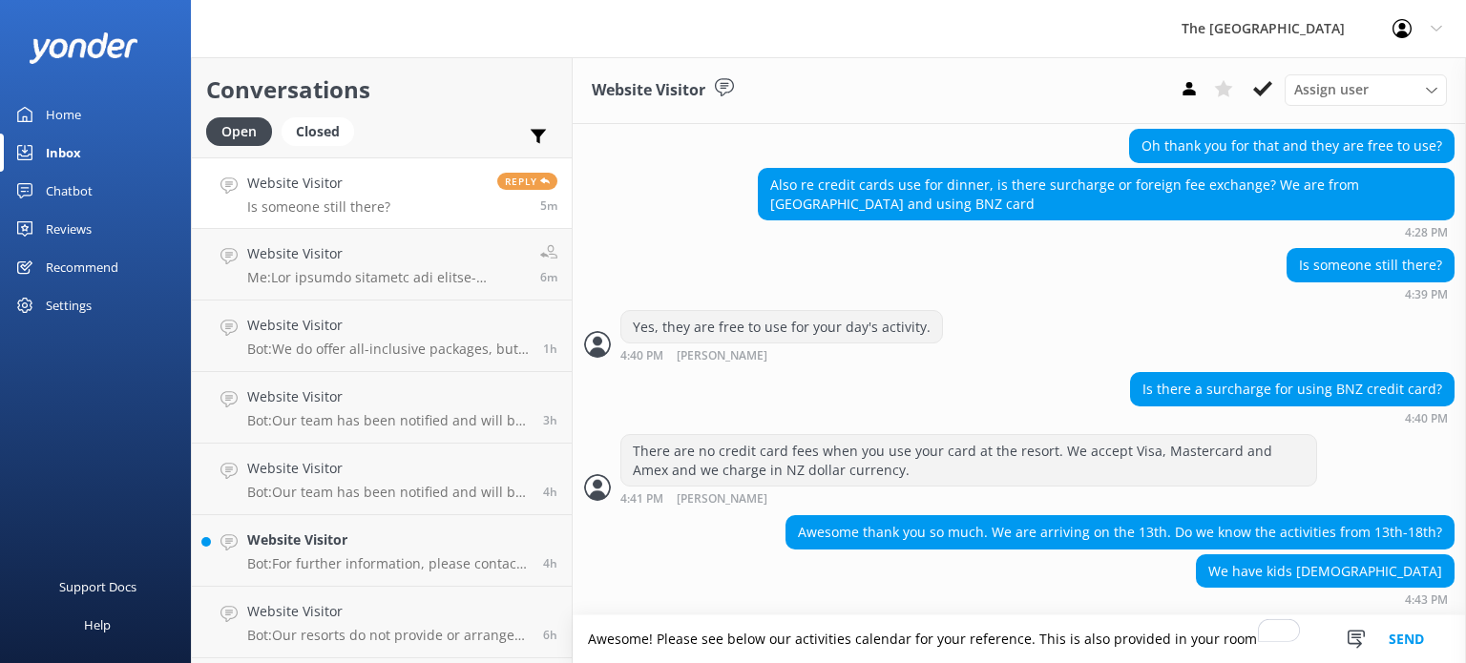
type textarea "Awesome! Please see below our activities calendar for your reference. This is a…"
click at [1405, 645] on button "Send" at bounding box center [1406, 639] width 72 height 48
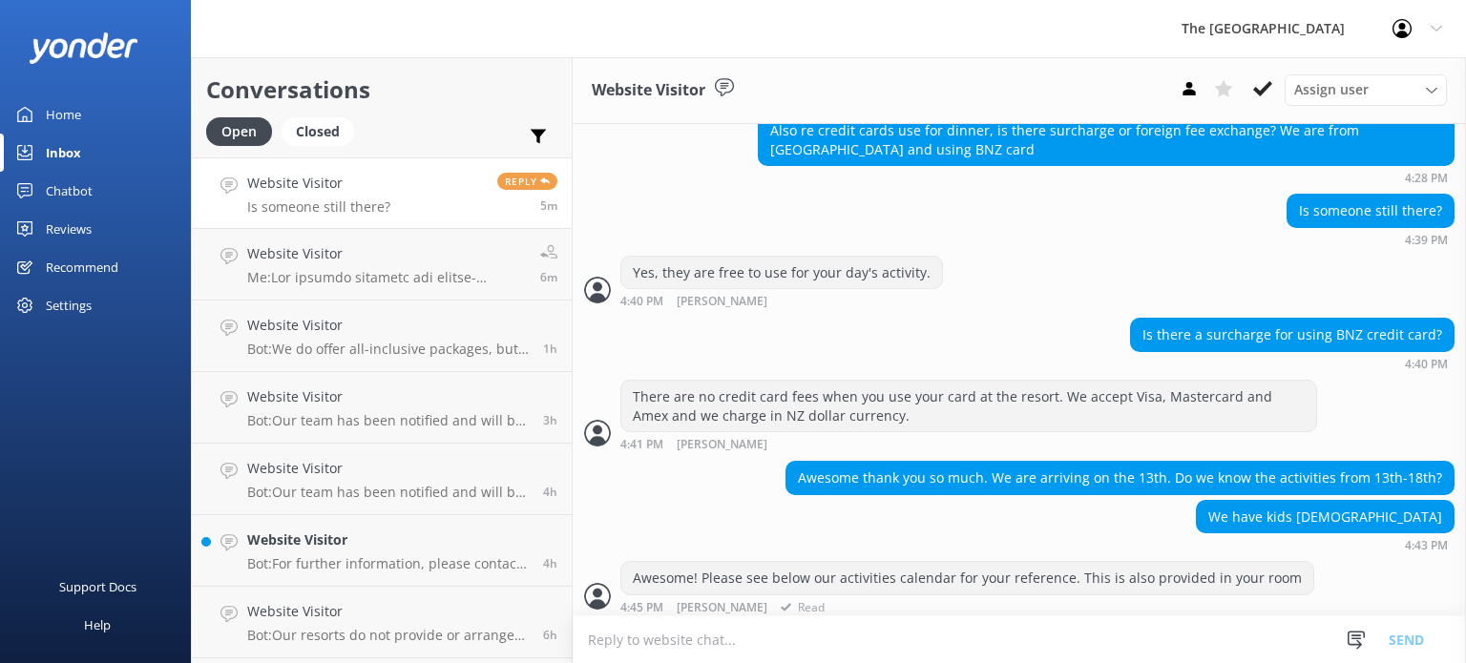
scroll to position [2233, 0]
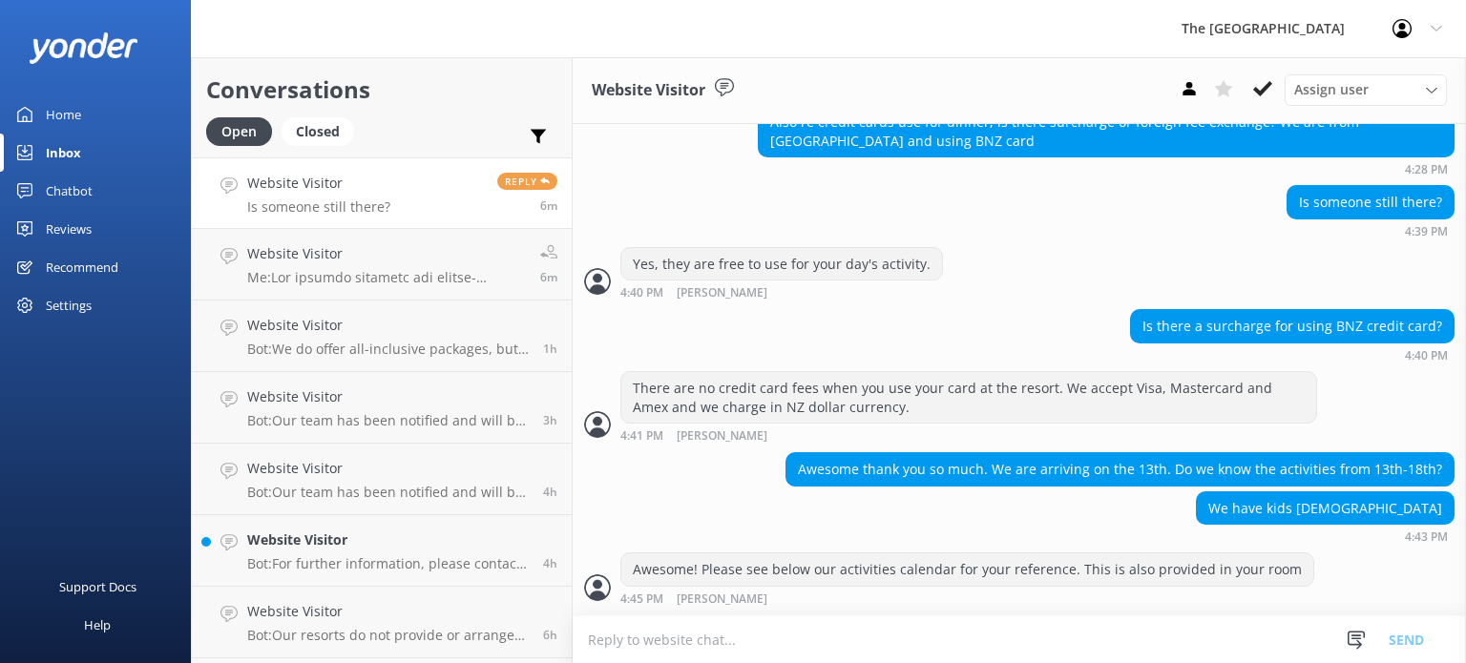
click at [1144, 629] on textarea "To enrich screen reader interactions, please activate Accessibility in Grammarl…" at bounding box center [1018, 639] width 893 height 47
drag, startPoint x: 1155, startPoint y: 625, endPoint x: 970, endPoint y: 640, distance: 185.7
click at [970, 640] on textarea "To enrich screen reader interactions, please activate Accessibility in Grammarl…" at bounding box center [1018, 639] width 893 height 47
click at [382, 481] on div "Website Visitor Bot: Our team has been notified and will be with you as soon as…" at bounding box center [387, 479] width 281 height 42
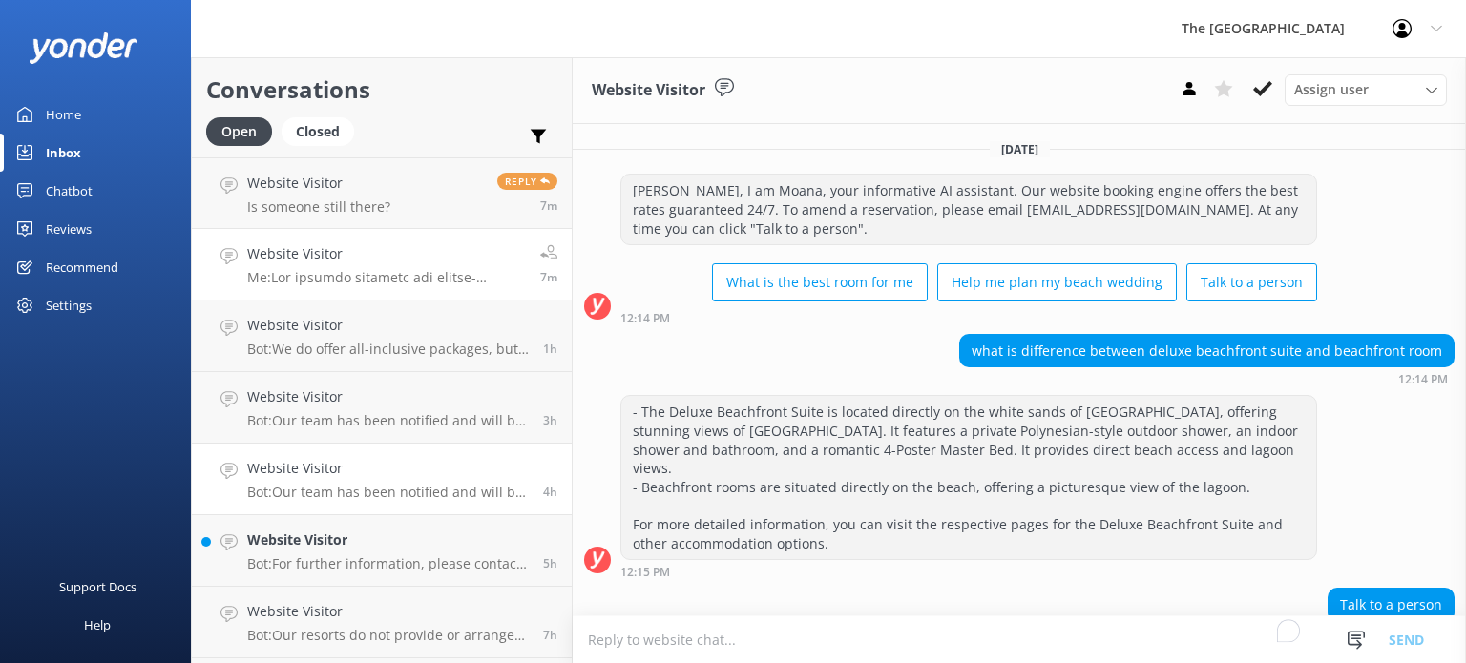
scroll to position [168, 0]
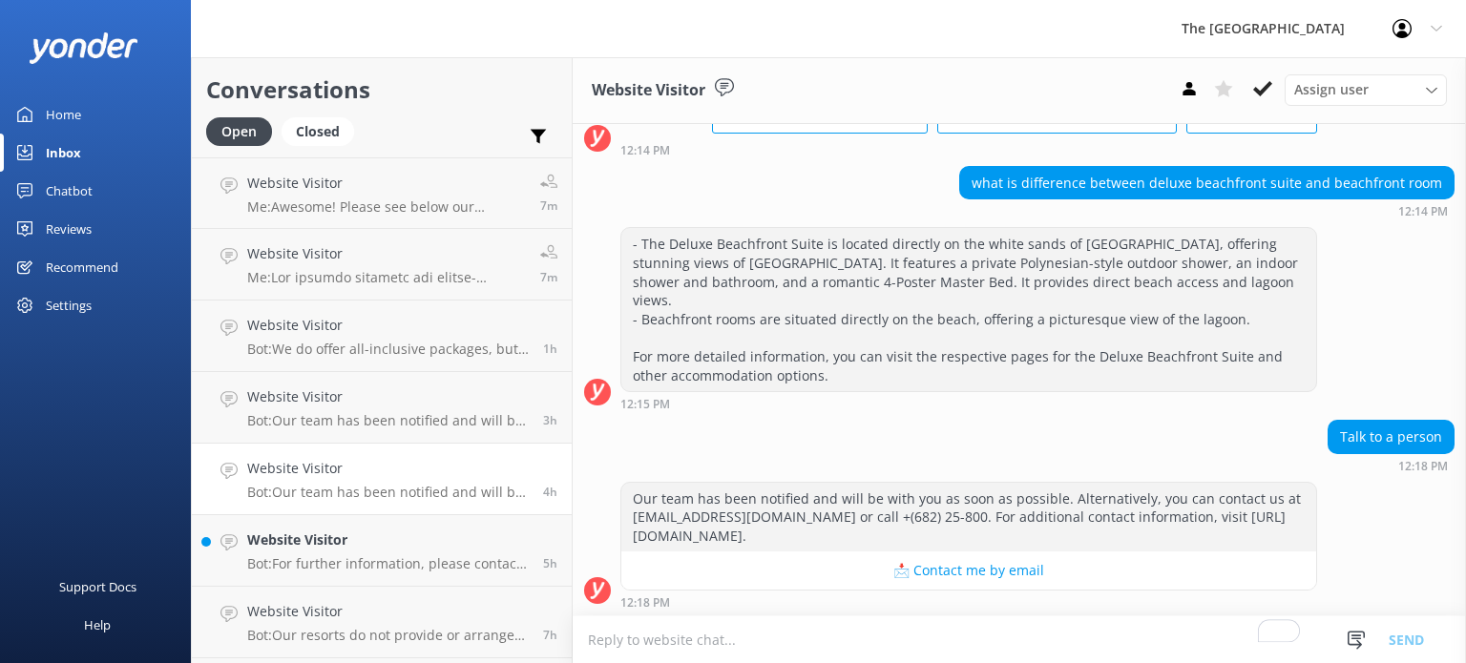
click at [336, 474] on h4 "Website Visitor" at bounding box center [387, 468] width 281 height 21
click at [382, 211] on p "Me: Awesome! Please see below our activities calendar for your reference. This …" at bounding box center [386, 206] width 279 height 17
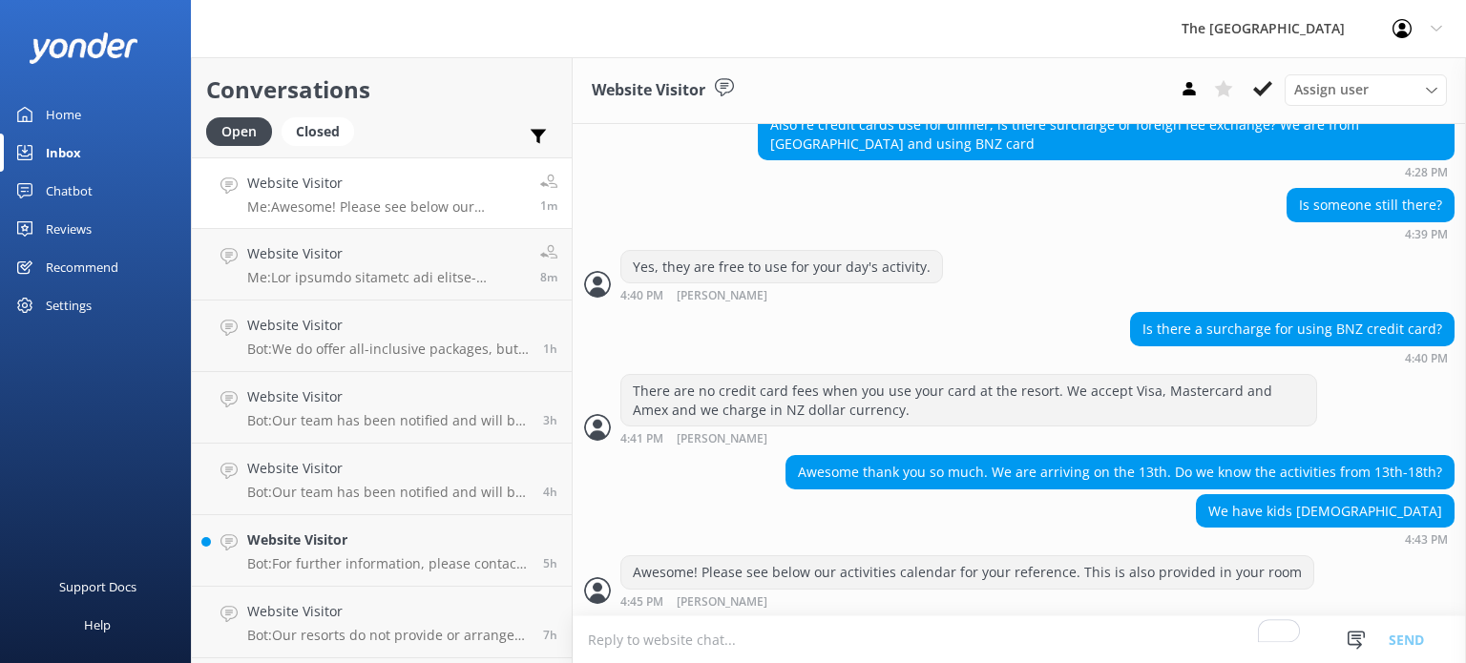
scroll to position [2233, 0]
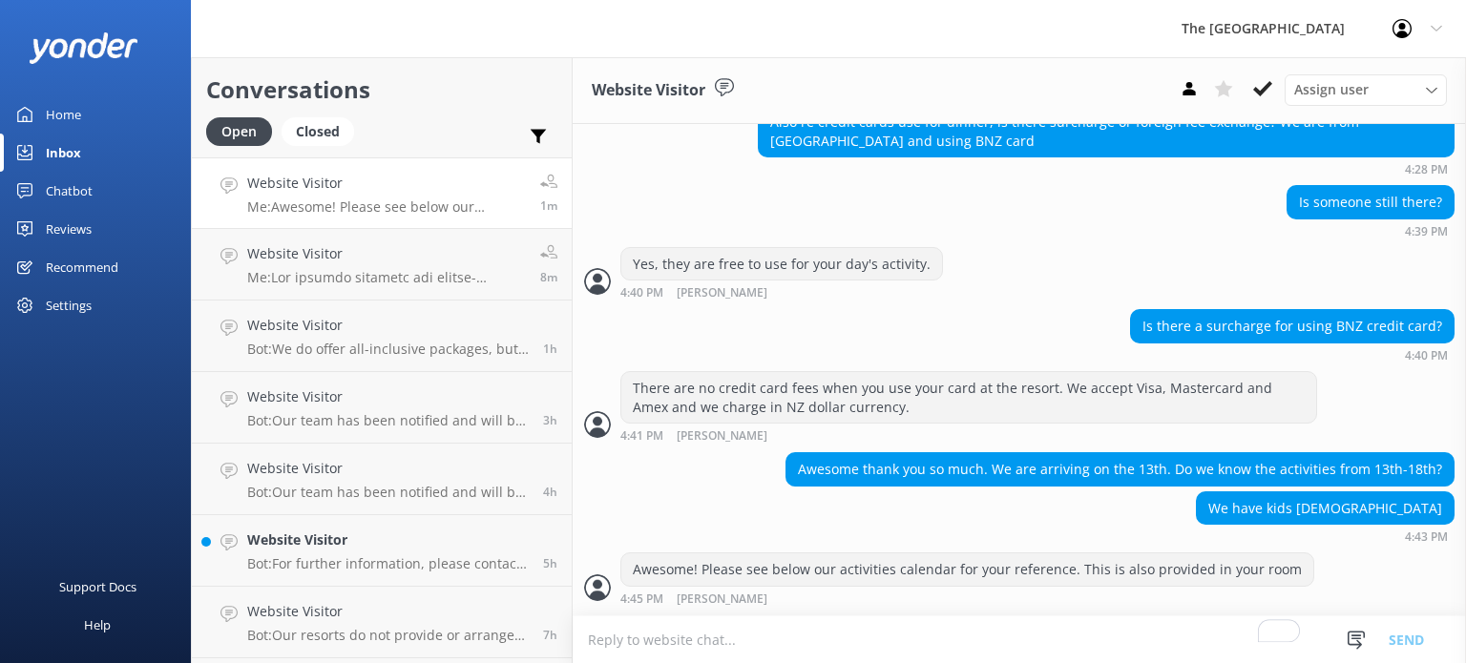
click at [616, 634] on textarea "To enrich screen reader interactions, please activate Accessibility in Grammarl…" at bounding box center [1018, 639] width 893 height 47
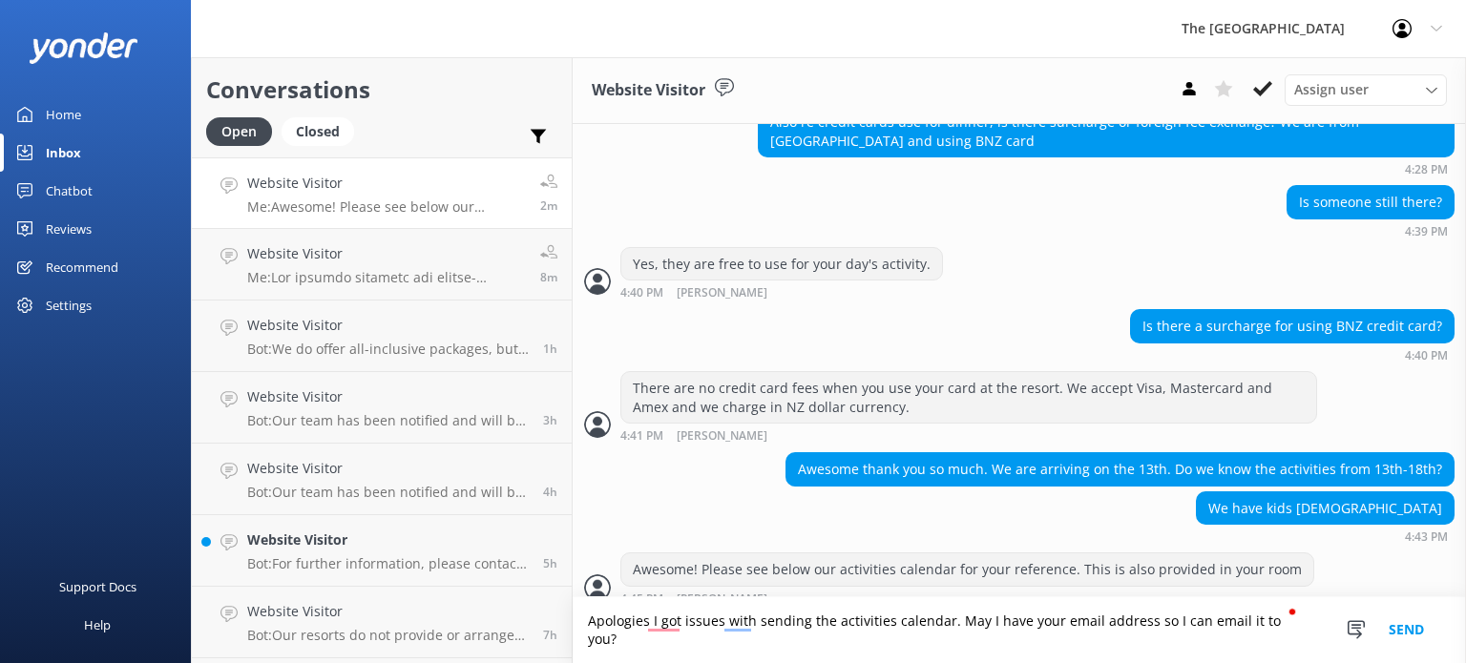
type textarea "Apologies I got issues with sending the activities calendar. May I have your em…"
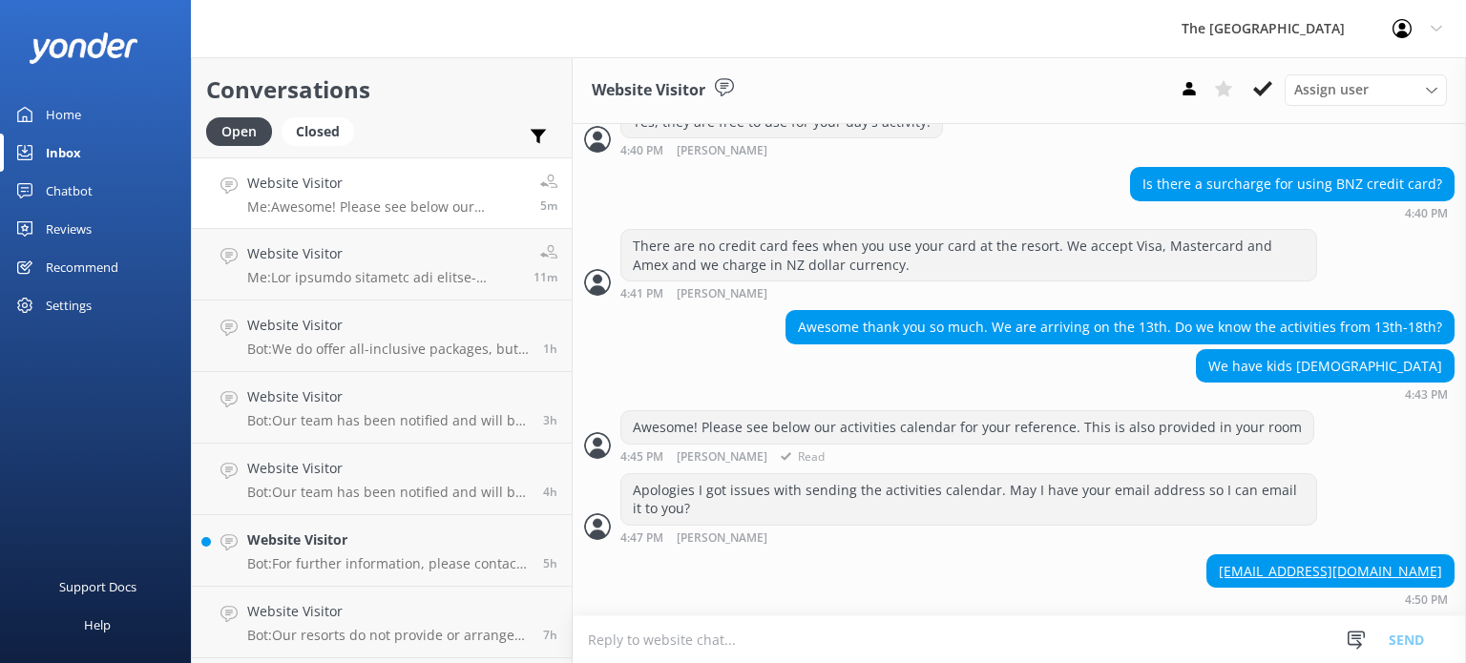
scroll to position [2376, 0]
click at [759, 636] on textarea "To enrich screen reader interactions, please activate Accessibility in Grammarl…" at bounding box center [1018, 639] width 893 height 47
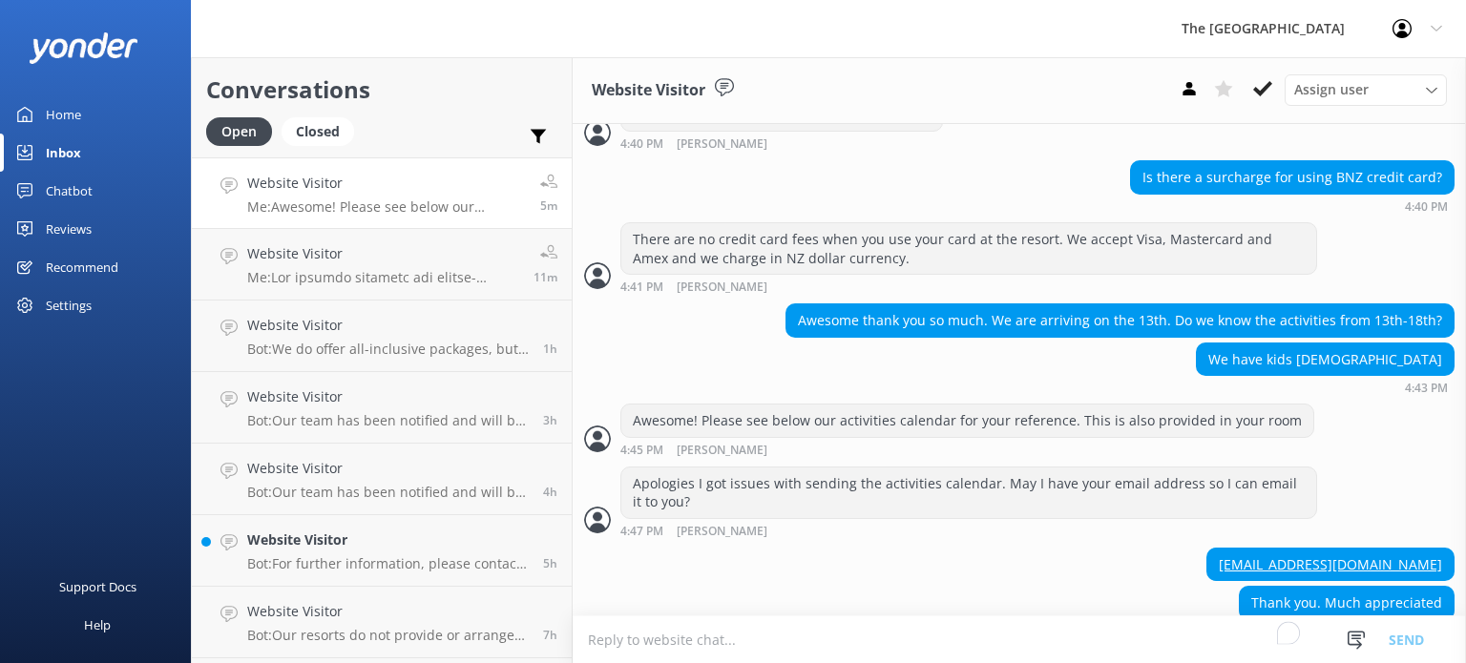
scroll to position [2414, 0]
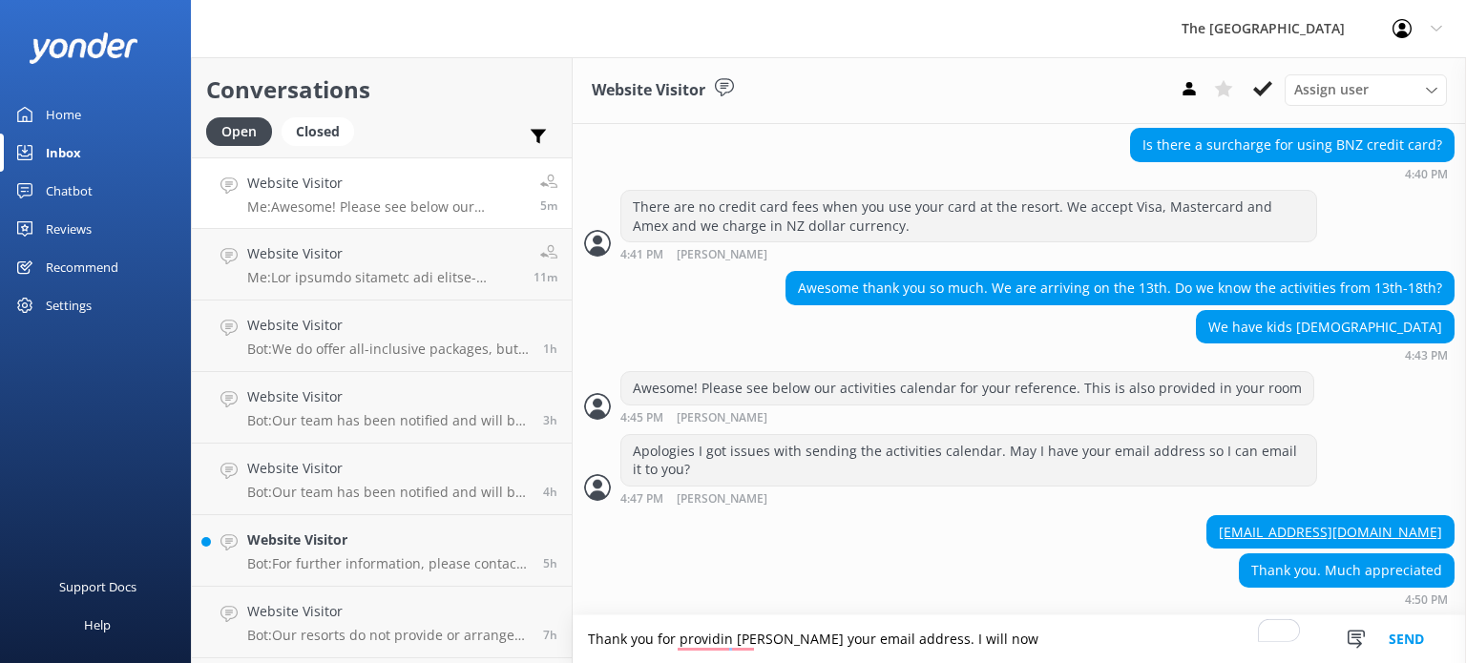
type textarea "Thank you for providin gus your email address. I will now"
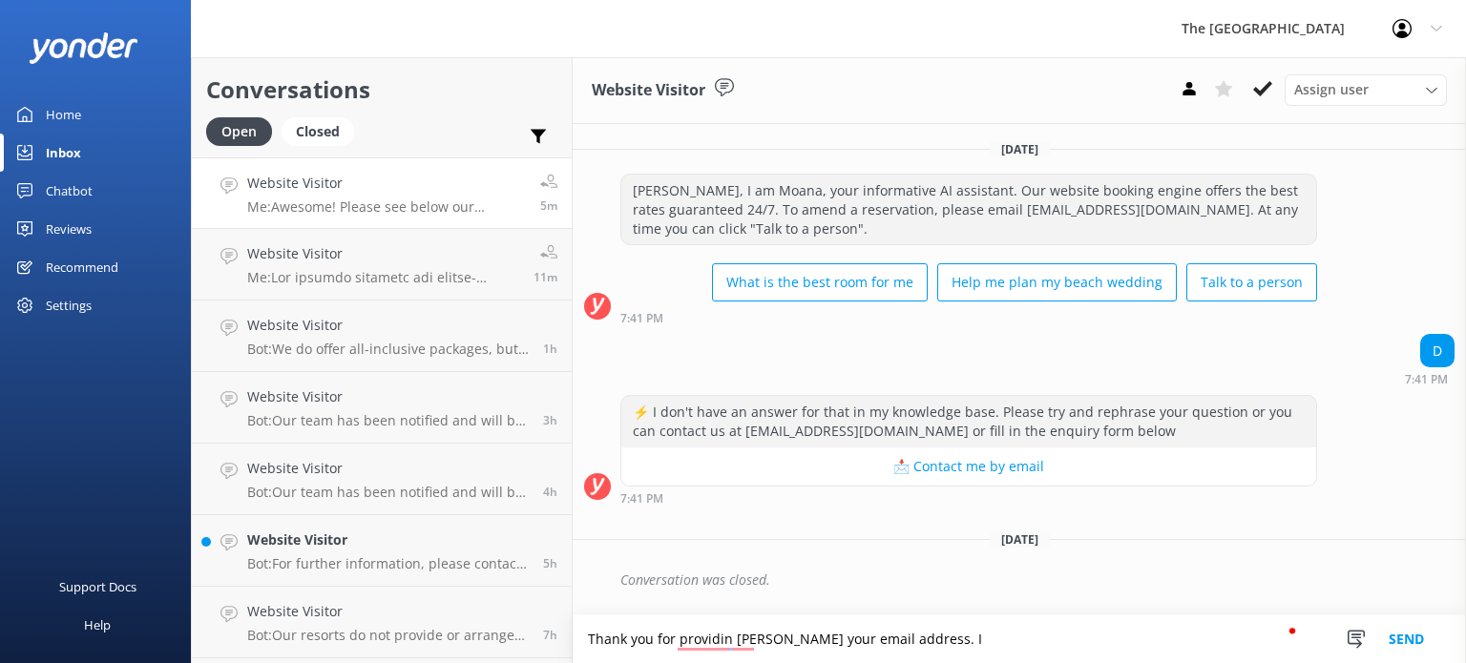
scroll to position [2414, 0]
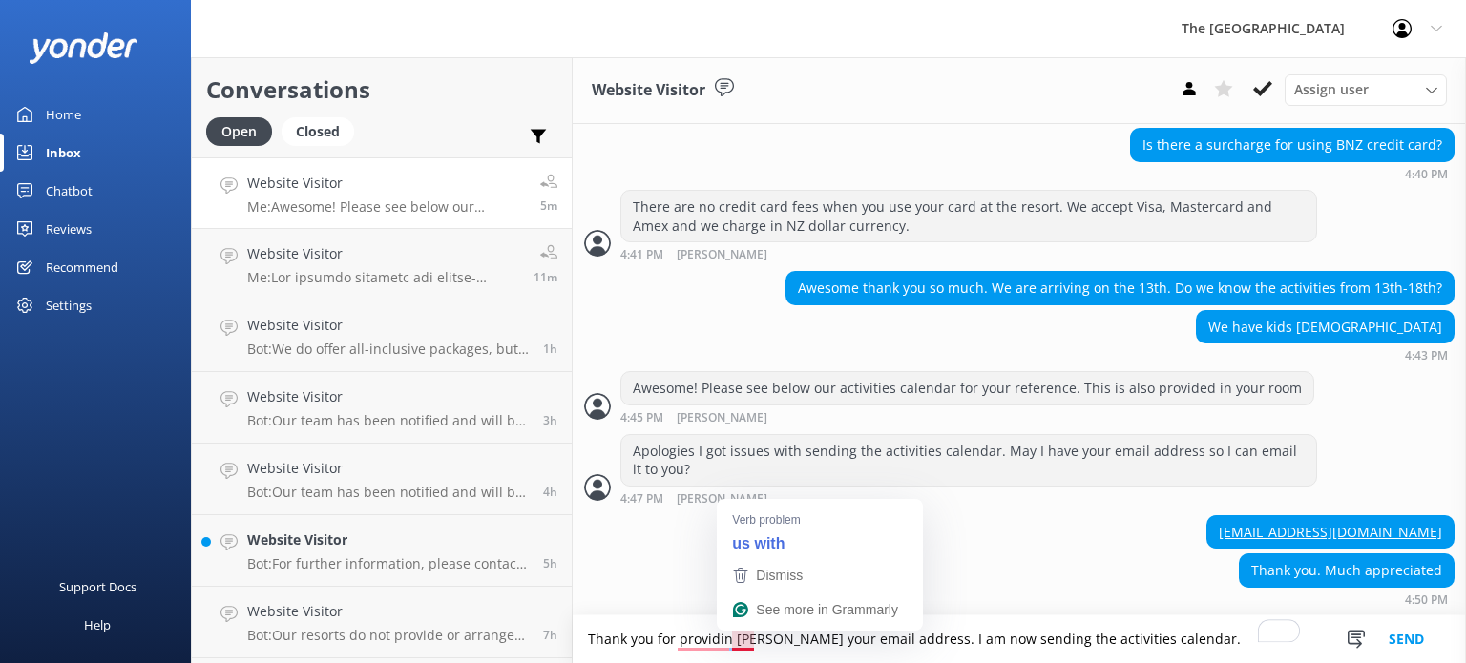
click at [737, 638] on textarea "Thank you for providin gus your email address. I am now sending the activities …" at bounding box center [1018, 639] width 893 height 48
drag, startPoint x: 737, startPoint y: 638, endPoint x: 752, endPoint y: 536, distance: 103.2
click at [752, 536] on html "The Rarotongan Beach Resort Profile Settings Logout Home Inbox Chatbot Content …" at bounding box center [733, 331] width 1466 height 663
click at [752, 536] on div "Natureville@yahoo.com" at bounding box center [1018, 534] width 893 height 39
click at [743, 644] on textarea "Thank you for providin gus your email address. I am now sending the activities …" at bounding box center [1018, 639] width 893 height 48
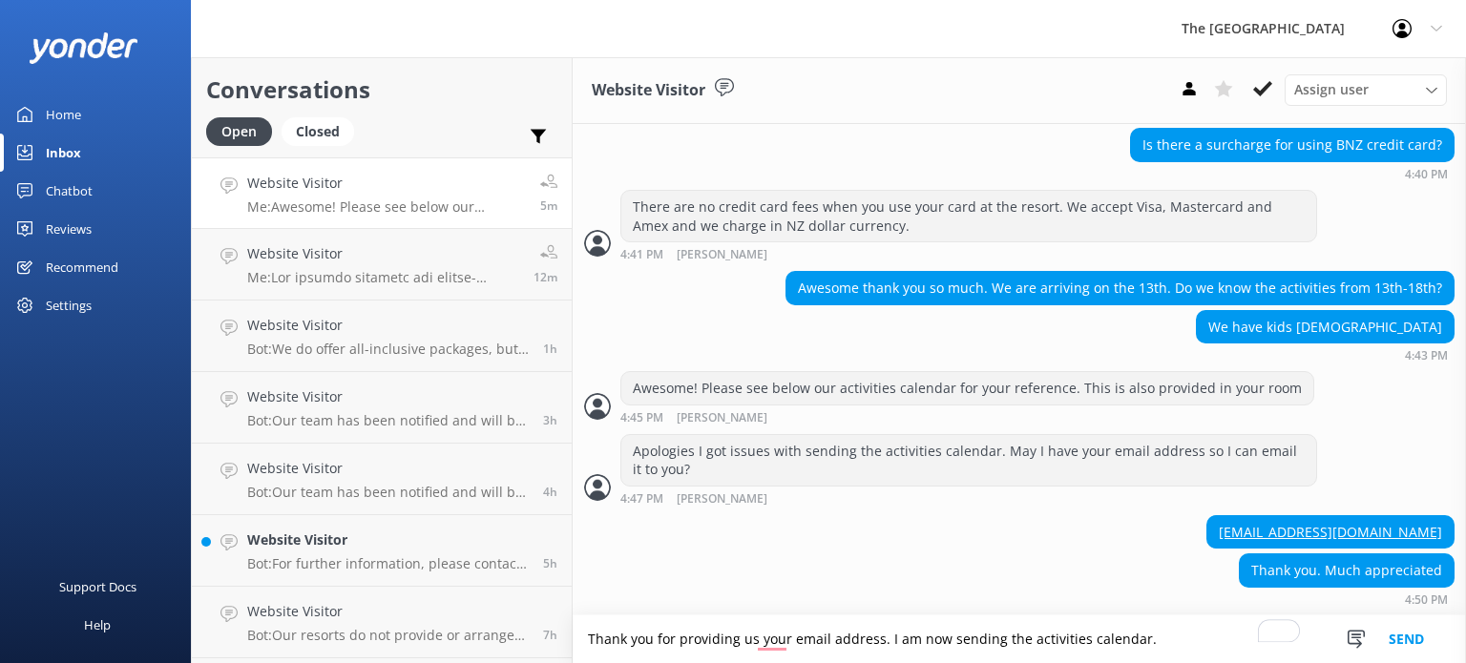
type textarea "Thank you for providing us your email address. I am now sending the activities …"
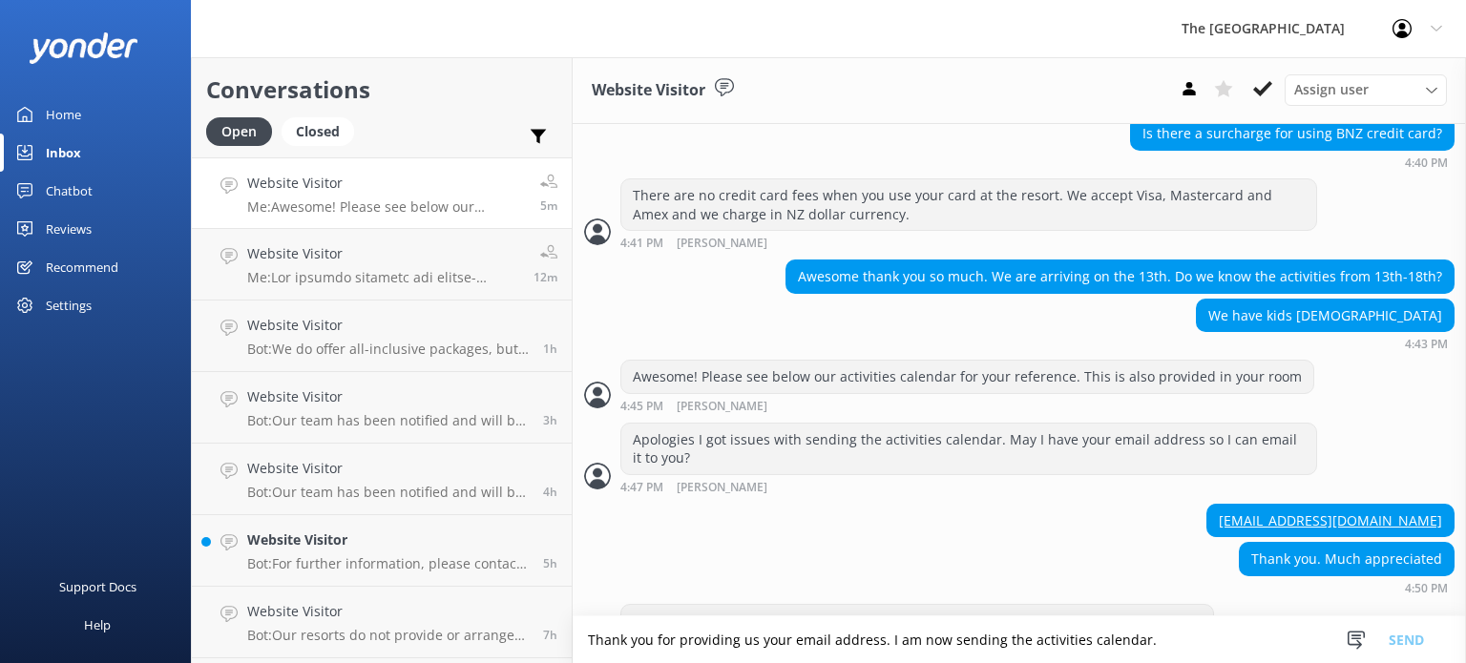
scroll to position [2475, 0]
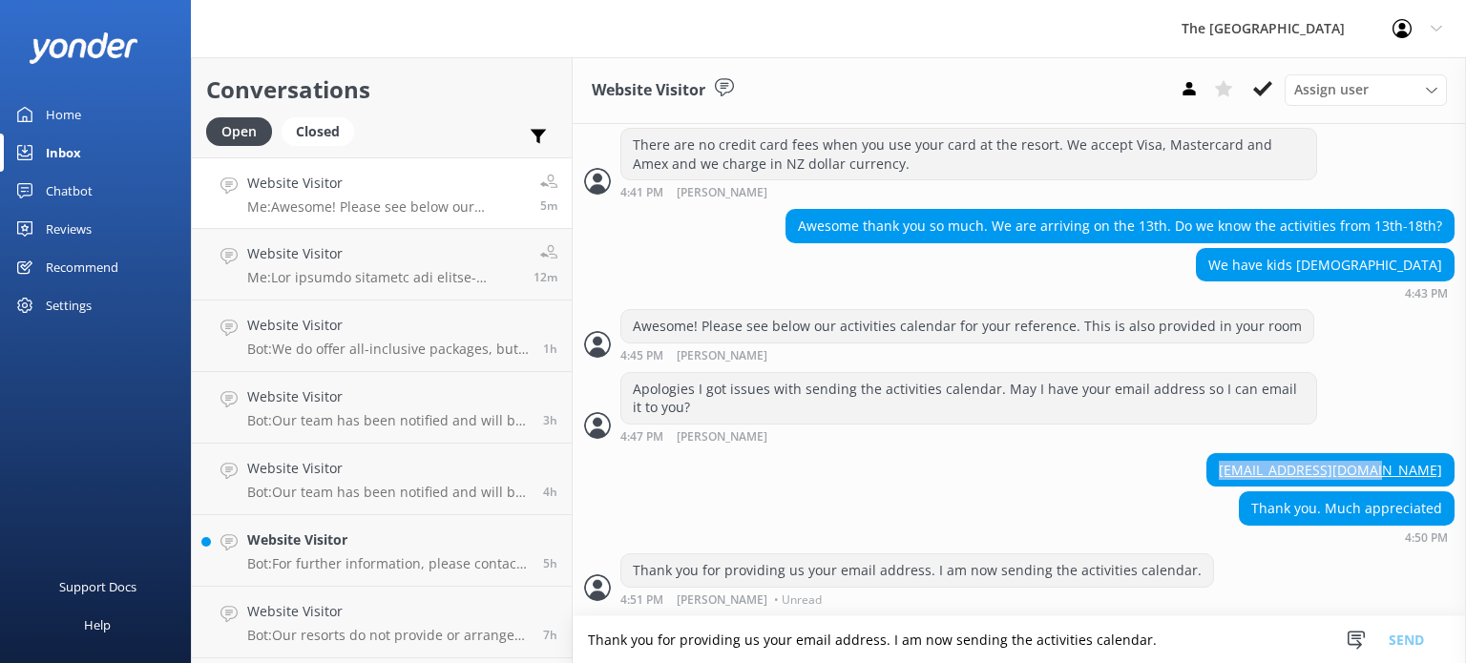
drag, startPoint x: 1272, startPoint y: 472, endPoint x: 1439, endPoint y: 475, distance: 167.0
click at [1439, 475] on div "Natureville@yahoo.com" at bounding box center [1018, 472] width 893 height 39
copy link "Natureville@yahoo.com"
click at [783, 631] on textarea "Thank you for providing us your email address. I am now sending the activities …" at bounding box center [1018, 639] width 893 height 47
type textarea "Also, may I have your booking reference so I can check your reservation details?"
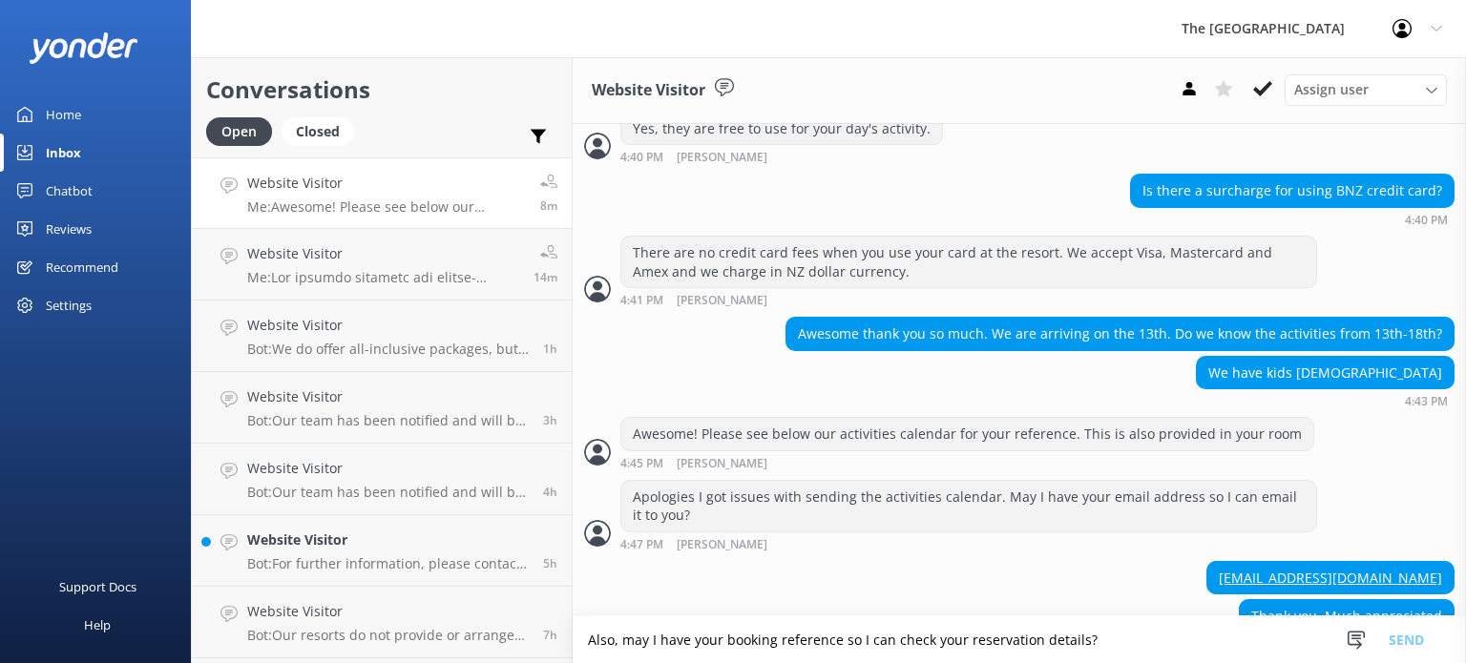
scroll to position [2536, 0]
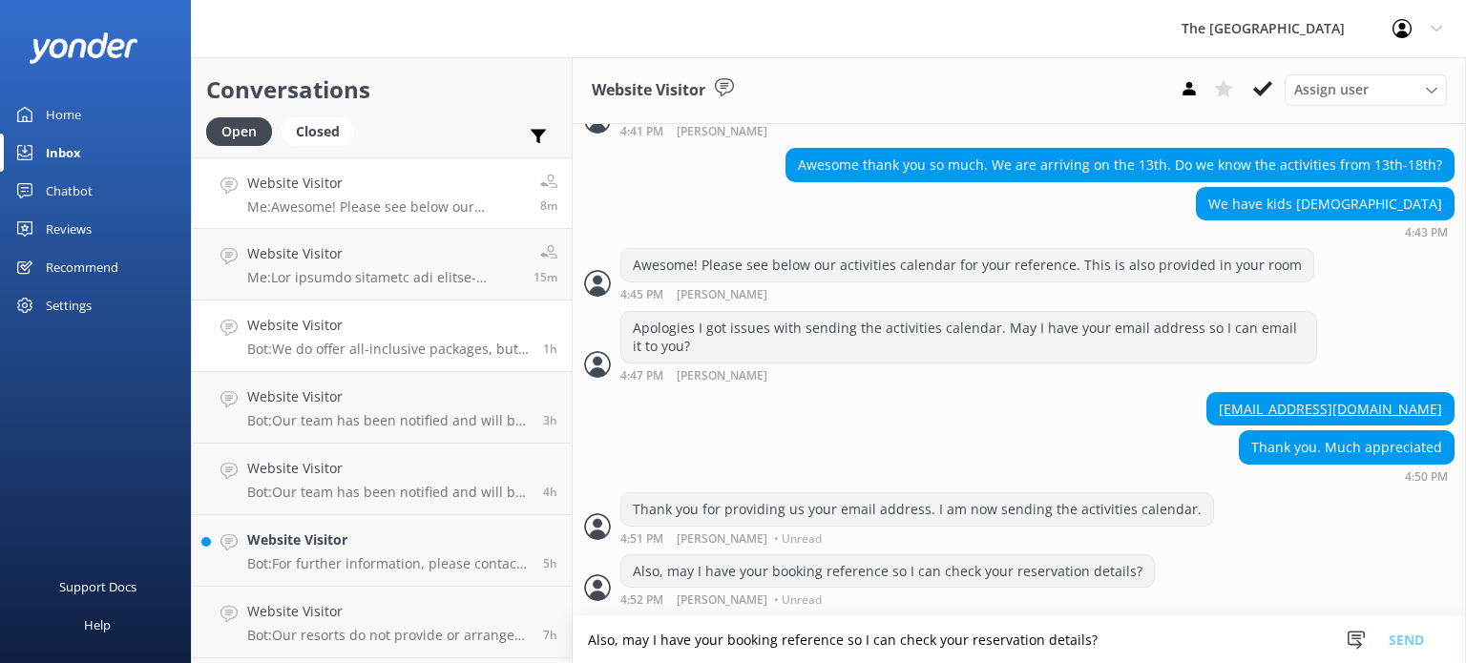
click at [359, 301] on link "Website Visitor Bot: We do offer all-inclusive packages, but we strongly advise…" at bounding box center [382, 337] width 380 height 72
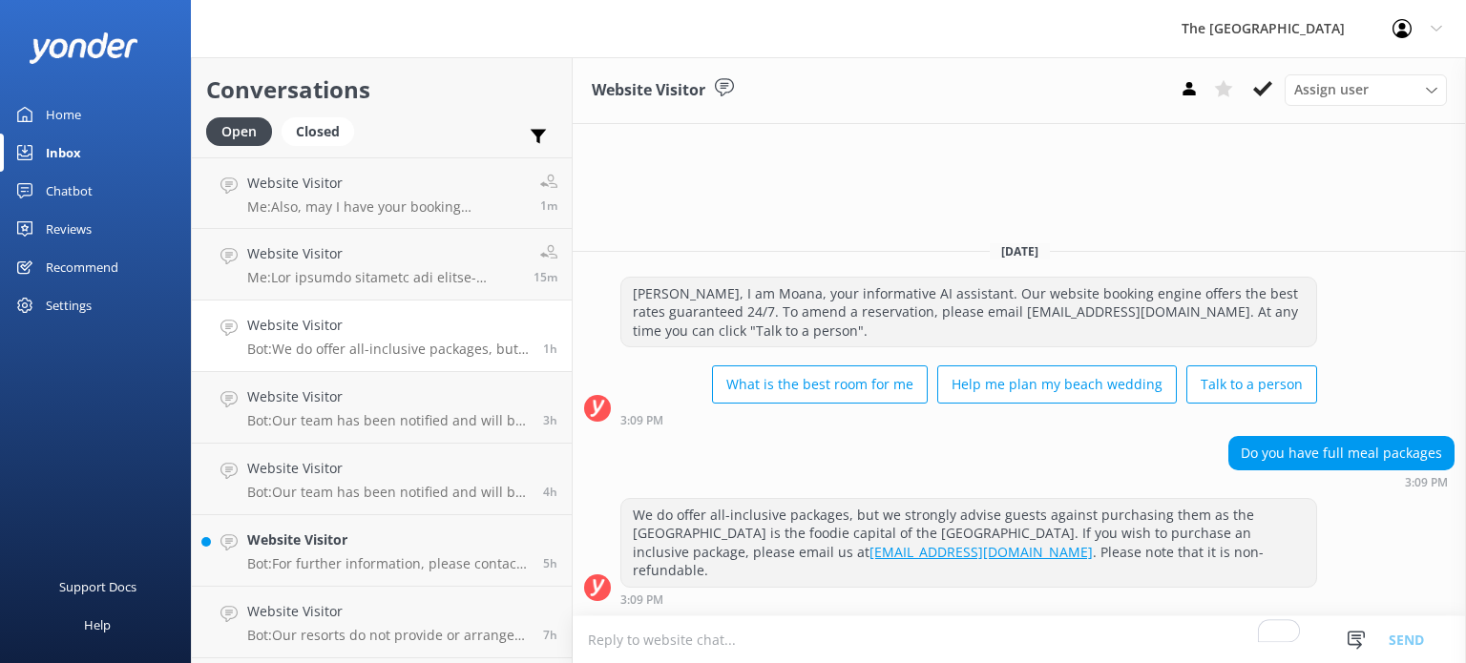
click at [366, 347] on p "Bot: We do offer all-inclusive packages, but we strongly advise guests against …" at bounding box center [387, 349] width 281 height 17
click at [355, 556] on p "Bot: For further information, please contact the following: - Email: info@thera…" at bounding box center [387, 563] width 281 height 17
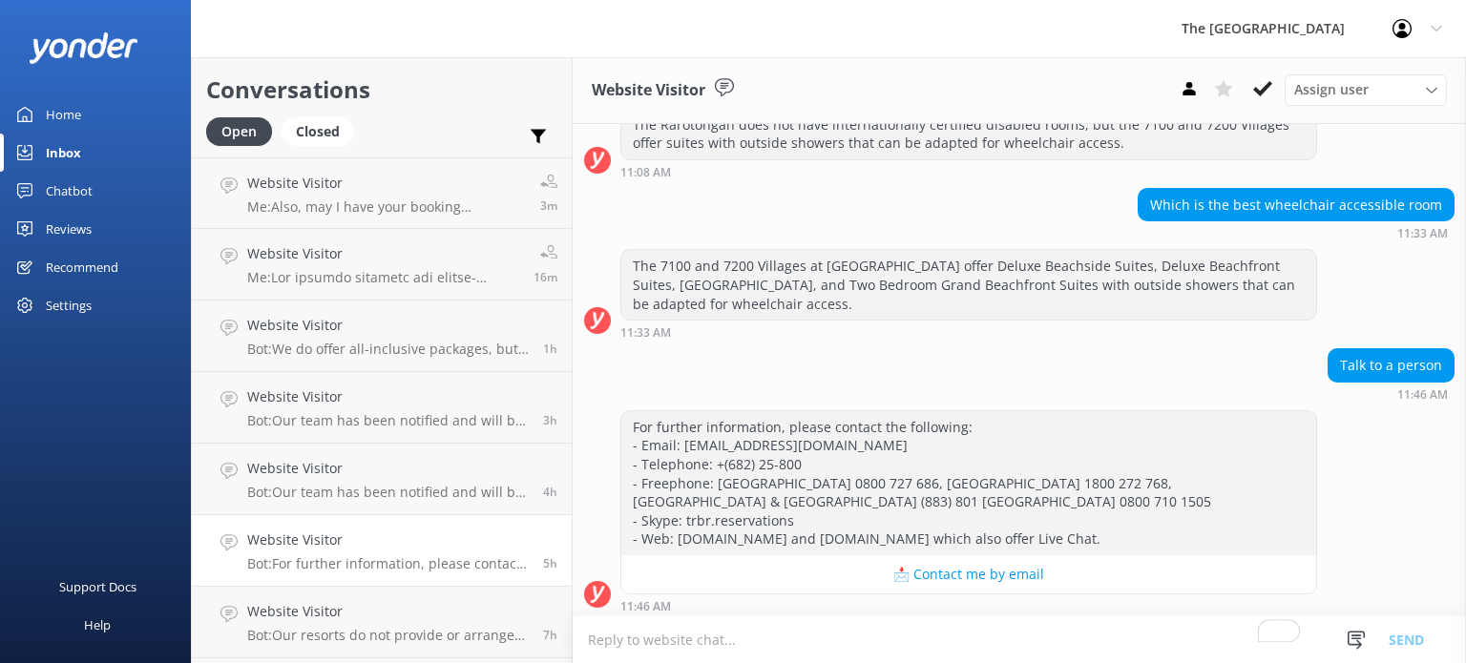
scroll to position [1191, 0]
click at [354, 184] on h4 "Website Visitor" at bounding box center [386, 183] width 279 height 21
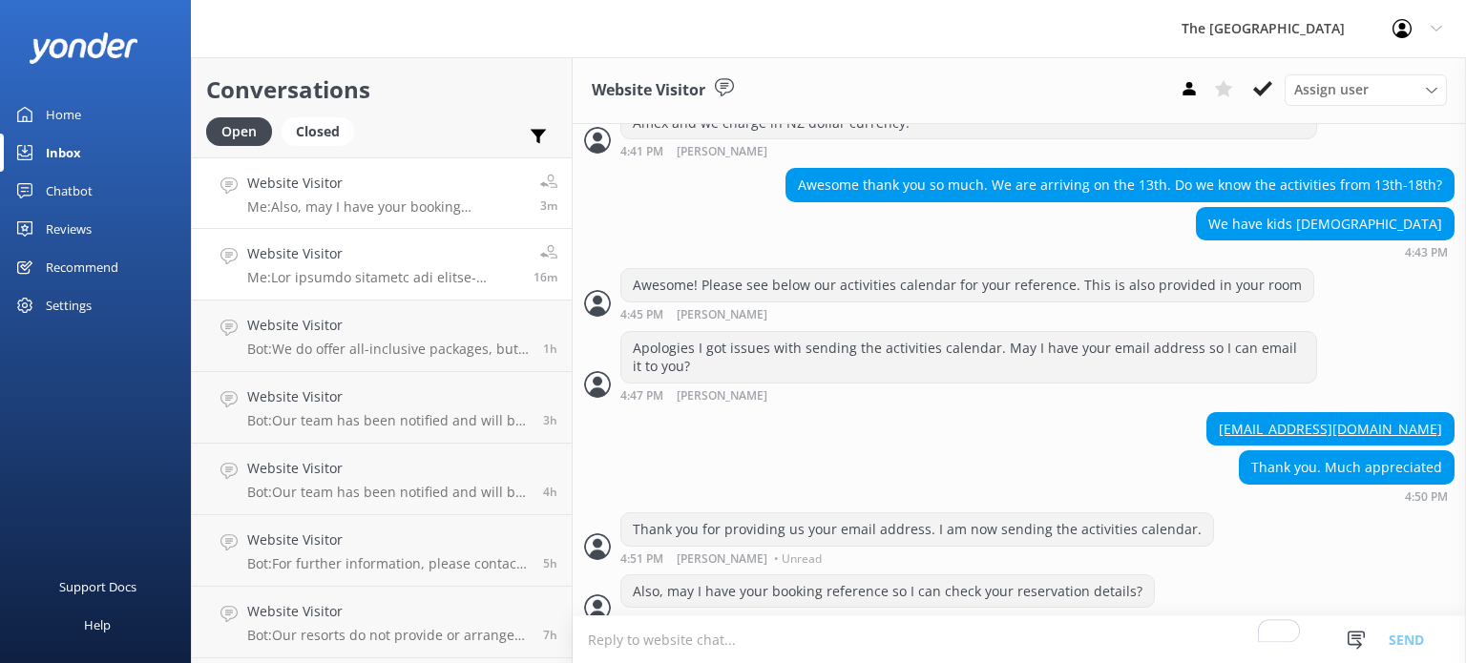
scroll to position [2536, 0]
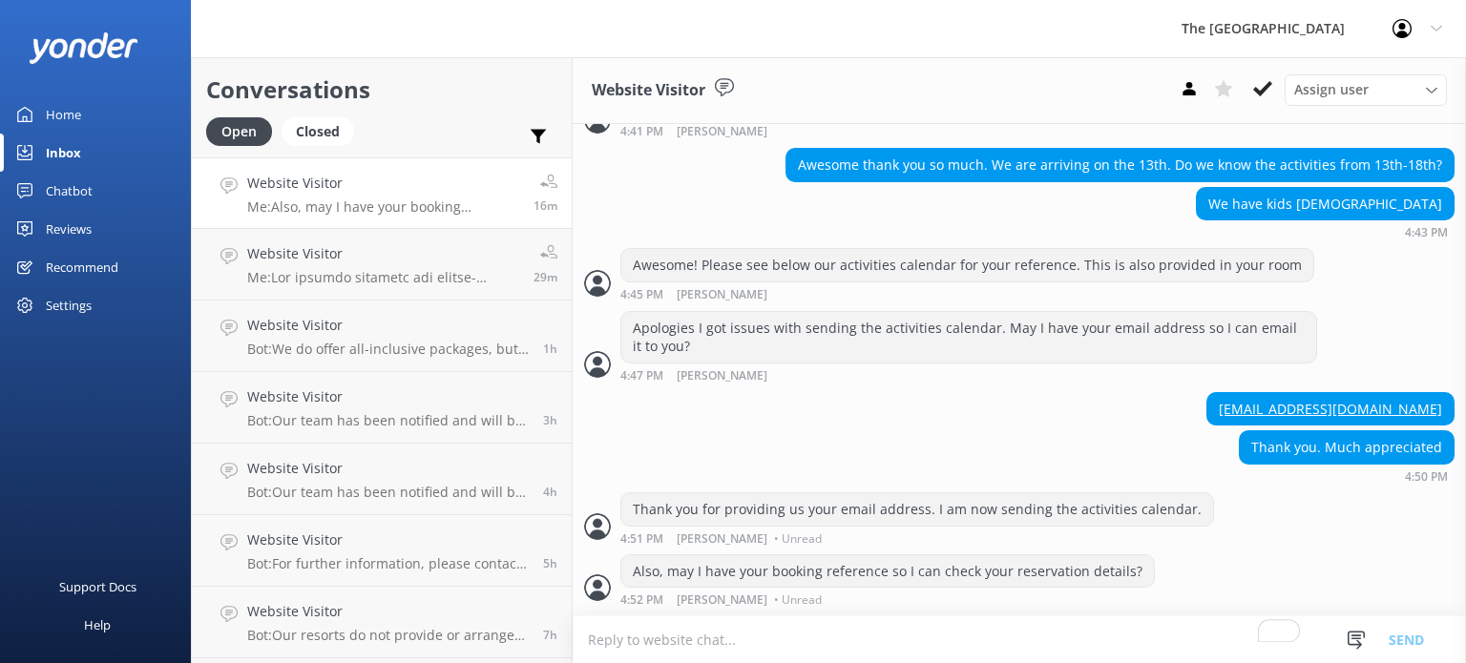
click at [798, 654] on textarea "To enrich screen reader interactions, please activate Accessibility in Grammarl…" at bounding box center [1018, 639] width 893 height 47
type textarea "P"
type textarea "Kindly check your email as I have sent the activities calendar."
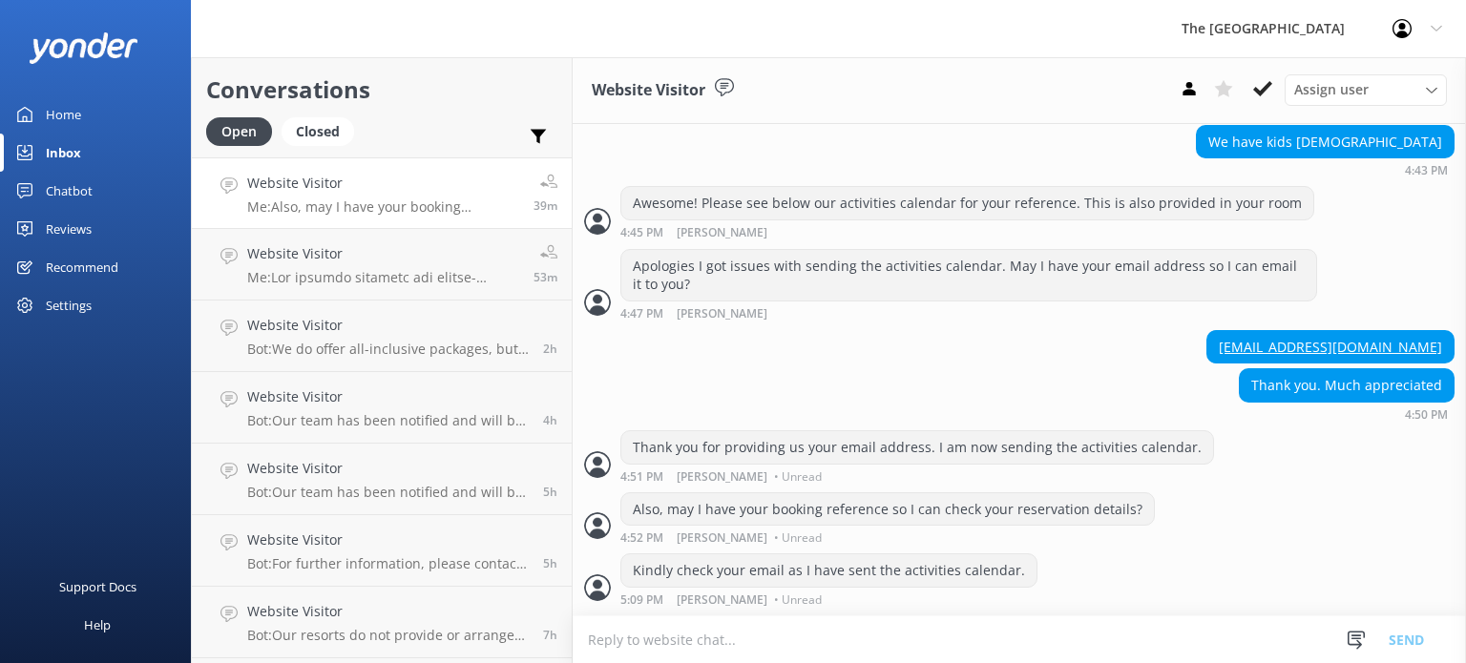
scroll to position [2597, 0]
